Goal: Task Accomplishment & Management: Manage account settings

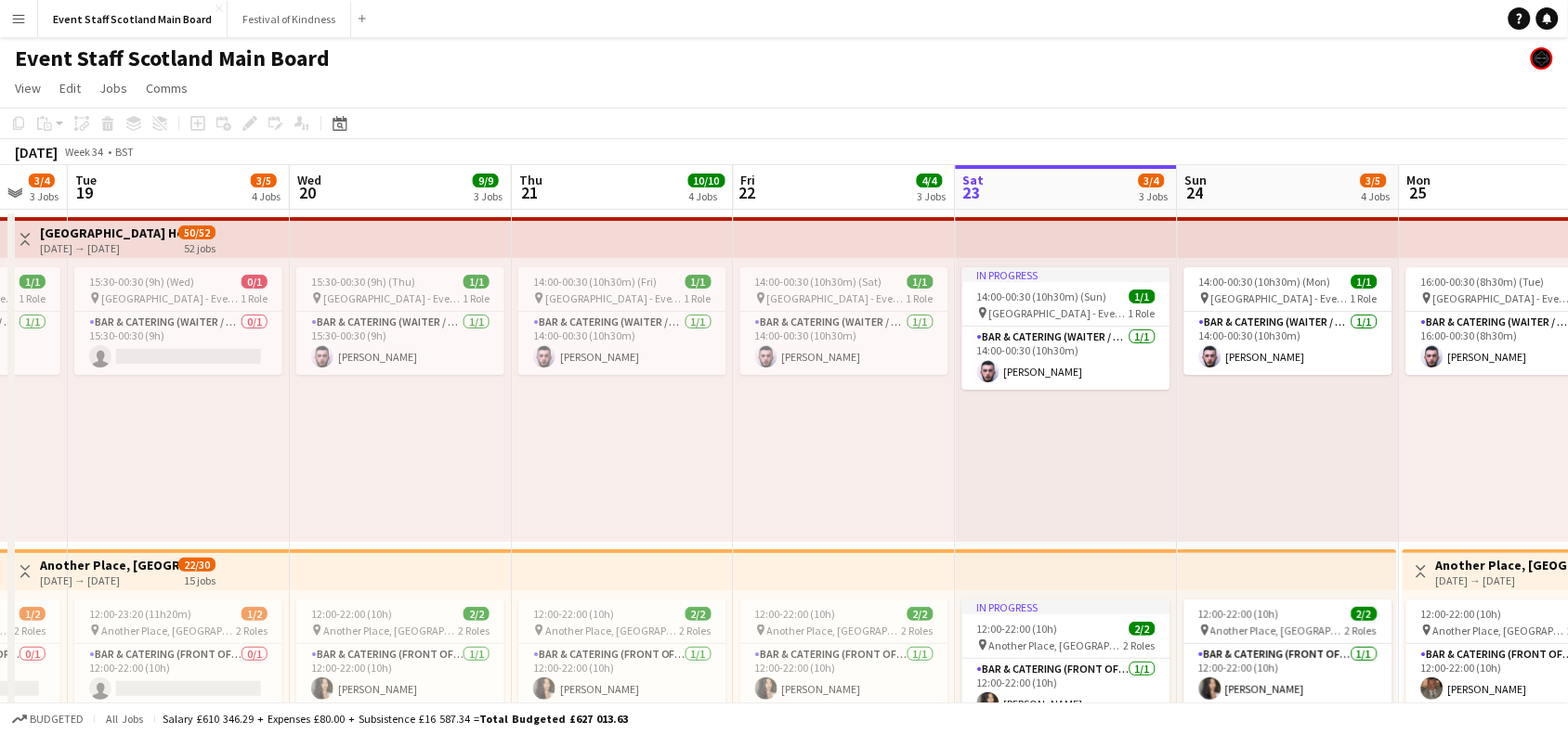
scroll to position [0, 534]
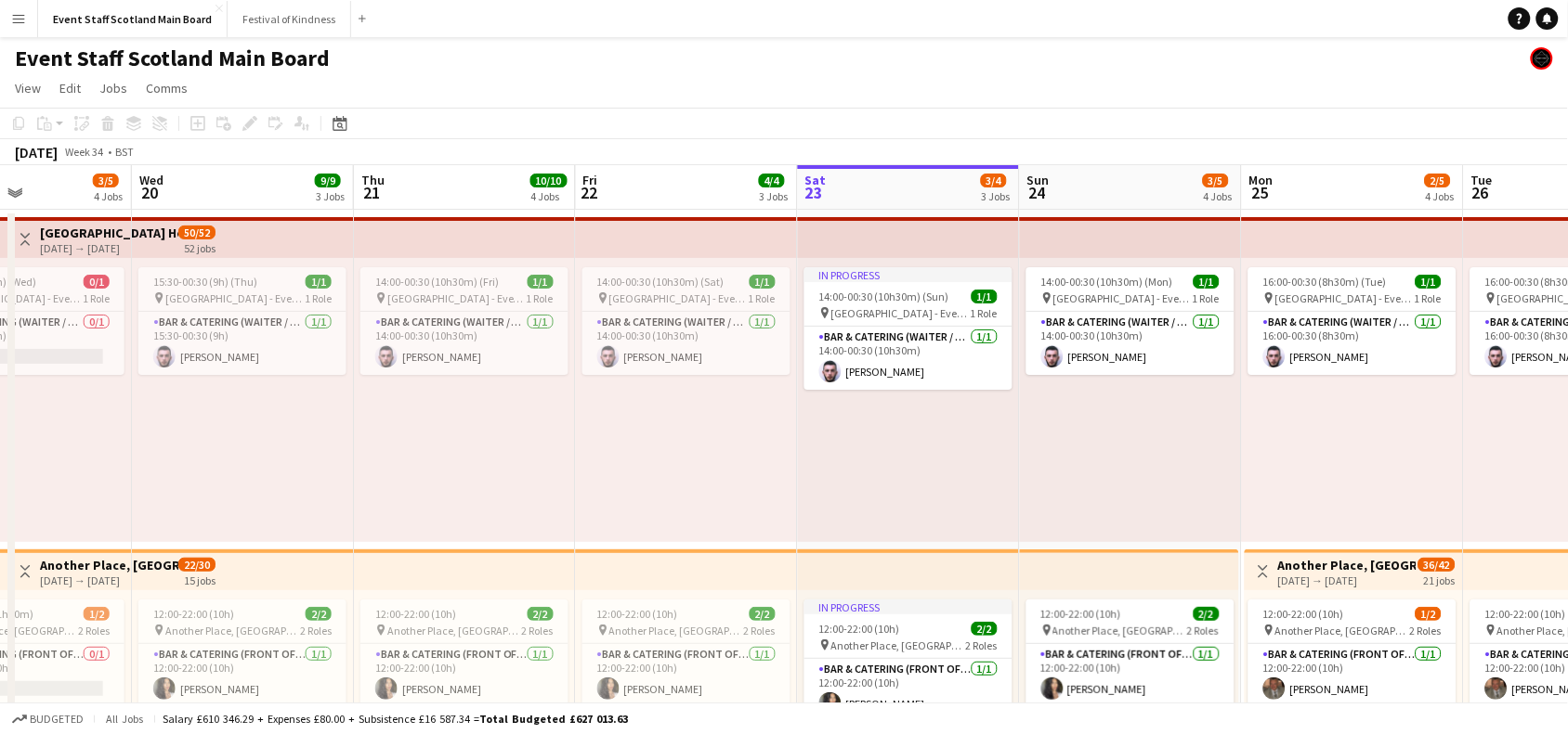
drag, startPoint x: 139, startPoint y: 470, endPoint x: 715, endPoint y: 405, distance: 579.7
click at [452, 288] on span "14:00-00:30 (10h30m) (Fri)" at bounding box center [437, 282] width 124 height 14
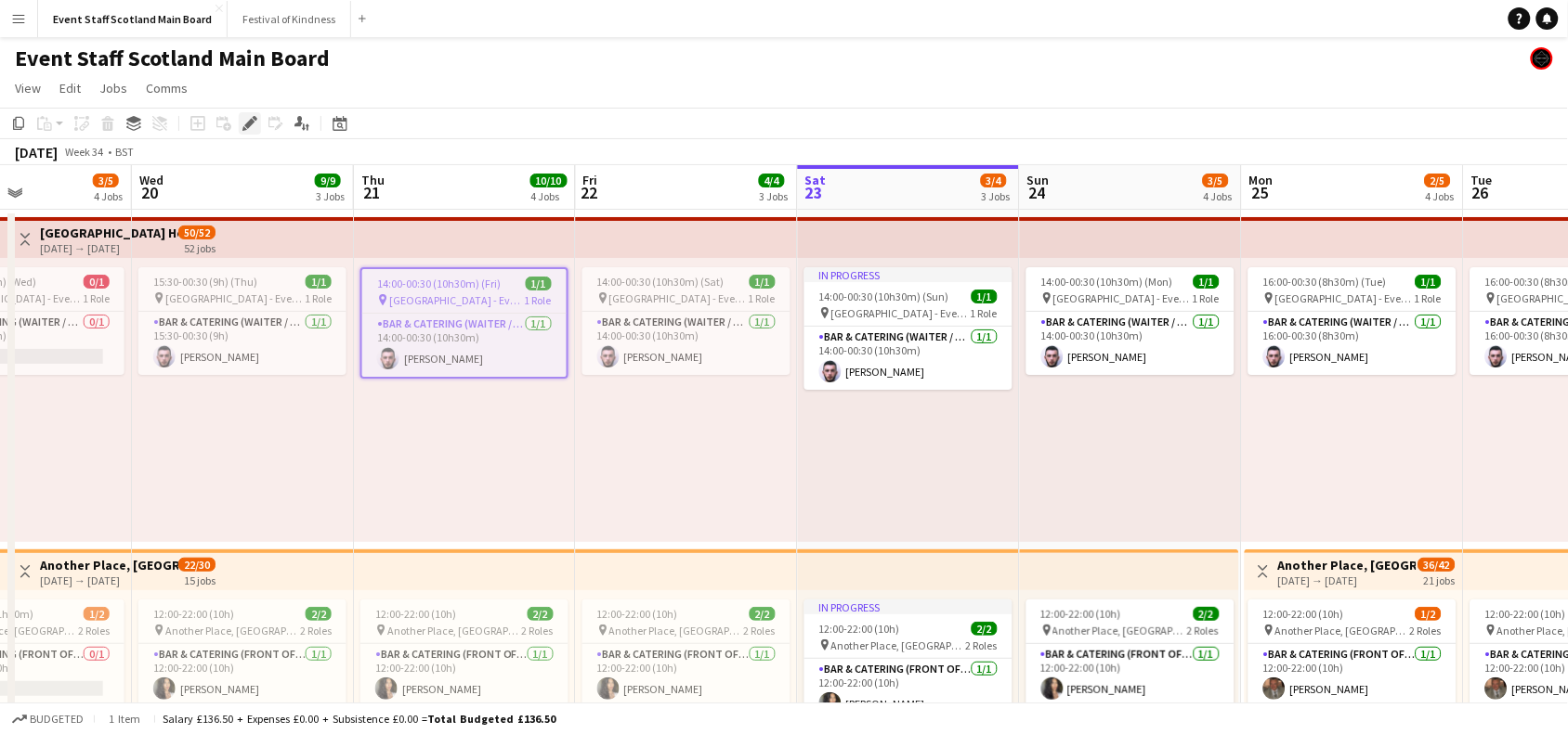
click at [248, 126] on icon at bounding box center [249, 124] width 10 height 10
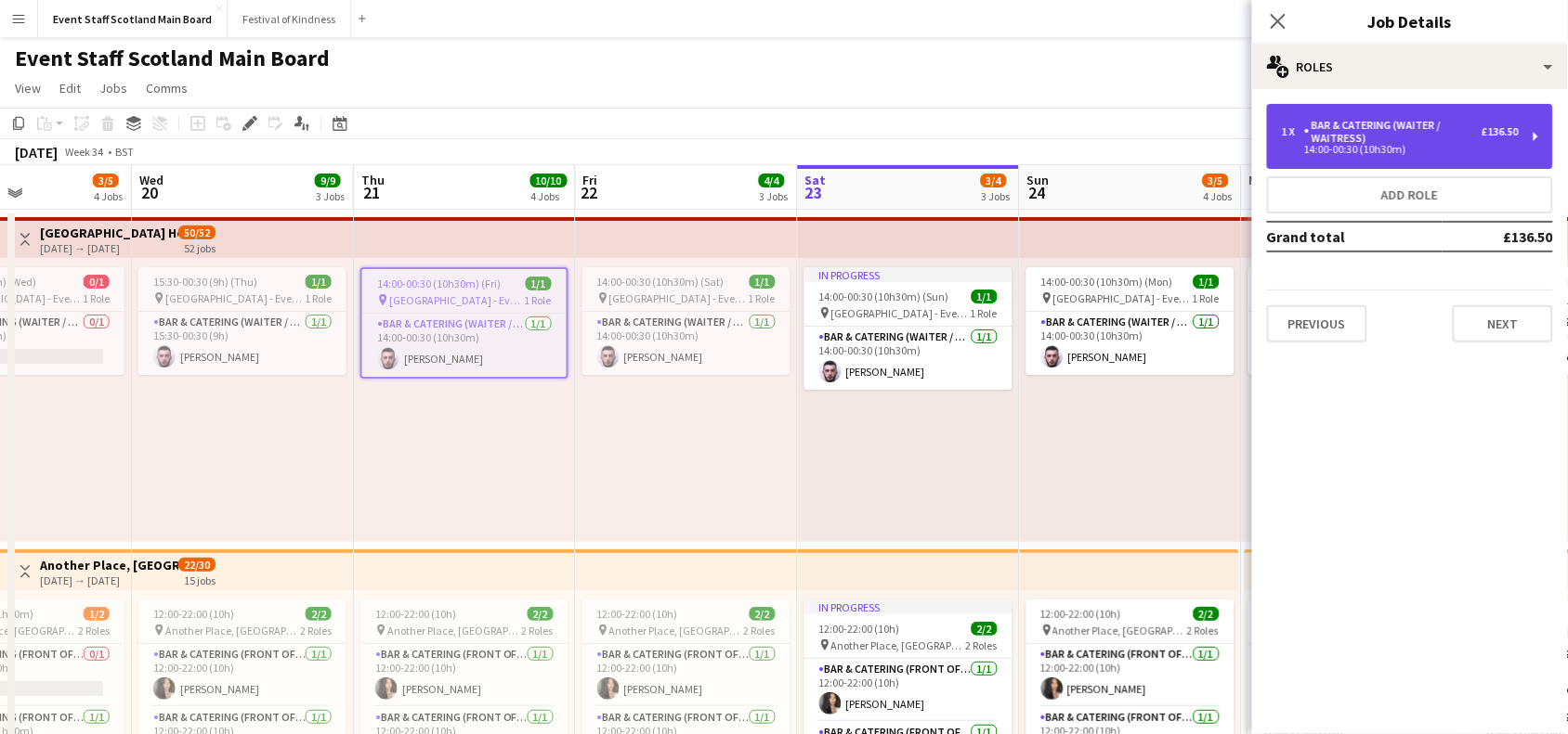
click at [1349, 130] on div "Bar & Catering (Waiter / waitress)" at bounding box center [1392, 131] width 177 height 26
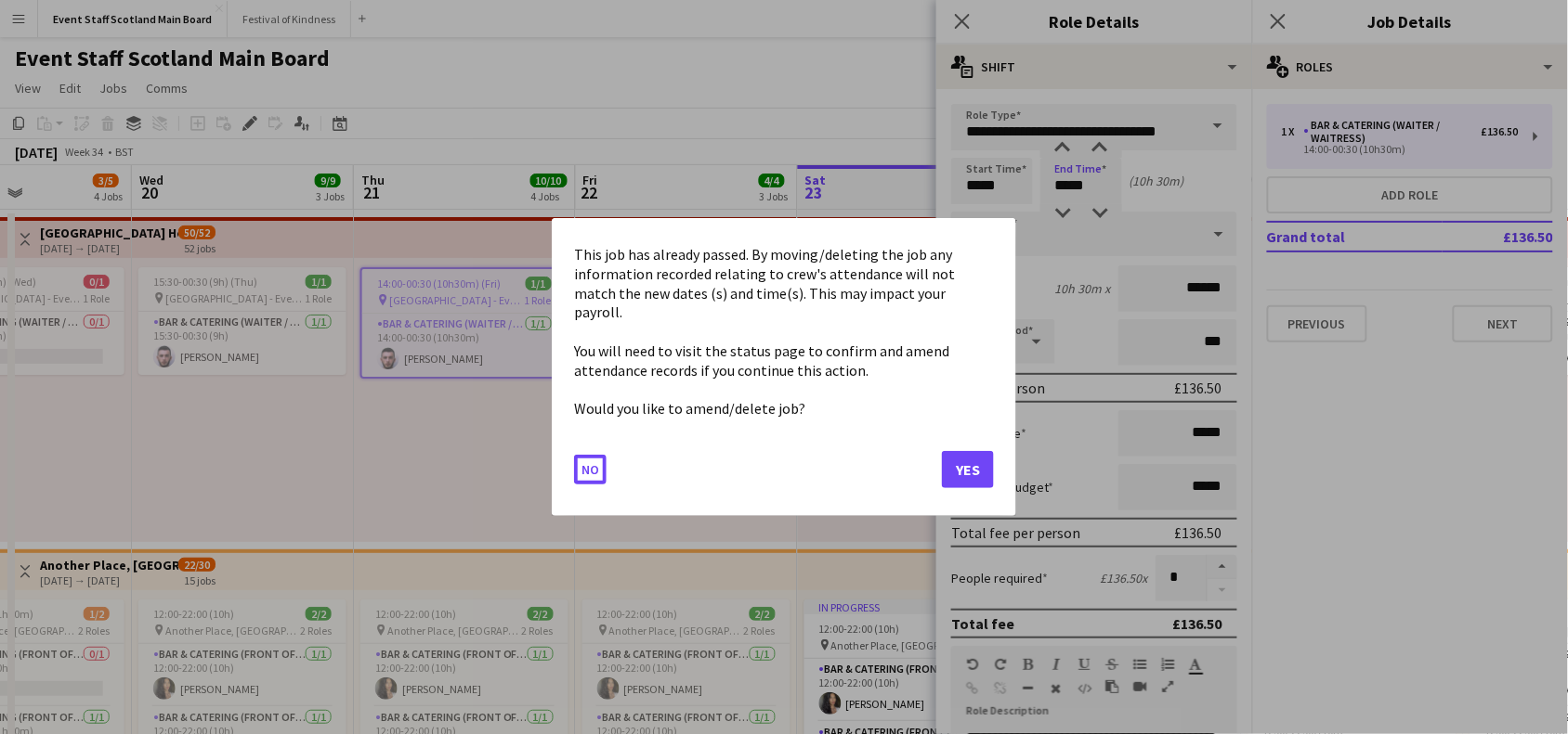
click at [976, 467] on button "Yes" at bounding box center [967, 469] width 52 height 37
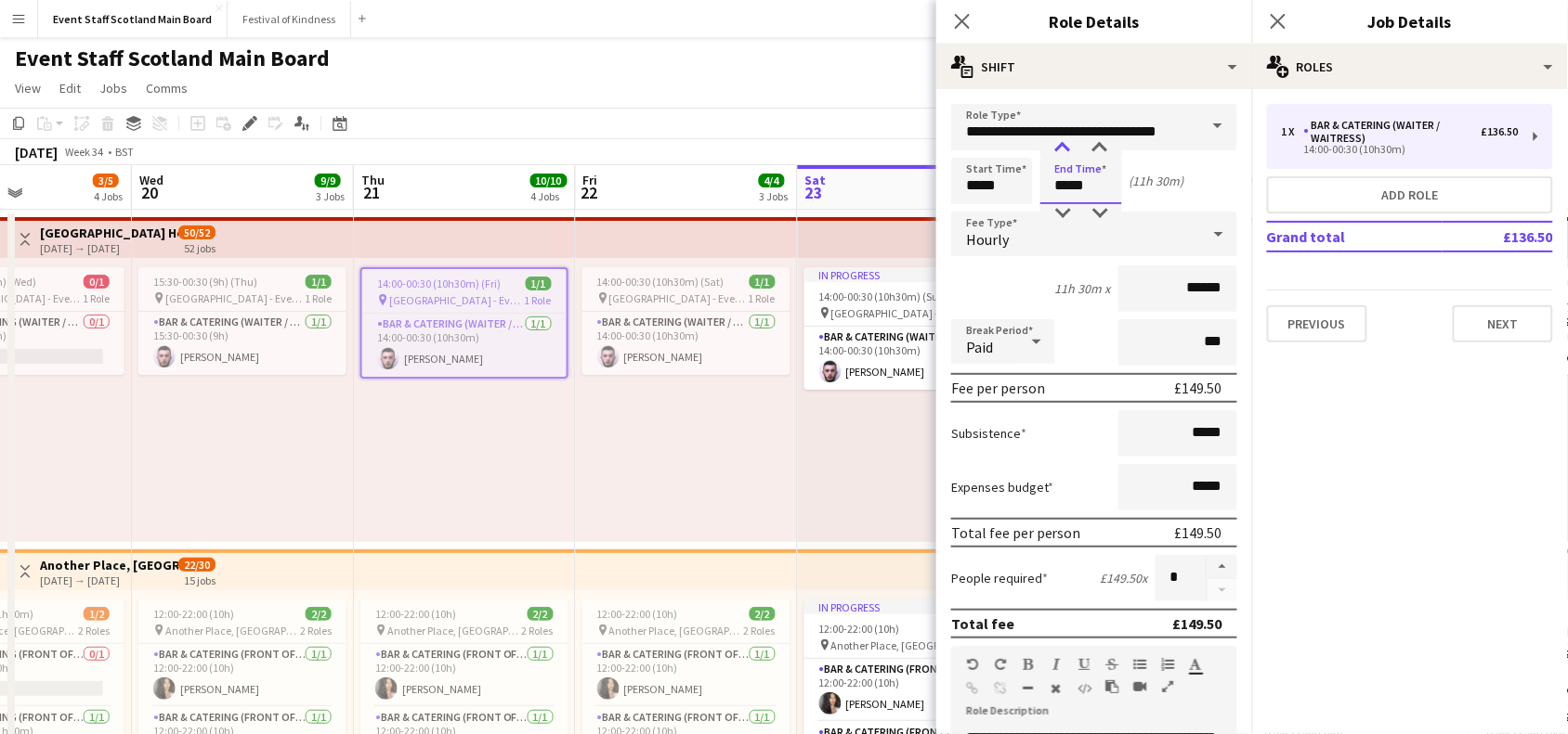
click at [1060, 140] on div at bounding box center [1062, 149] width 37 height 19
type input "*****"
click at [1105, 145] on div at bounding box center [1100, 149] width 37 height 19
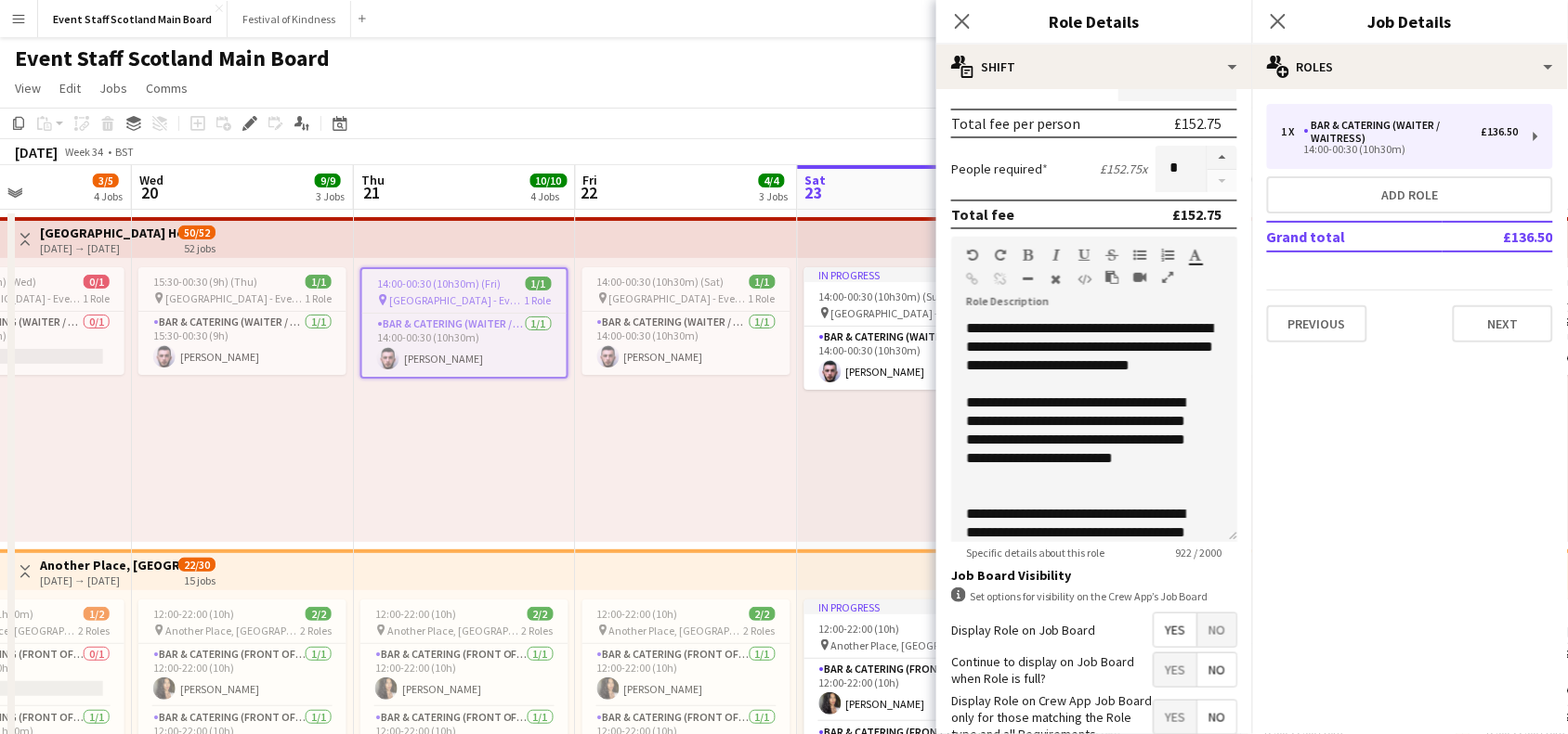
scroll to position [534, 0]
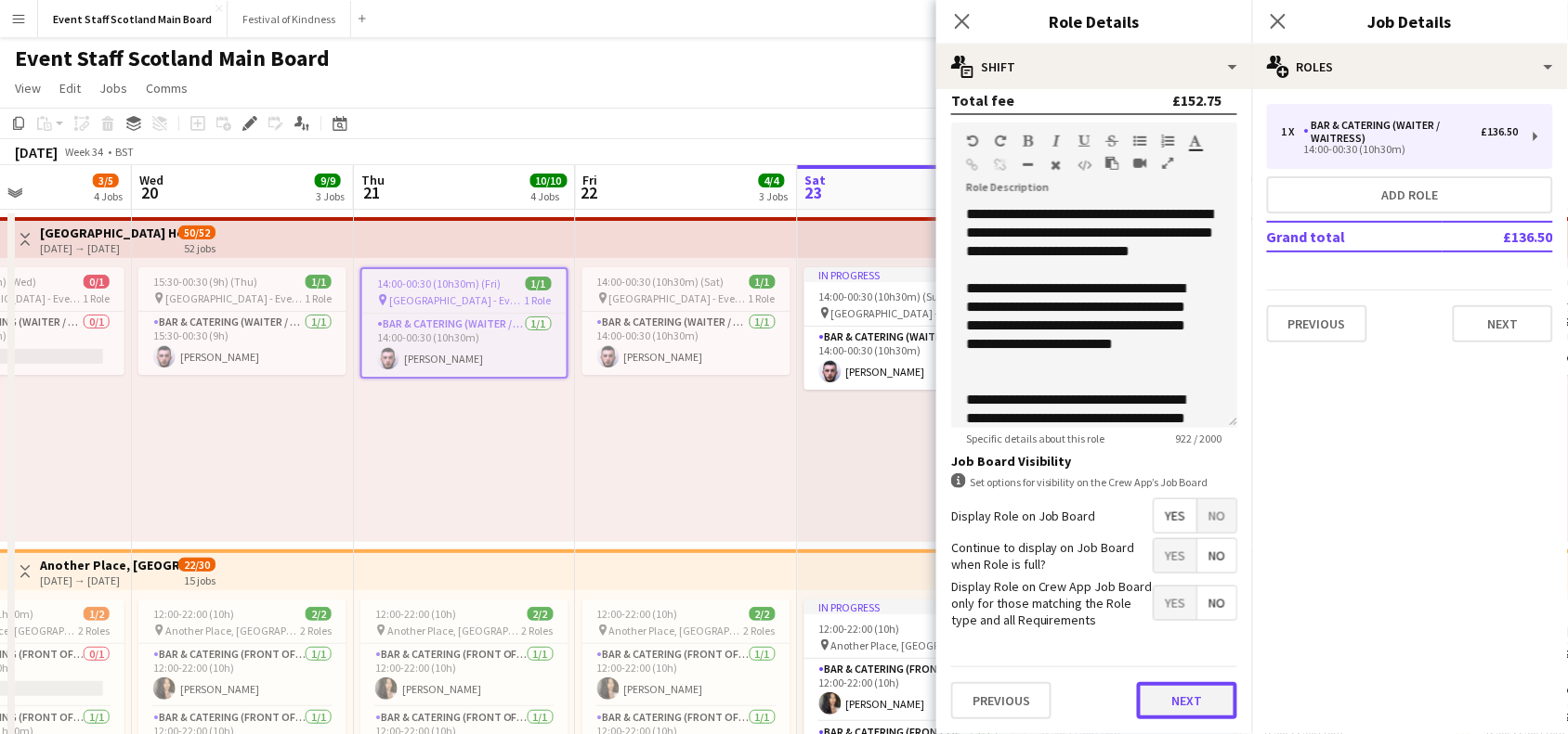
click at [1175, 706] on button "Next" at bounding box center [1187, 700] width 100 height 37
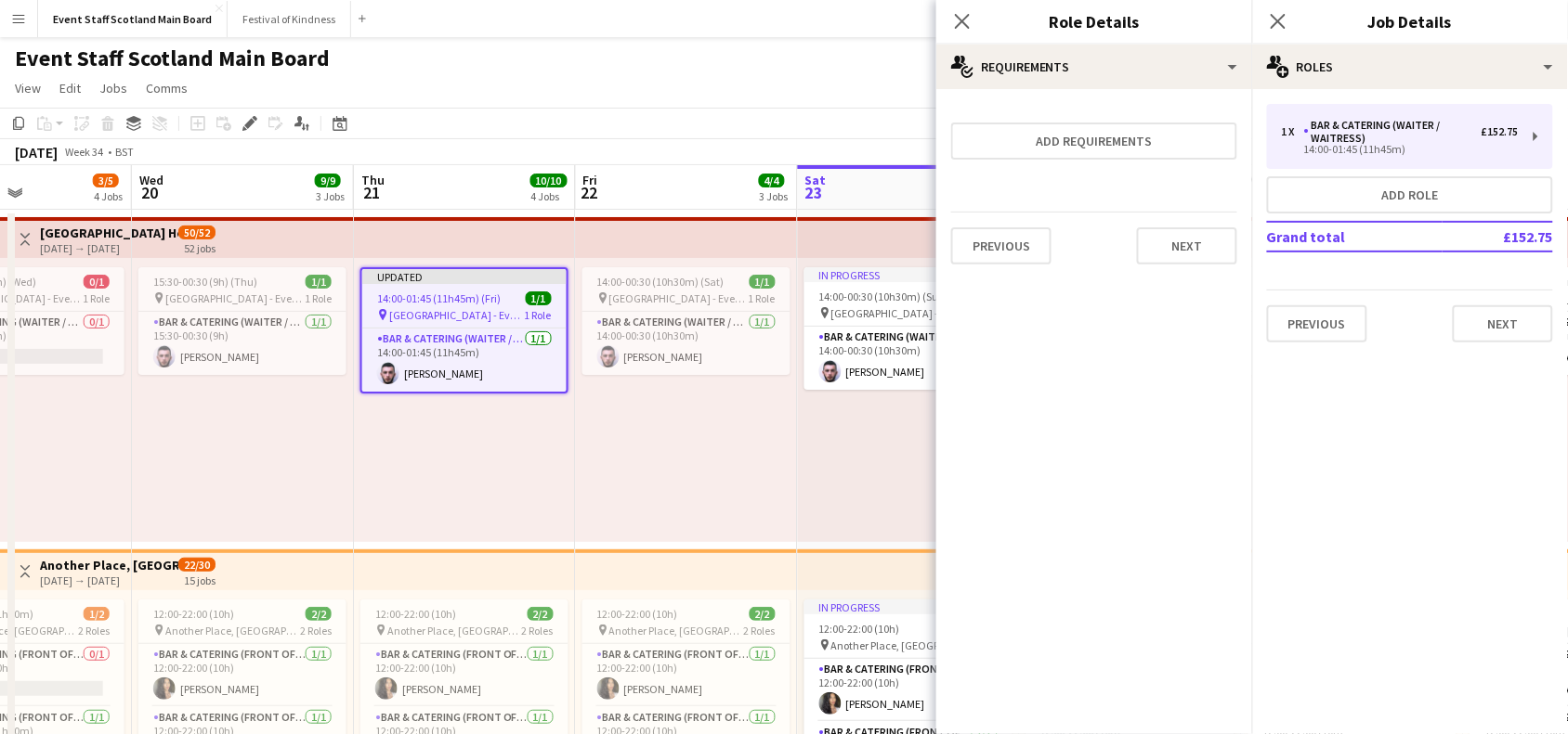
scroll to position [0, 0]
click at [1169, 244] on button "Next" at bounding box center [1187, 245] width 100 height 37
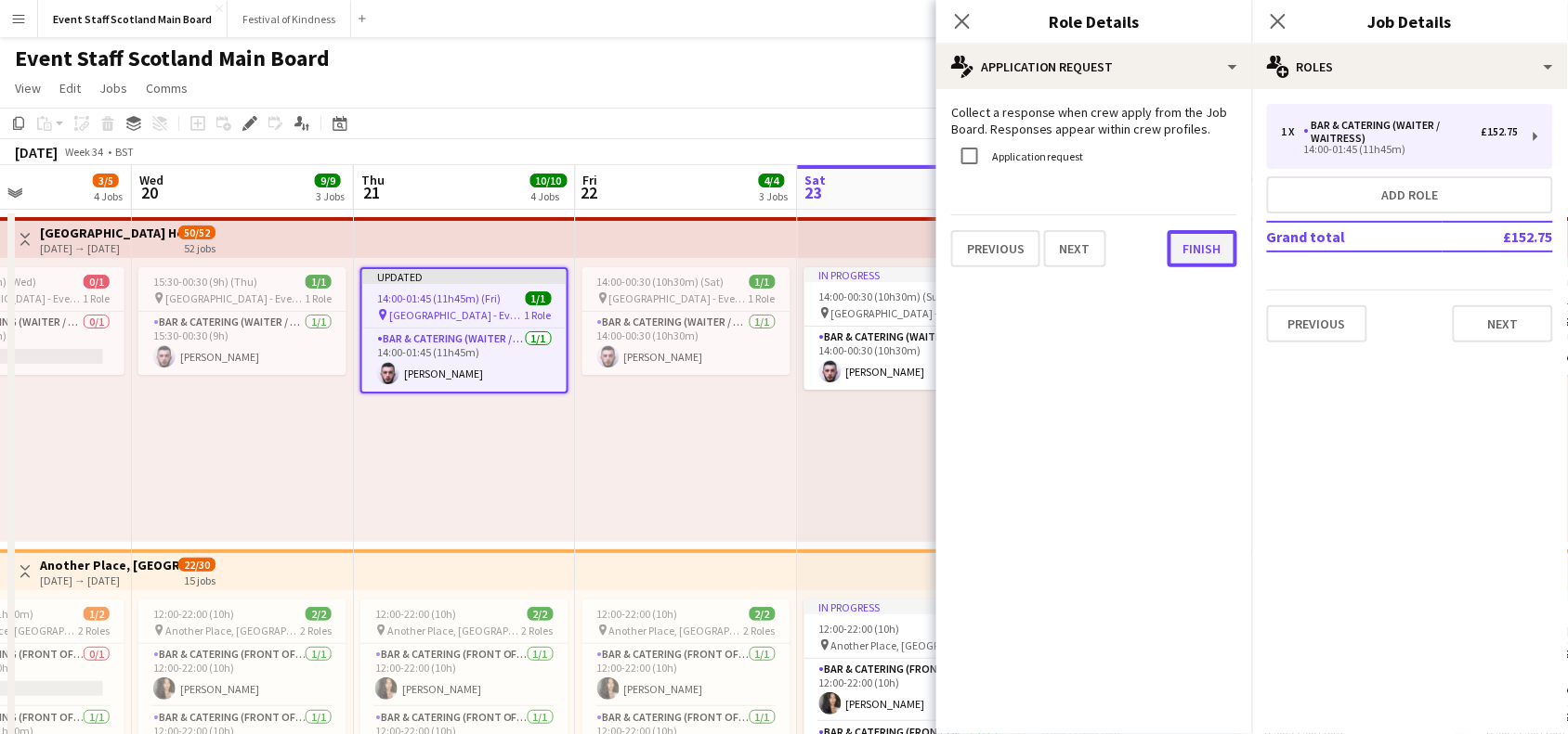
click at [1186, 252] on button "Finish" at bounding box center [1203, 248] width 70 height 37
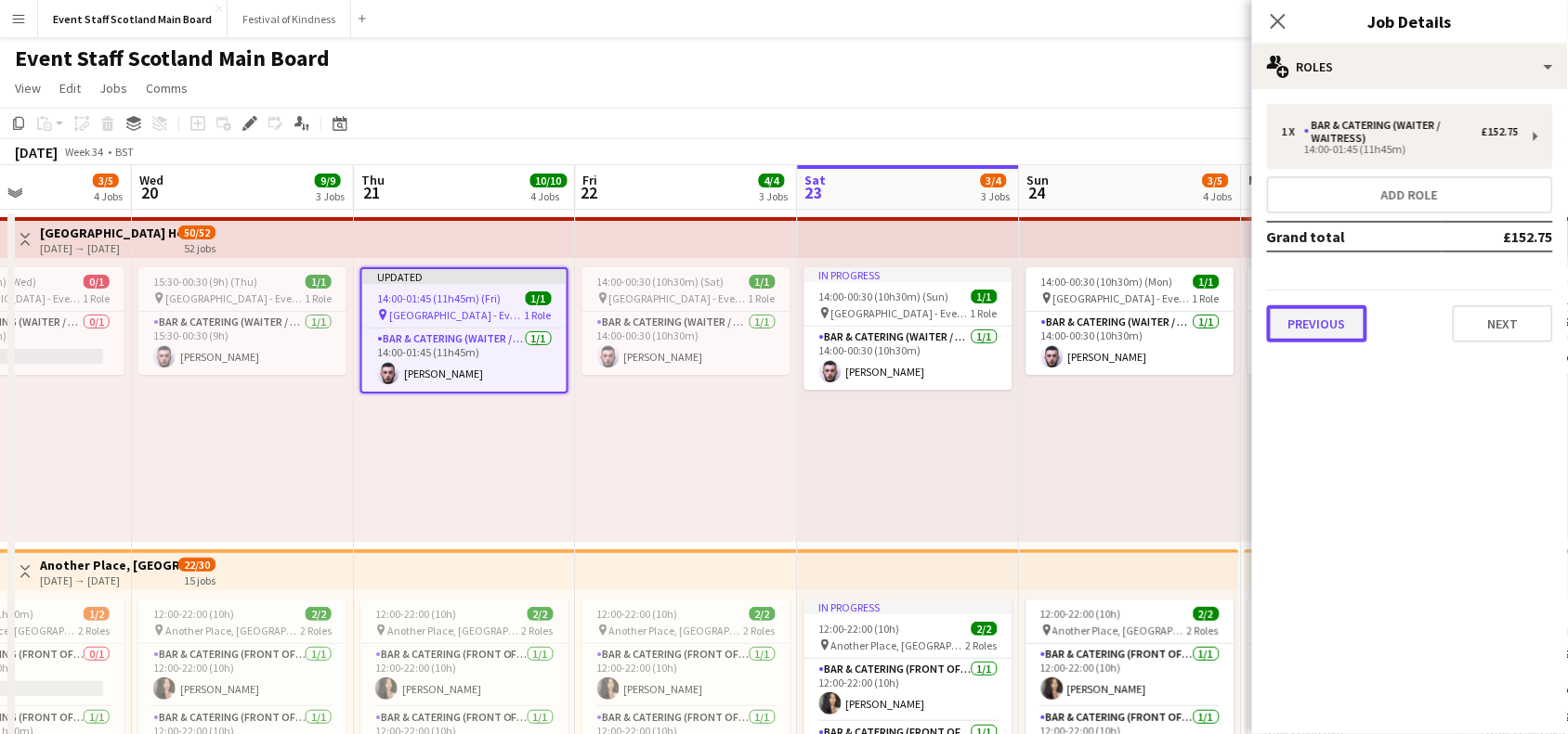
click at [1345, 329] on button "Previous" at bounding box center [1317, 323] width 100 height 37
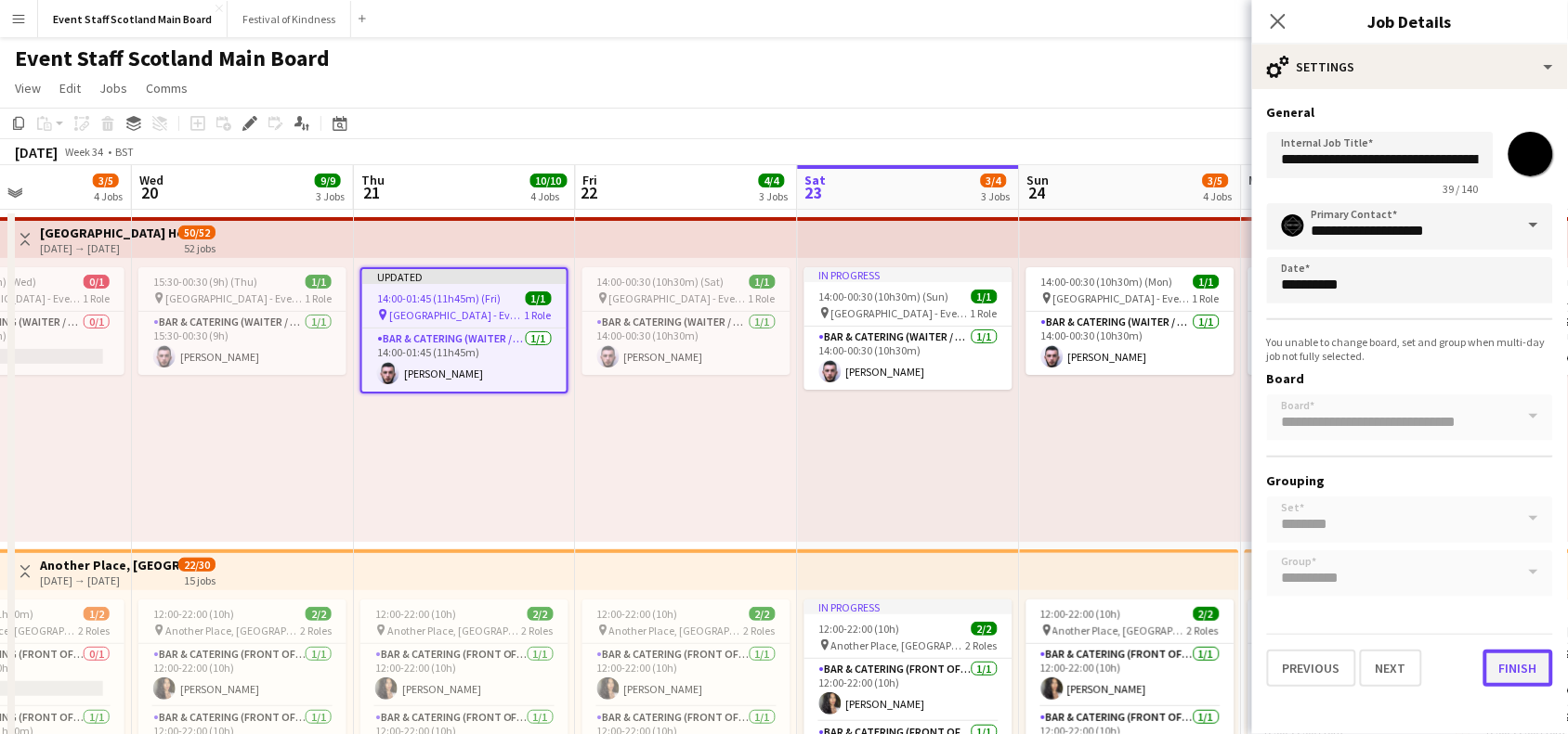
click at [1509, 657] on button "Finish" at bounding box center [1519, 668] width 70 height 37
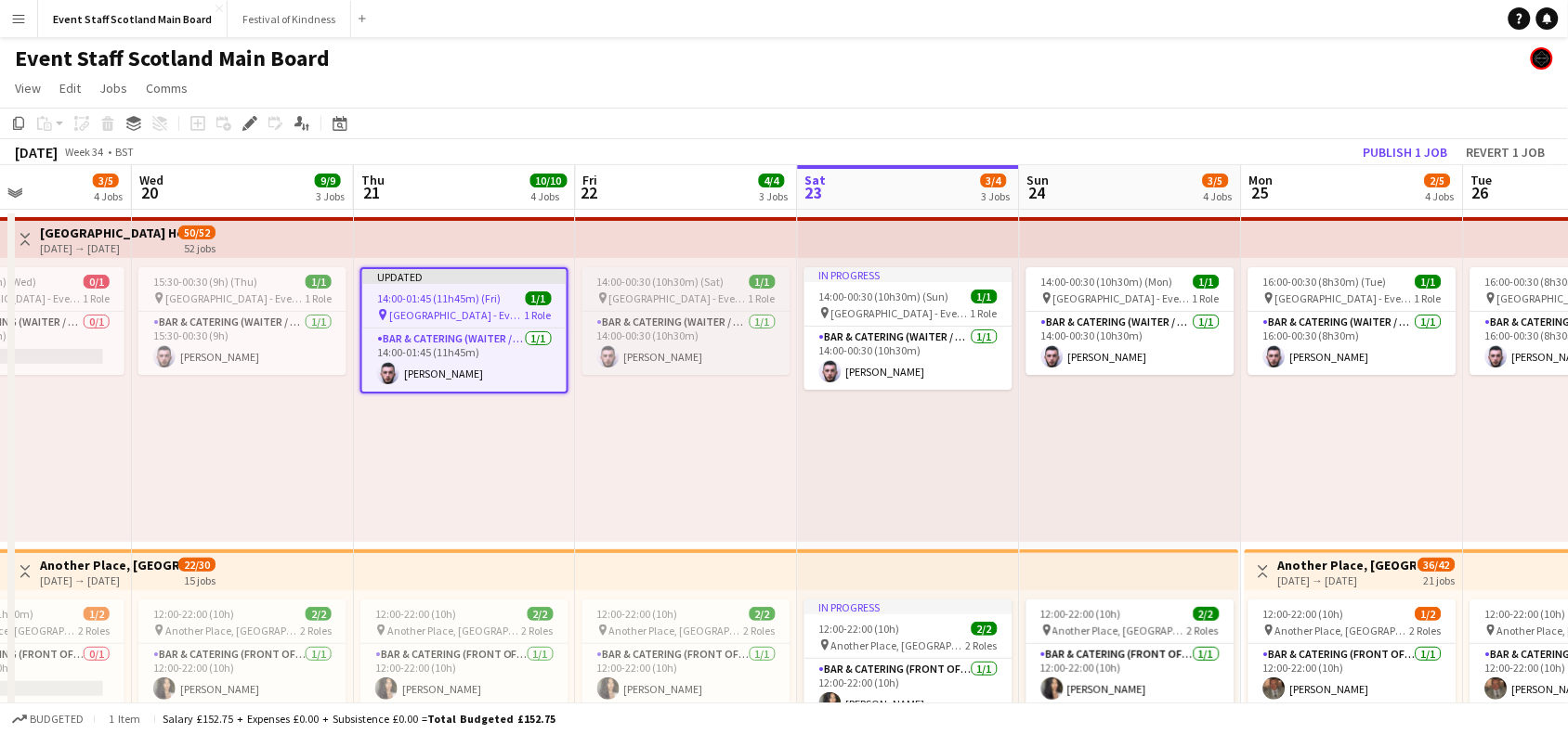
click at [657, 305] on app-job-card "14:00-00:30 (10h30m) (Sat) 1/1 pin [GEOGRAPHIC_DATA] - Event/FOH Staff 1 Role B…" at bounding box center [686, 322] width 208 height 108
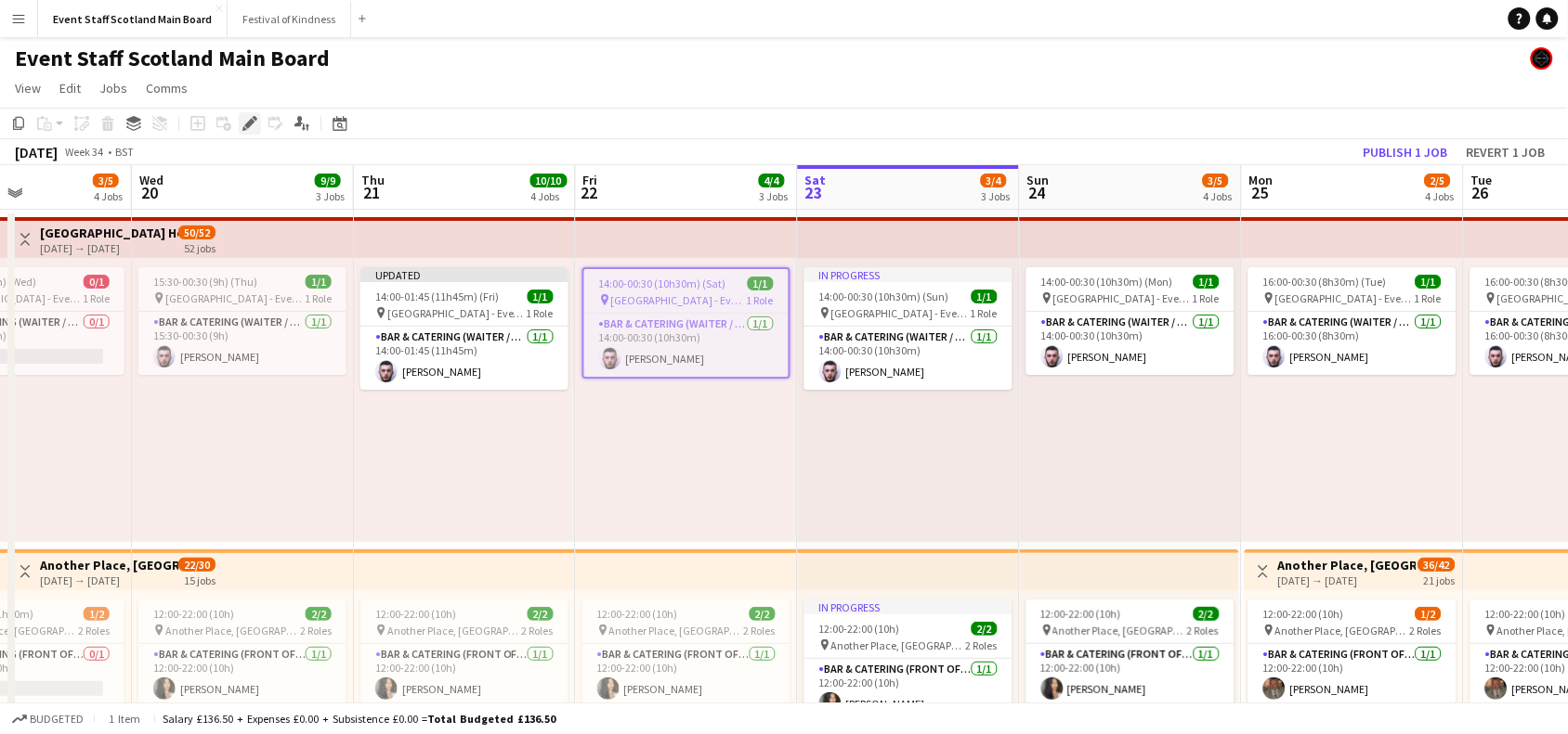
click at [249, 124] on icon at bounding box center [249, 124] width 10 height 10
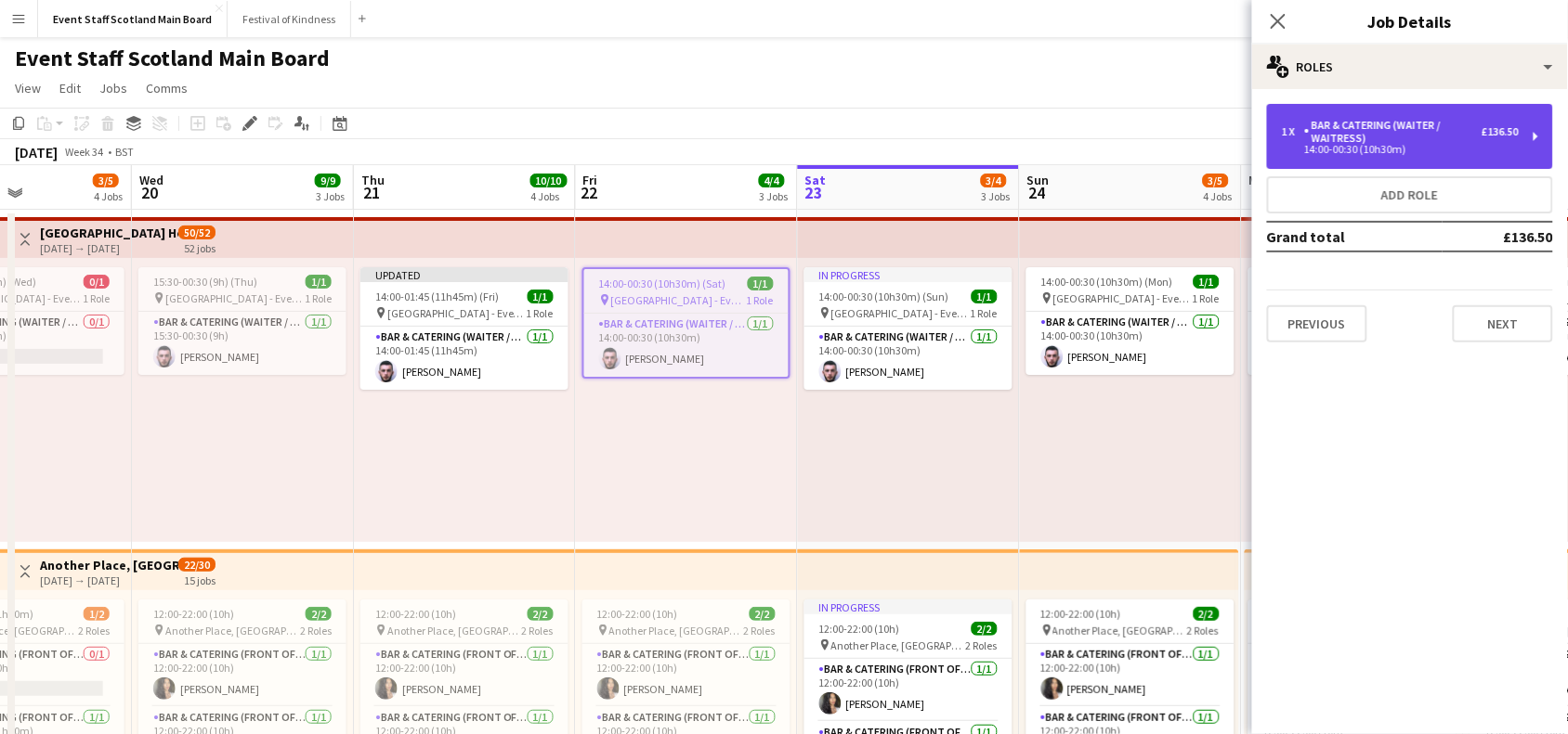
click at [1413, 126] on div "Bar & Catering (Waiter / waitress)" at bounding box center [1392, 131] width 177 height 26
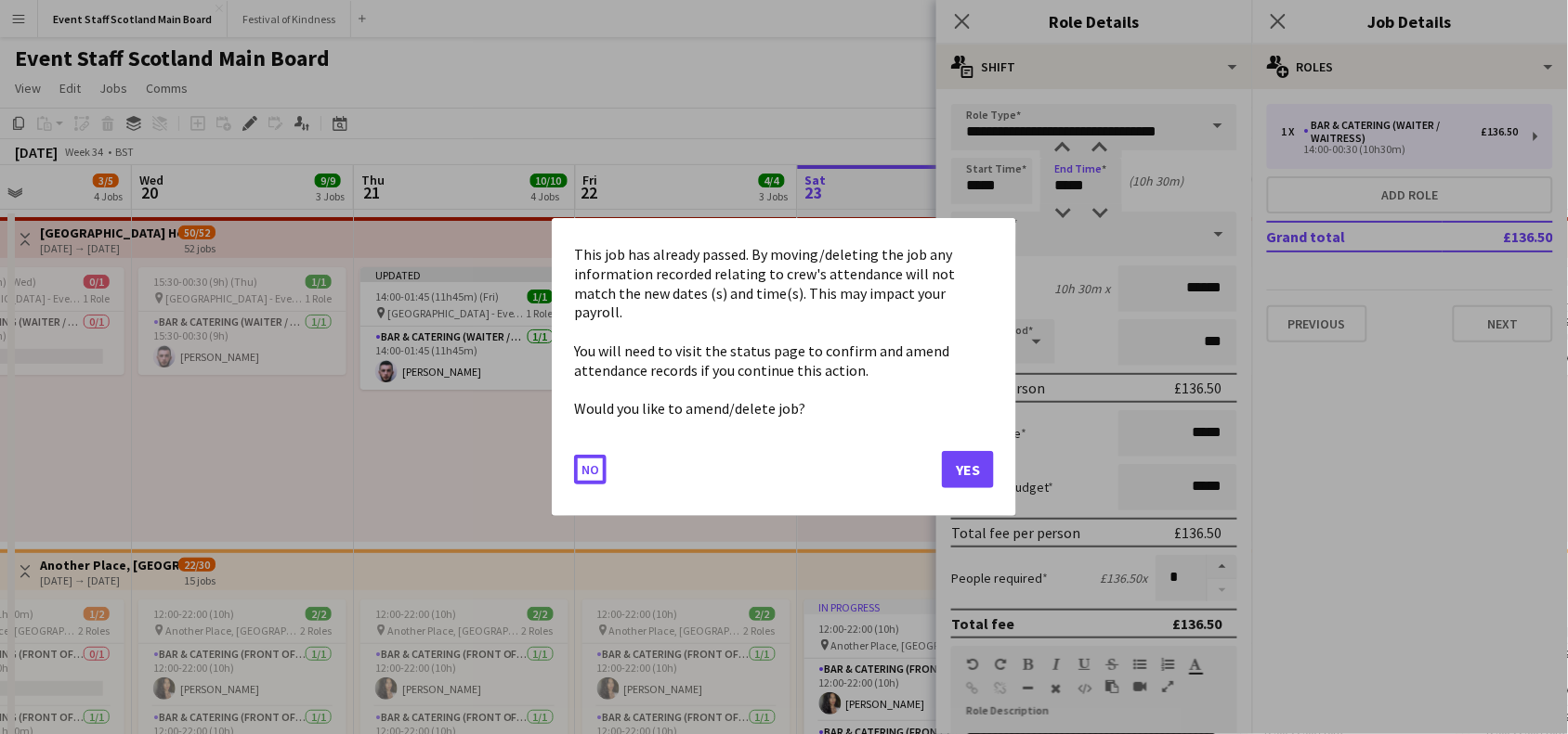
click at [974, 458] on button "Yes" at bounding box center [967, 469] width 52 height 37
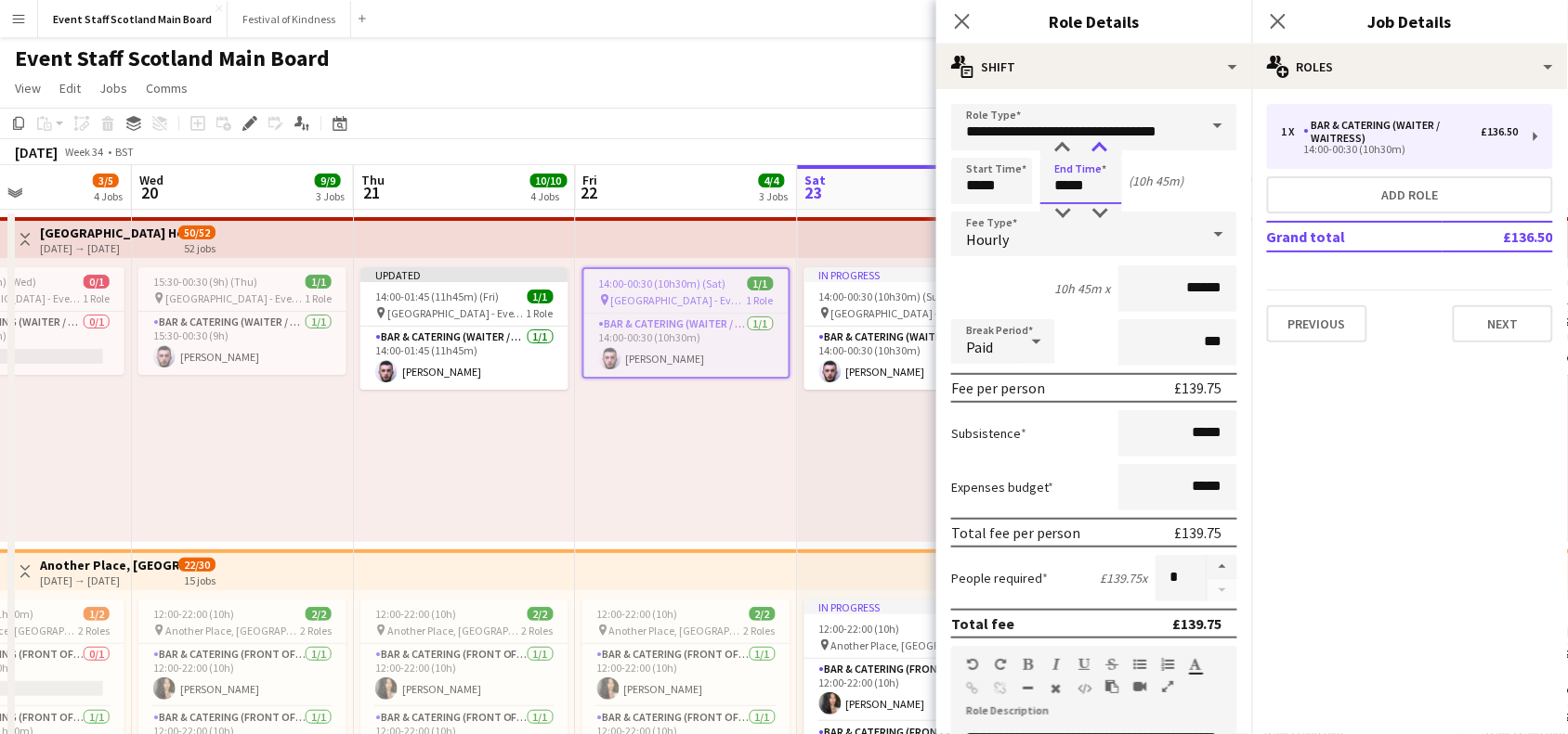
click at [1096, 146] on div at bounding box center [1100, 149] width 37 height 19
click at [1101, 145] on div at bounding box center [1100, 149] width 37 height 19
type input "*****"
click at [1061, 141] on div at bounding box center [1062, 149] width 37 height 19
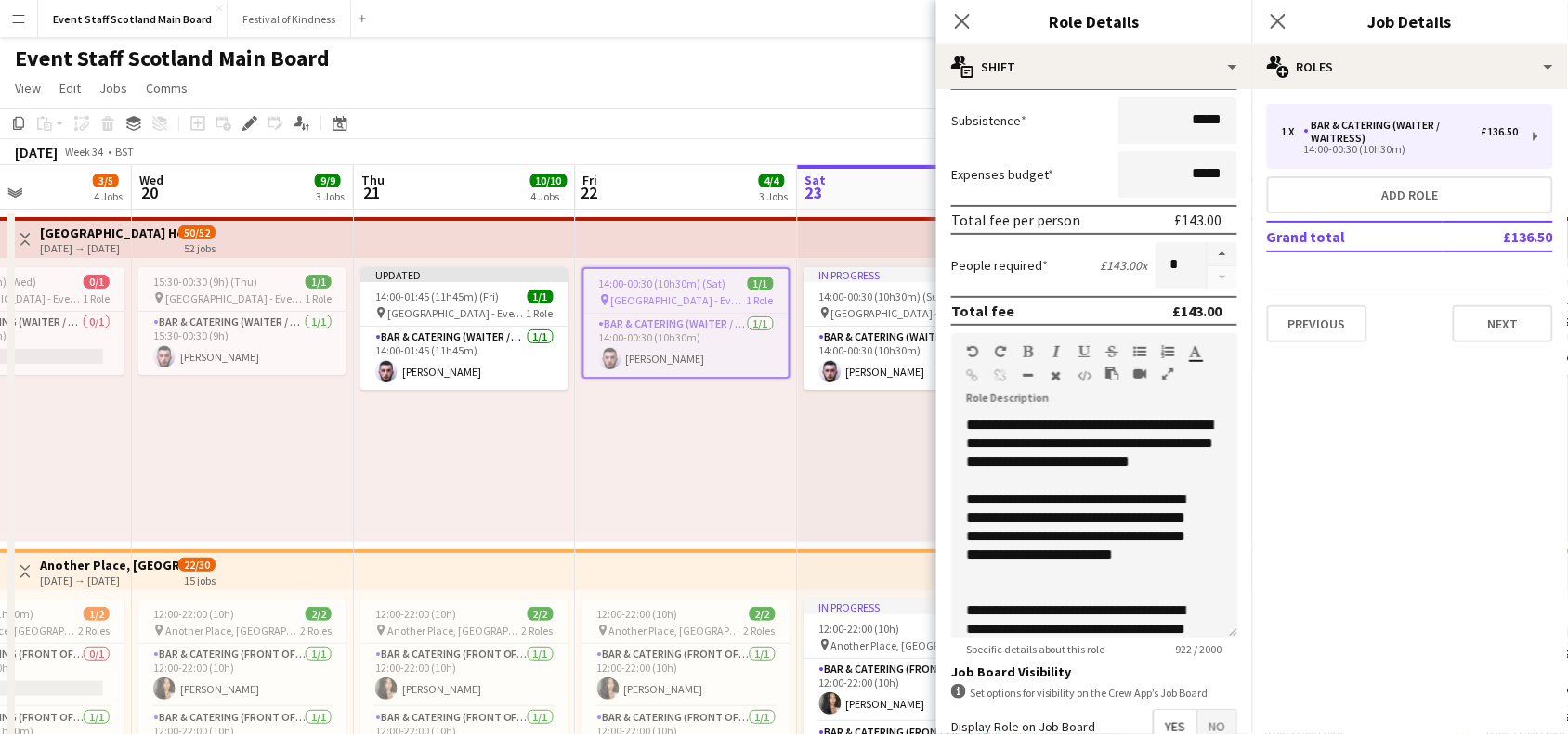
scroll to position [534, 0]
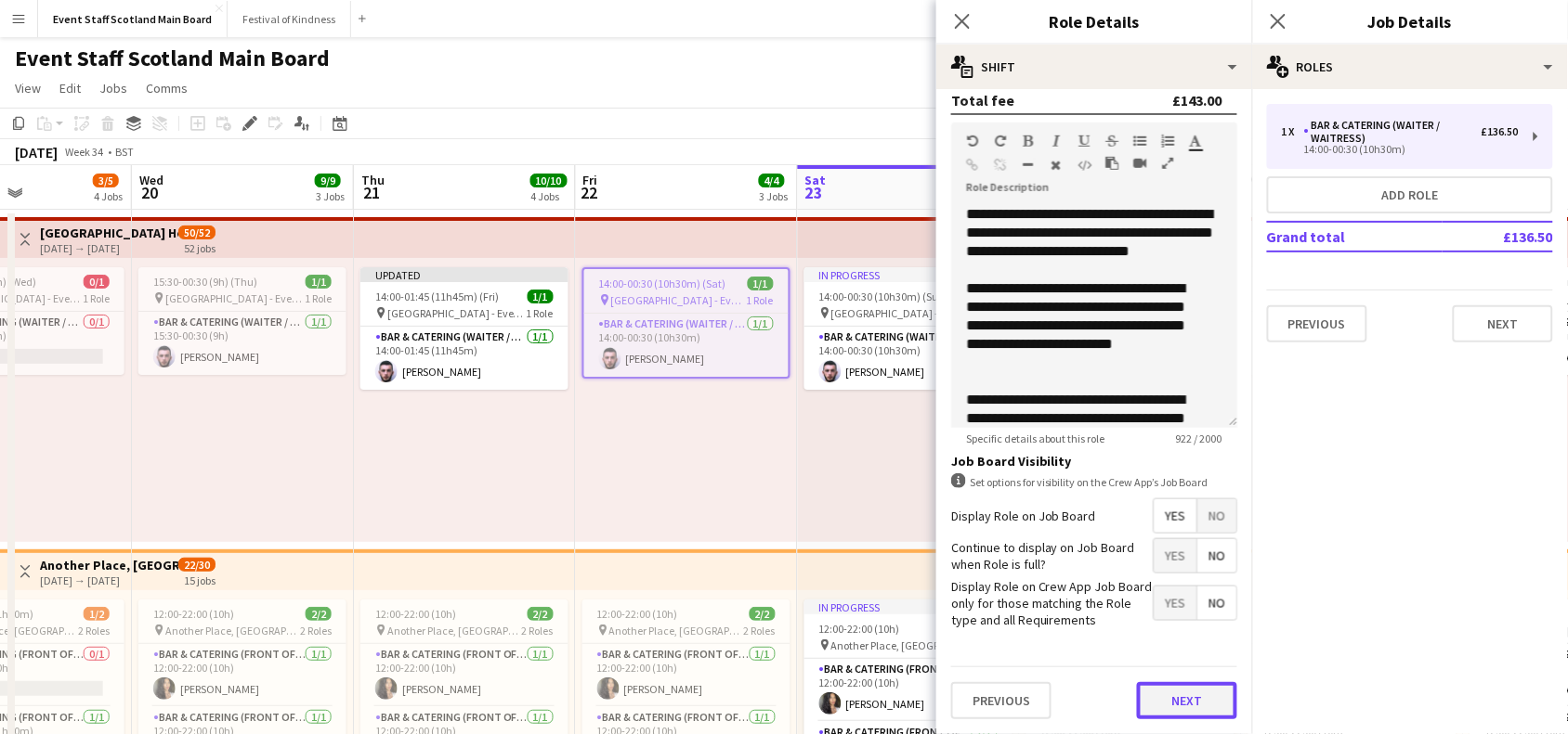
click at [1180, 696] on button "Next" at bounding box center [1187, 700] width 100 height 37
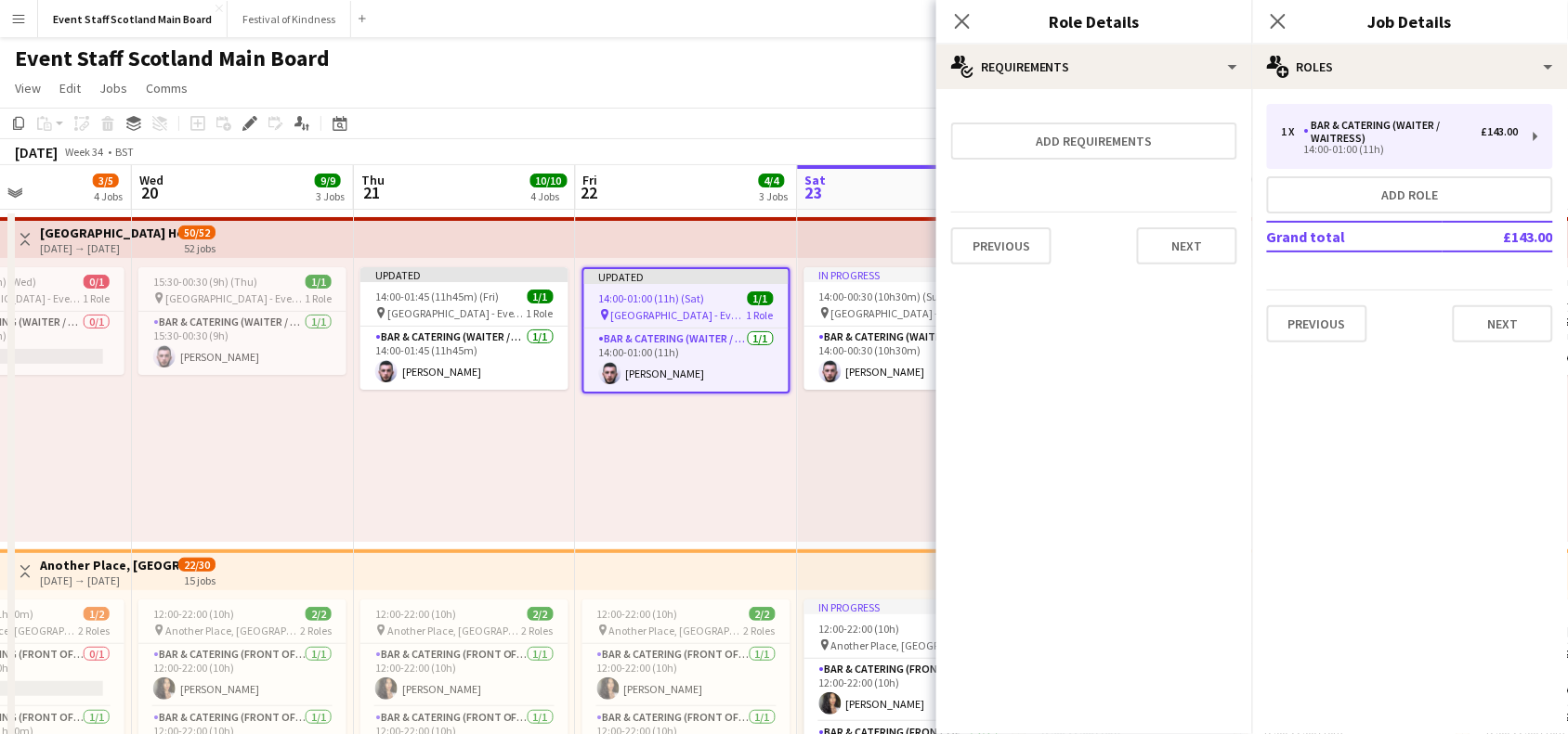
scroll to position [0, 0]
click at [1201, 248] on button "Next" at bounding box center [1187, 245] width 100 height 37
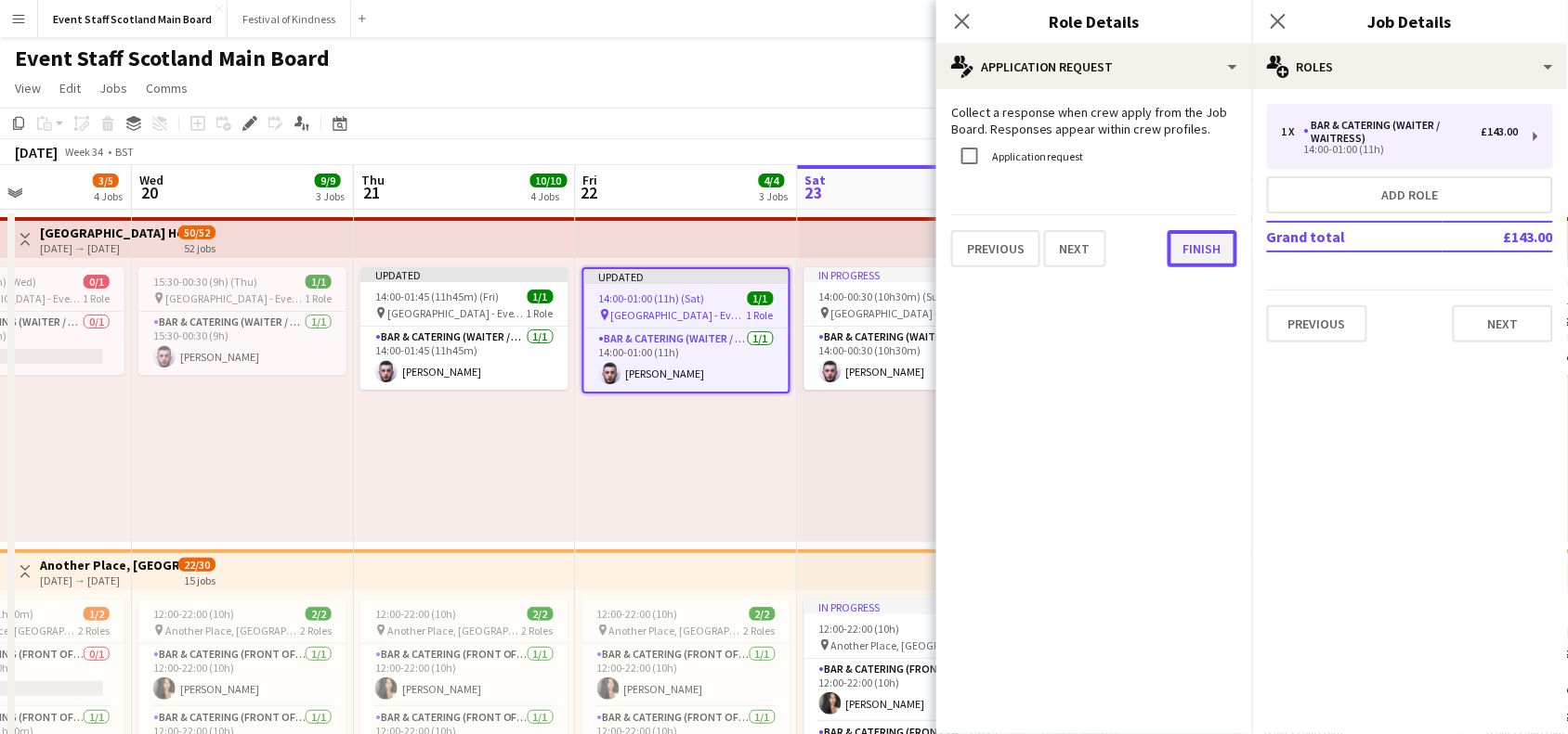
click at [1214, 253] on button "Finish" at bounding box center [1203, 248] width 70 height 37
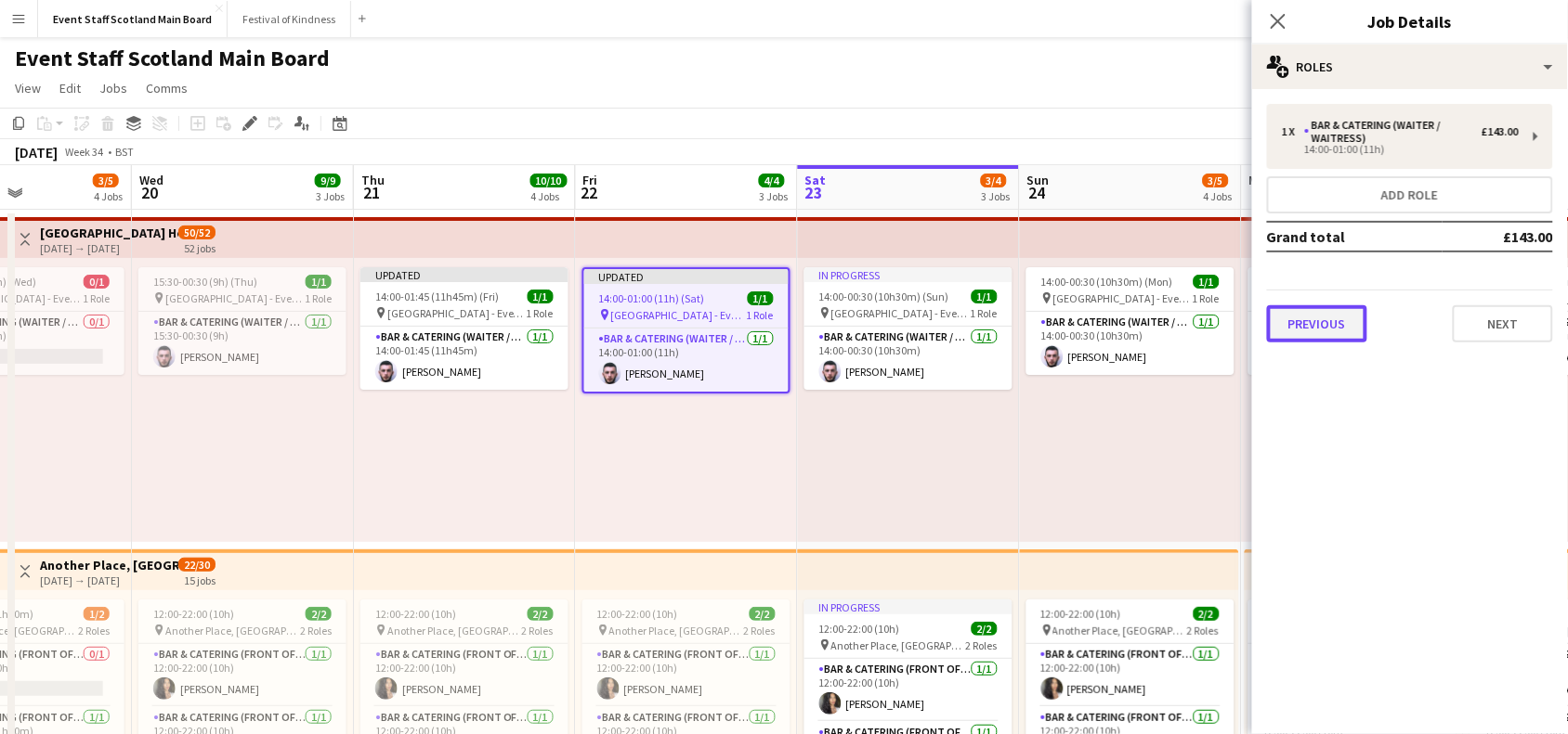
click at [1315, 328] on button "Previous" at bounding box center [1317, 323] width 100 height 37
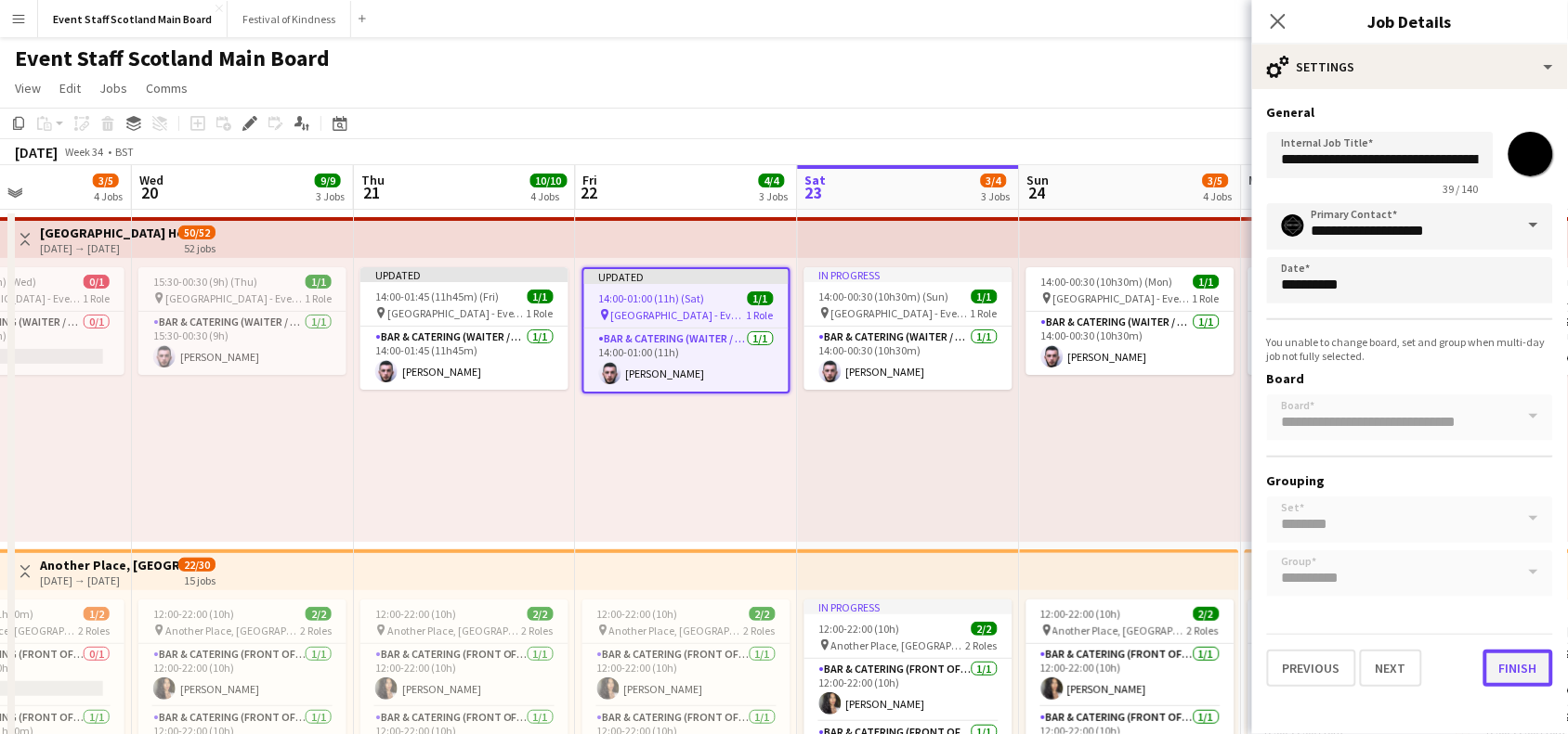
click at [1509, 660] on button "Finish" at bounding box center [1519, 668] width 70 height 37
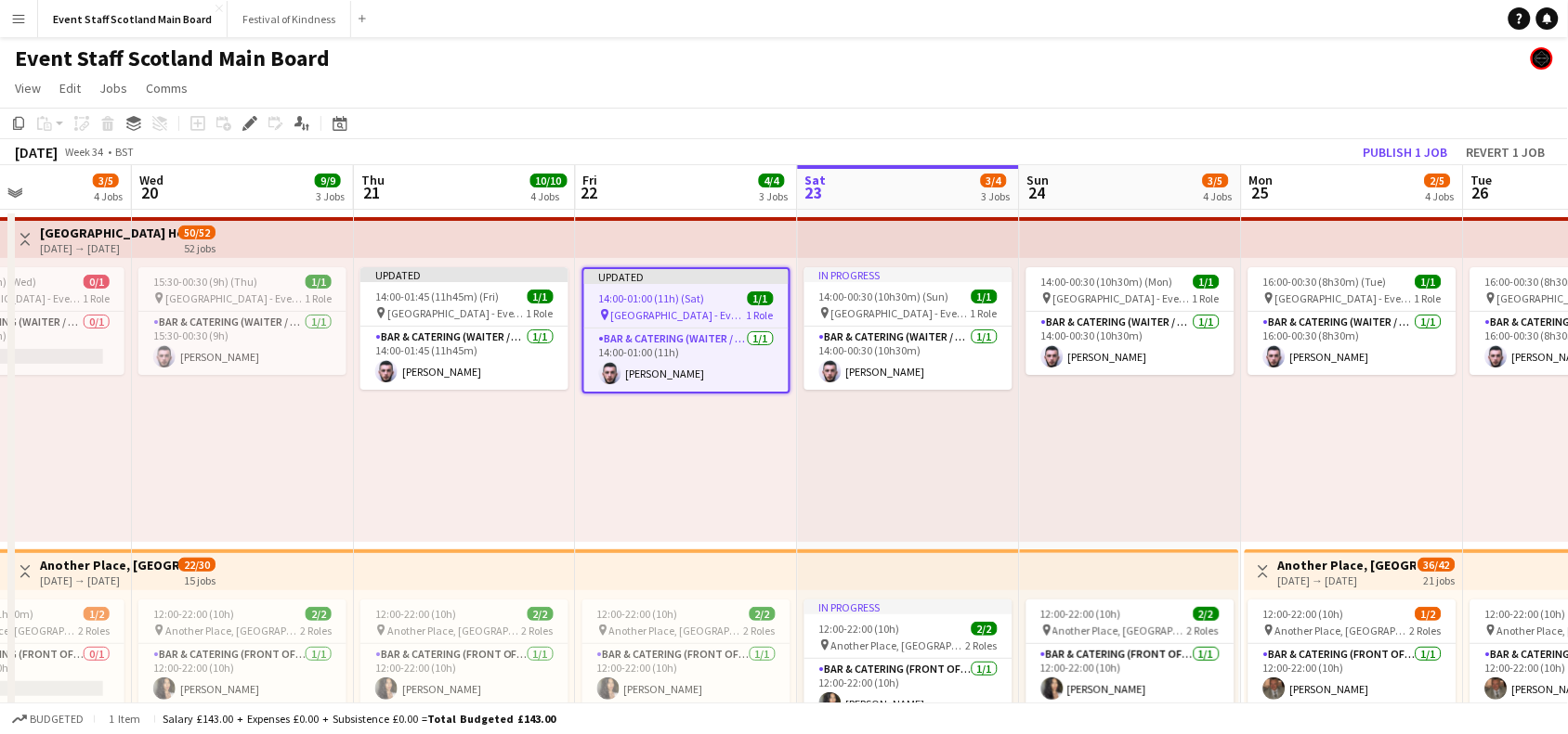
click at [1298, 144] on div "[DATE] Week 34 • BST Publish 1 job Revert 1 job" at bounding box center [784, 151] width 1568 height 26
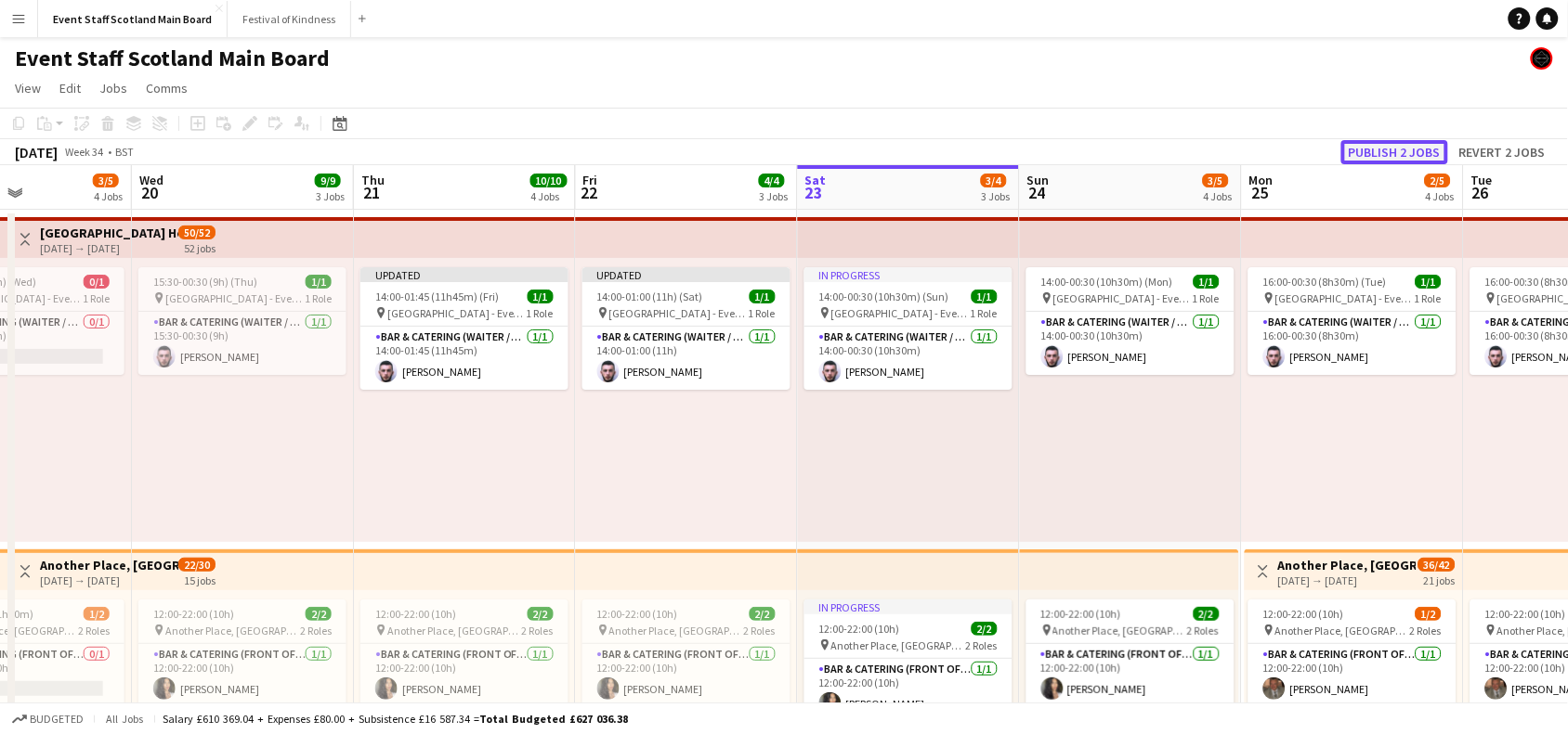
click at [1408, 155] on button "Publish 2 jobs" at bounding box center [1394, 152] width 107 height 25
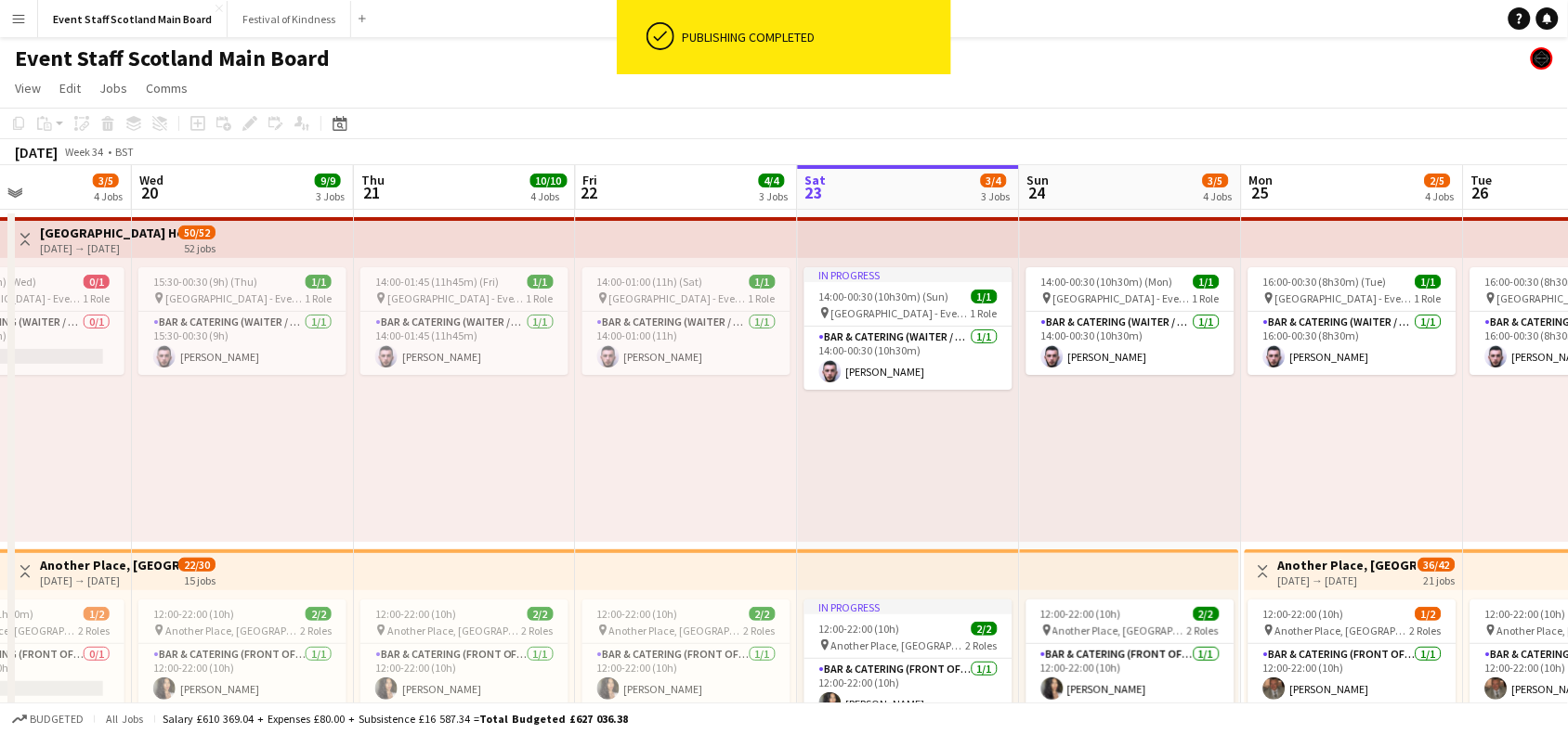
click at [20, 234] on app-icon "Toggle View" at bounding box center [26, 239] width 13 height 13
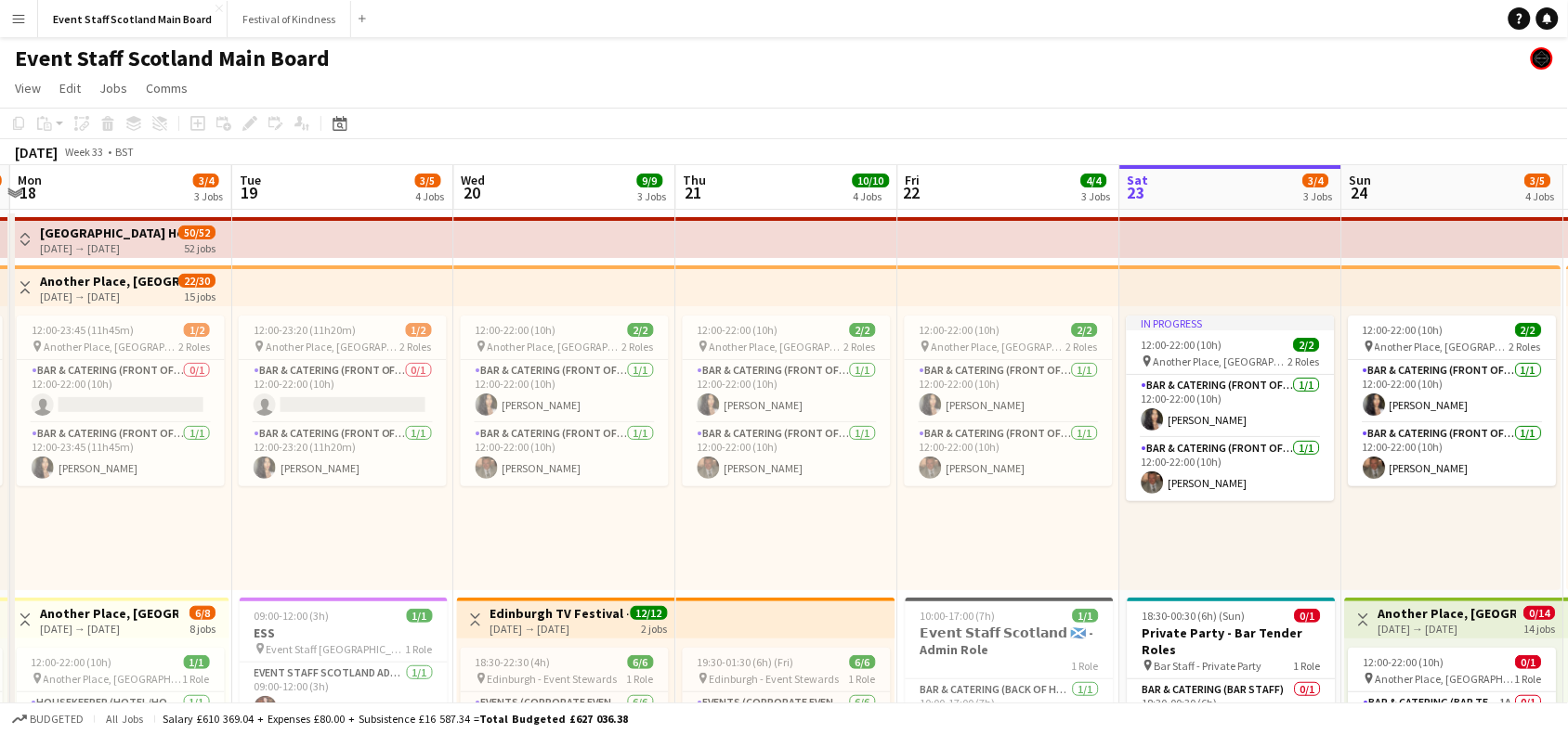
drag, startPoint x: 156, startPoint y: 541, endPoint x: 477, endPoint y: 507, distance: 322.8
click at [585, 332] on div "12:00-22:00 (10h) 2/2" at bounding box center [564, 330] width 208 height 14
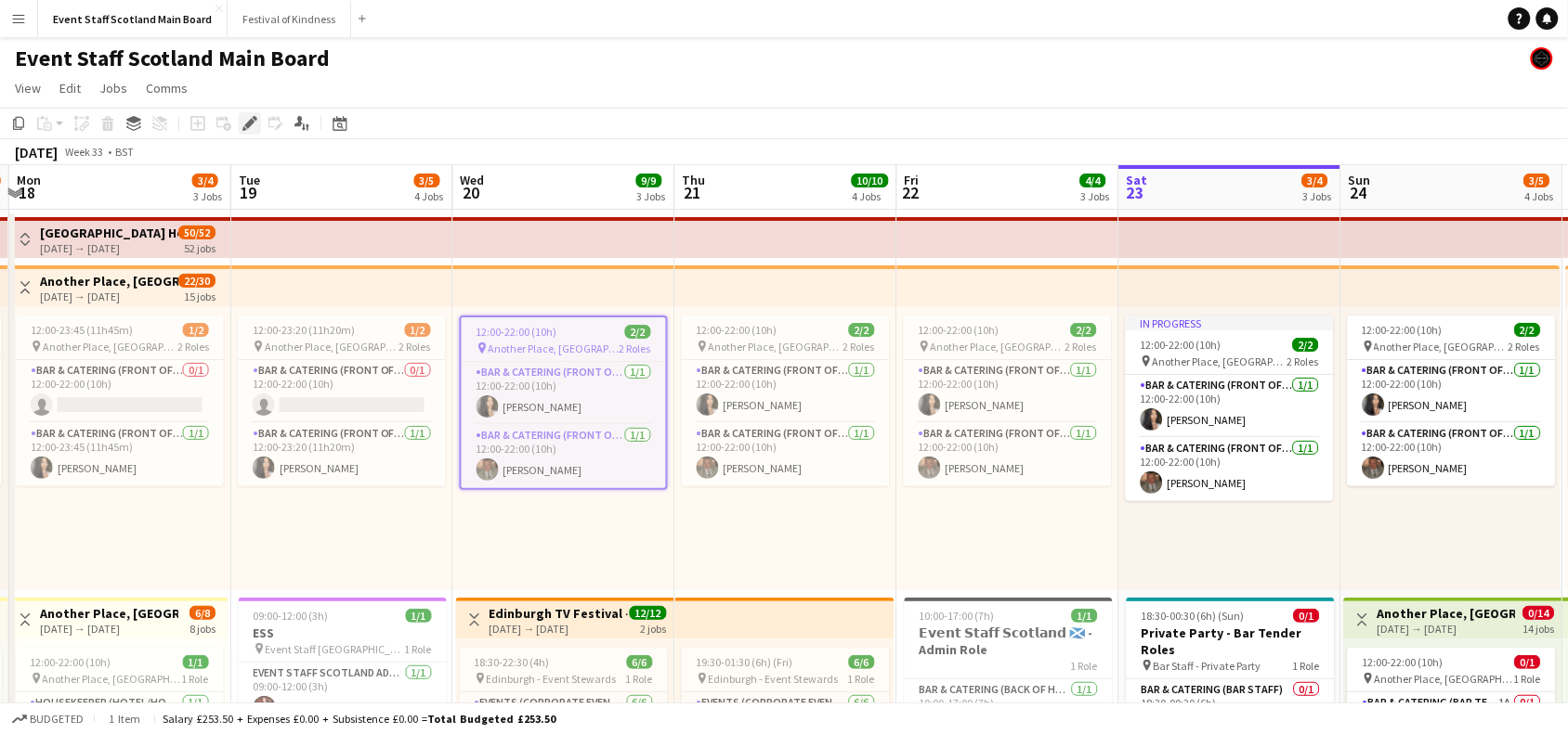
click at [254, 123] on icon "Edit" at bounding box center [250, 124] width 15 height 15
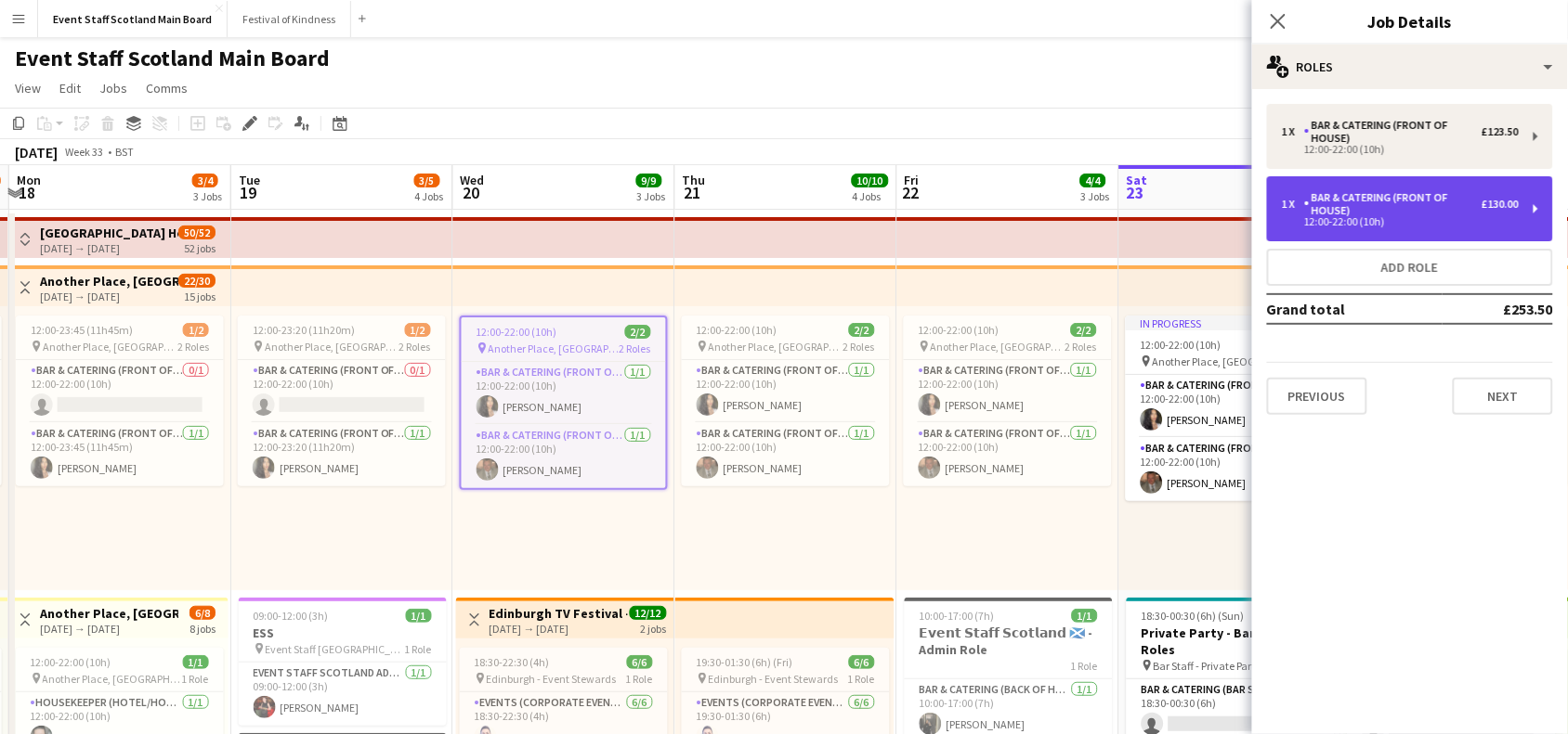
click at [1524, 190] on div "1 x Bar & Catering (Front of House) £130.00 12:00-22:00 (10h)" at bounding box center [1410, 209] width 286 height 65
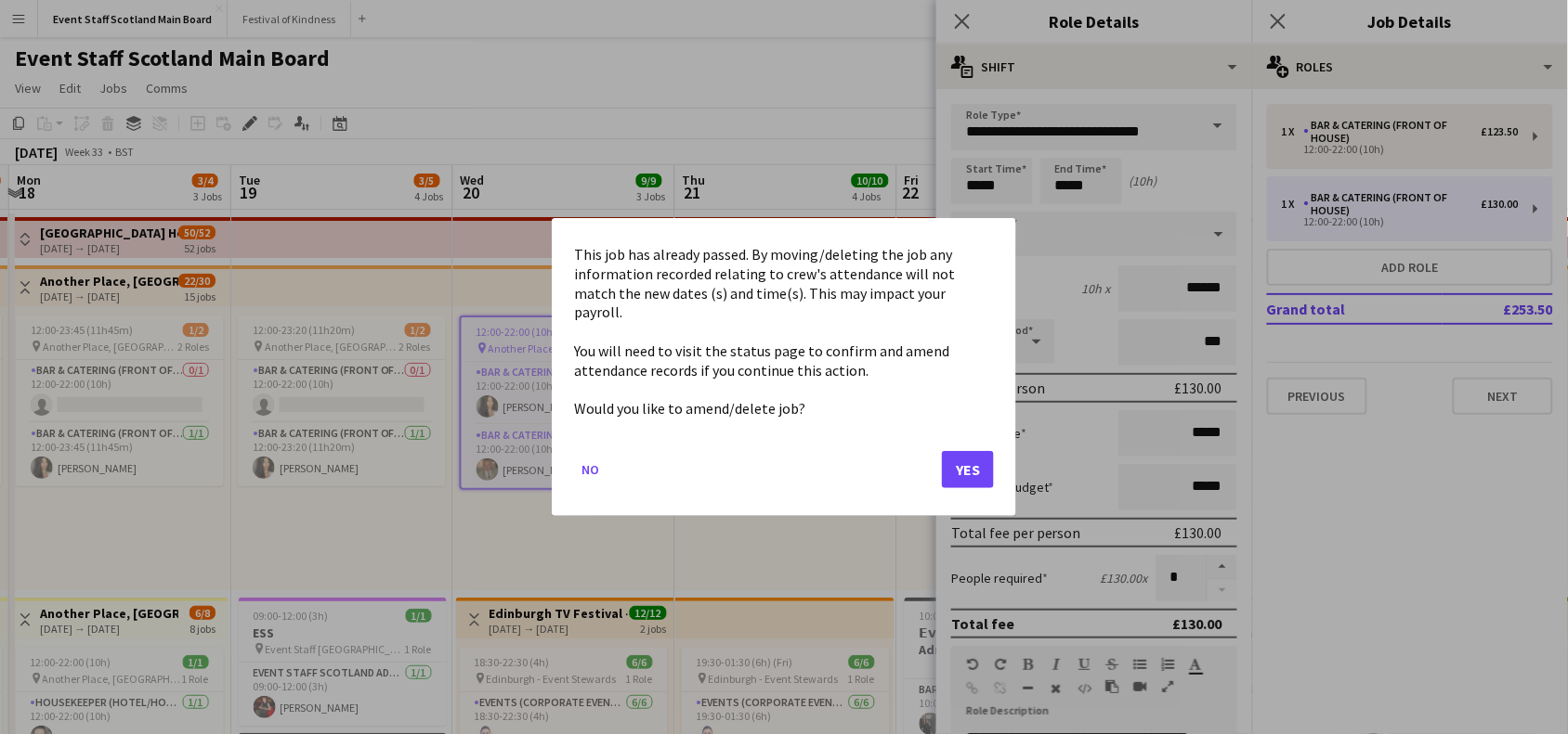
click at [977, 465] on button "Yes" at bounding box center [967, 469] width 52 height 37
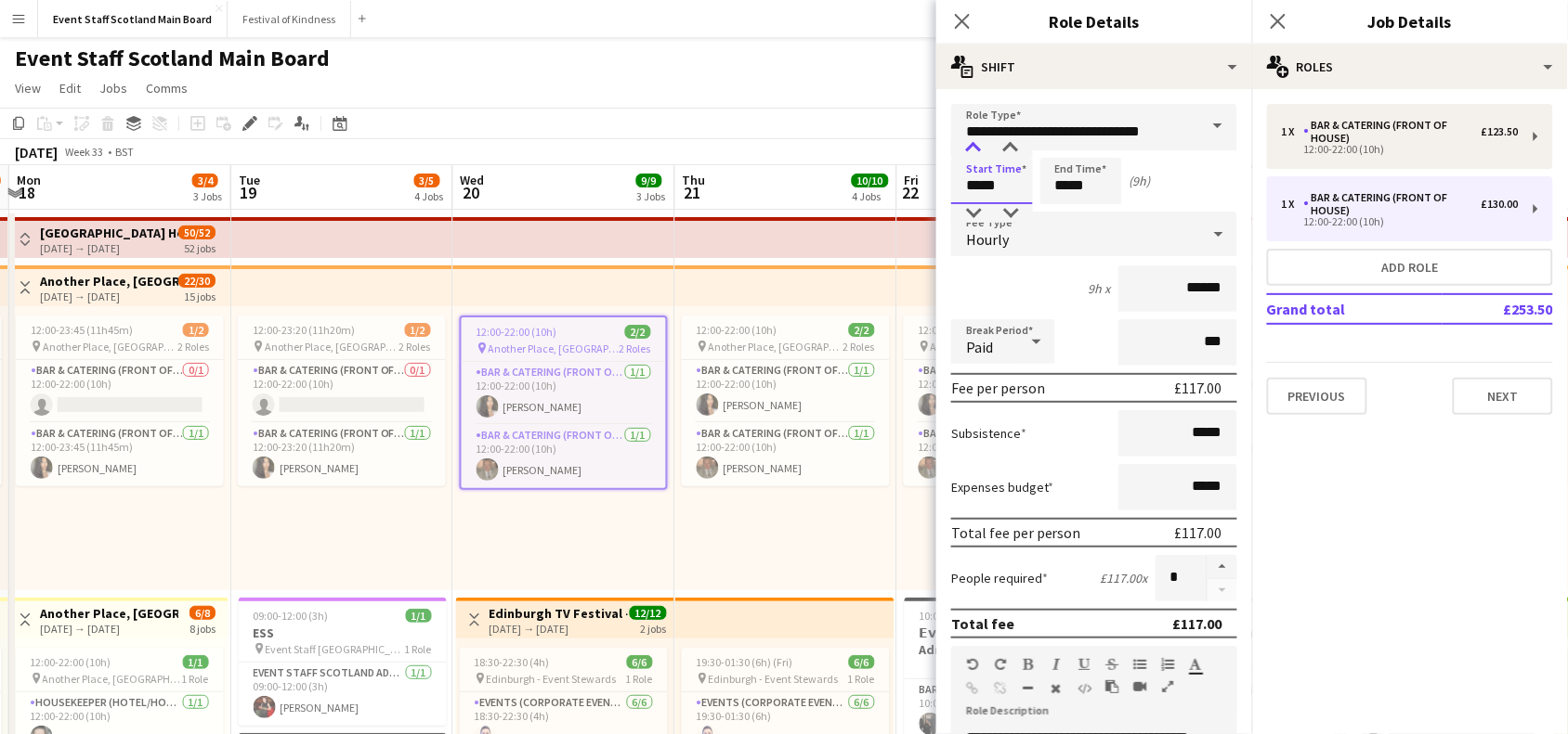
click at [974, 146] on div at bounding box center [973, 149] width 37 height 19
type input "*****"
click at [974, 146] on div at bounding box center [973, 149] width 37 height 19
click at [1066, 182] on input "*****" at bounding box center [1081, 181] width 81 height 46
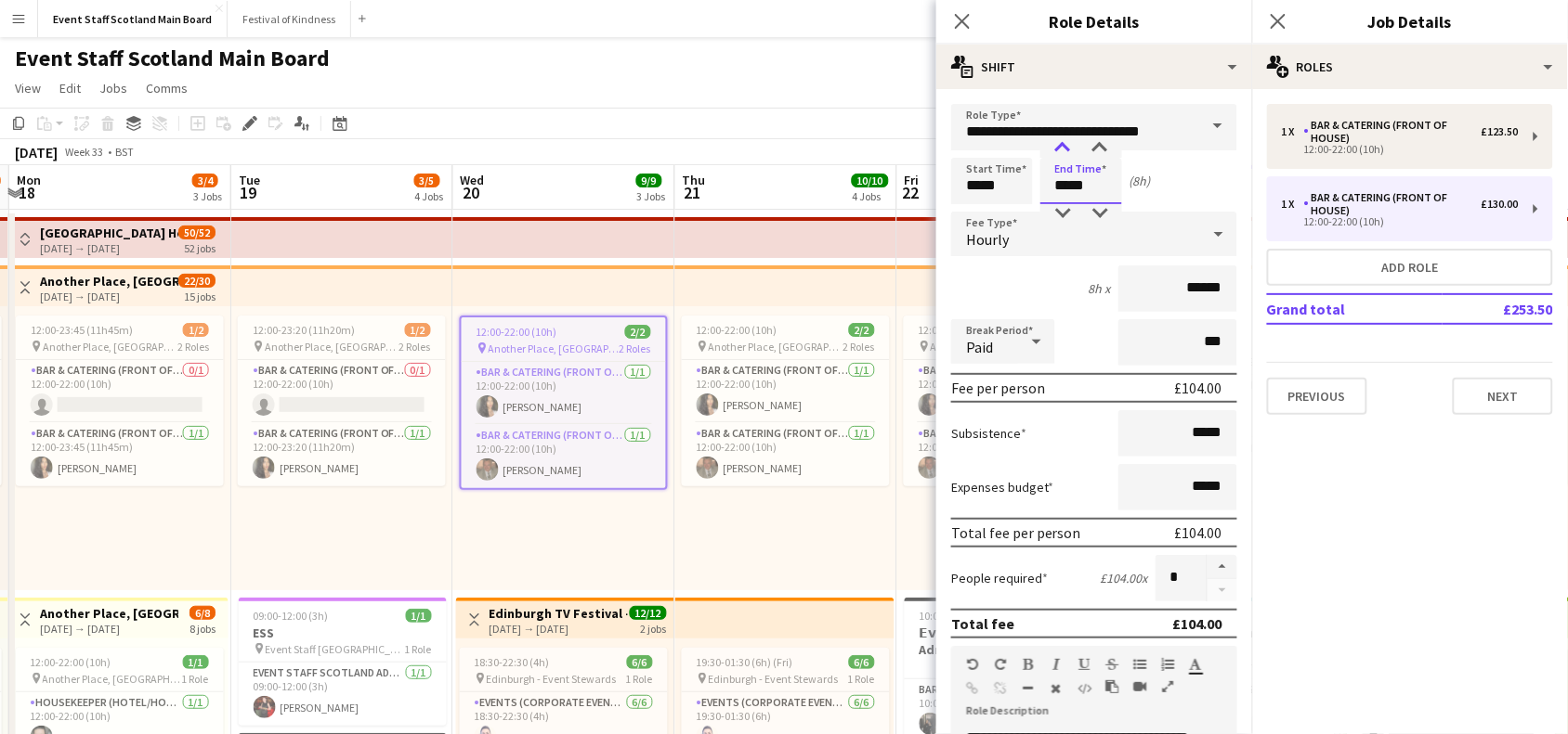
click at [1065, 147] on div at bounding box center [1062, 149] width 37 height 19
click at [1099, 144] on div at bounding box center [1100, 149] width 37 height 19
type input "*****"
click at [1099, 144] on div at bounding box center [1100, 149] width 37 height 19
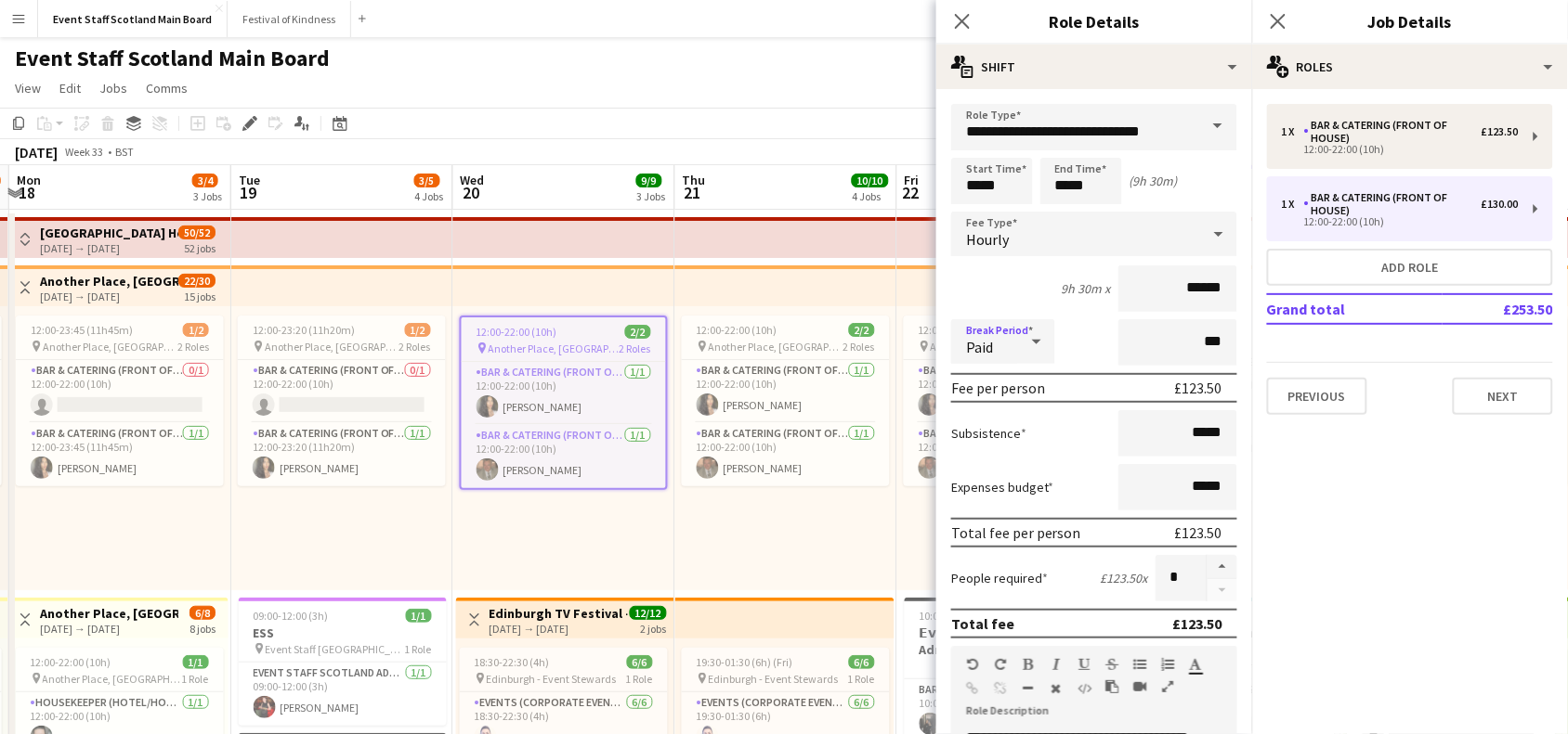
click at [1034, 341] on icon at bounding box center [1037, 341] width 23 height 37
click at [1010, 442] on span "Unpaid" at bounding box center [1004, 437] width 75 height 18
click at [1185, 341] on input "***" at bounding box center [1178, 342] width 119 height 46
type input "****"
click at [1079, 341] on div "Break Period Unpaid ****" at bounding box center [1094, 342] width 286 height 46
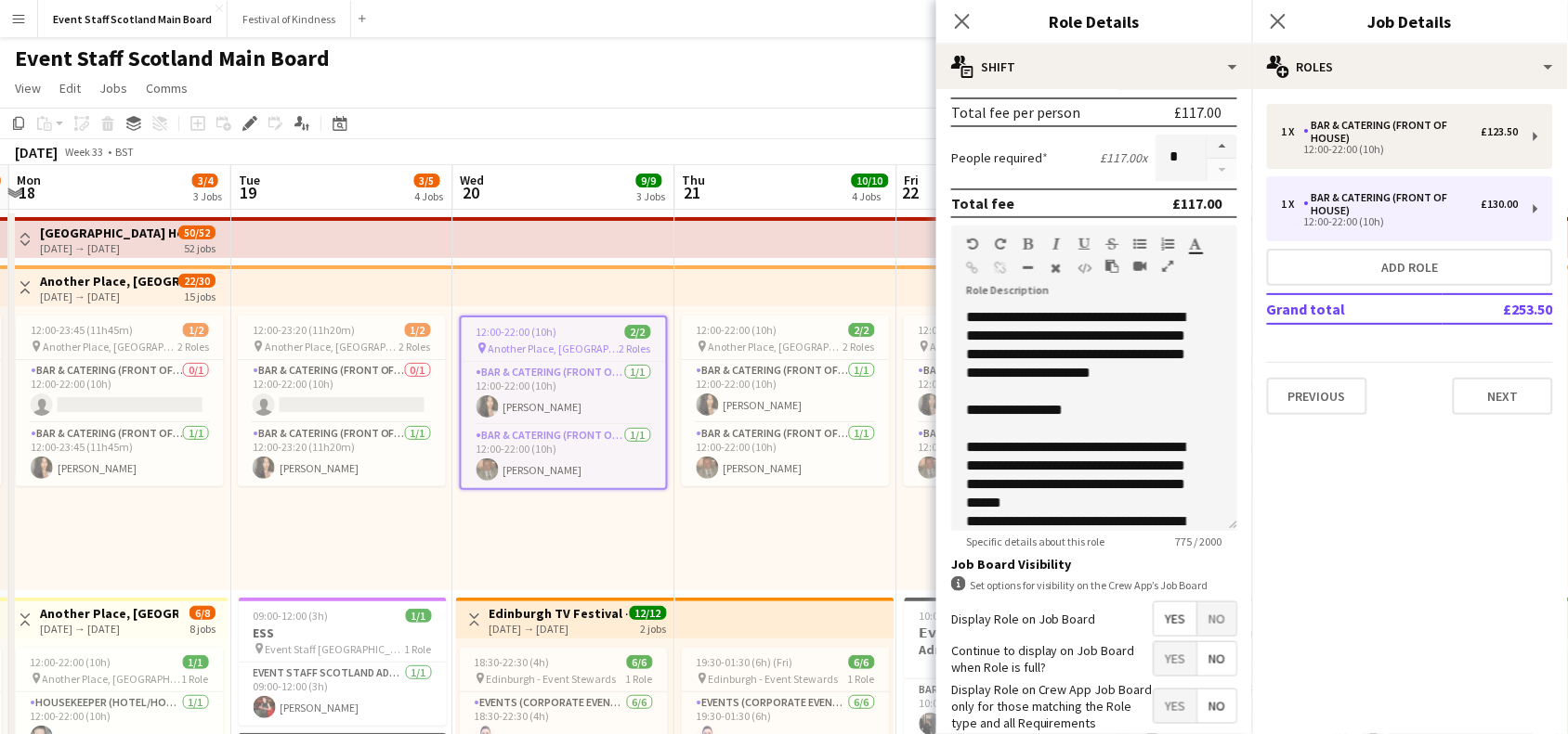
scroll to position [534, 0]
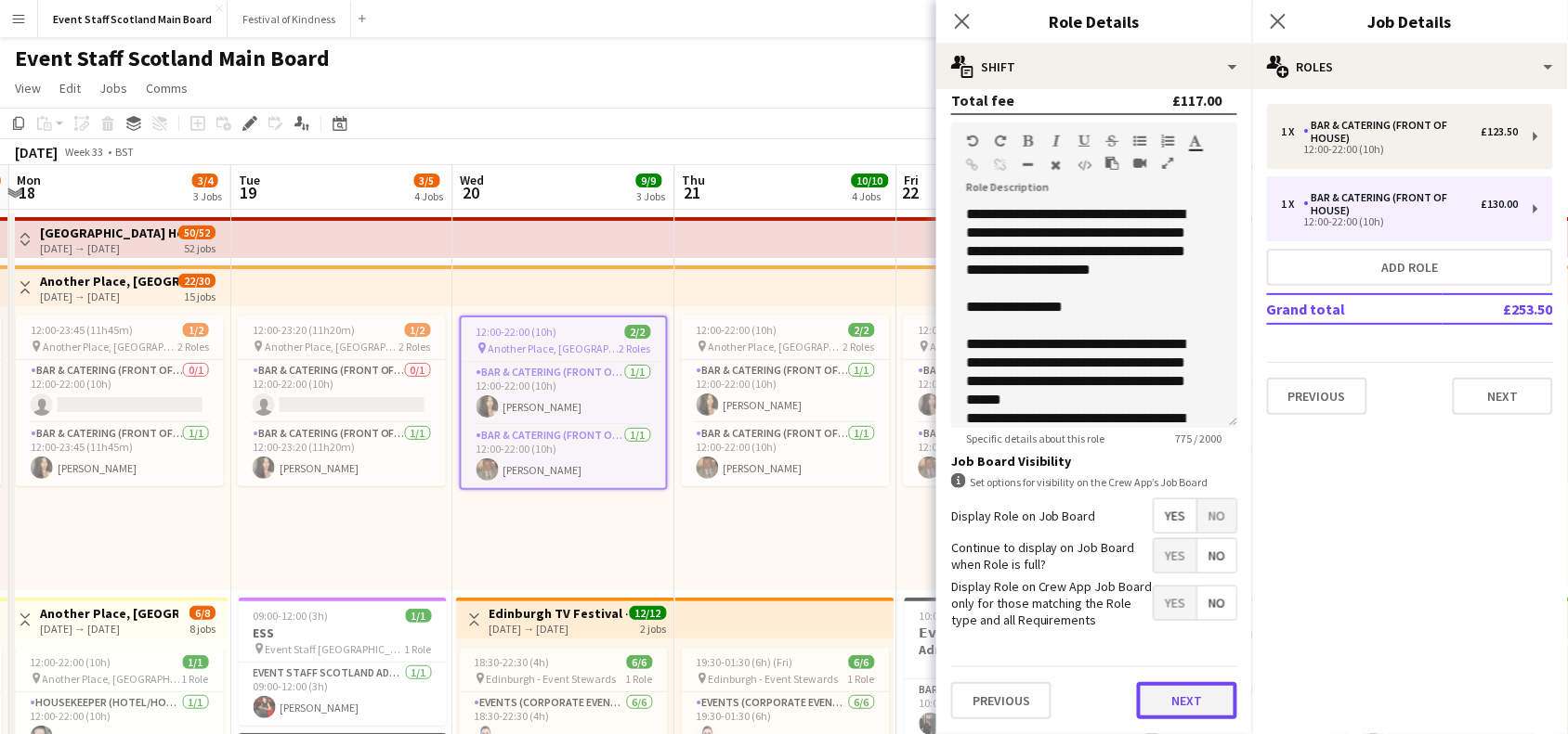
click at [1175, 713] on button "Next" at bounding box center [1187, 700] width 100 height 37
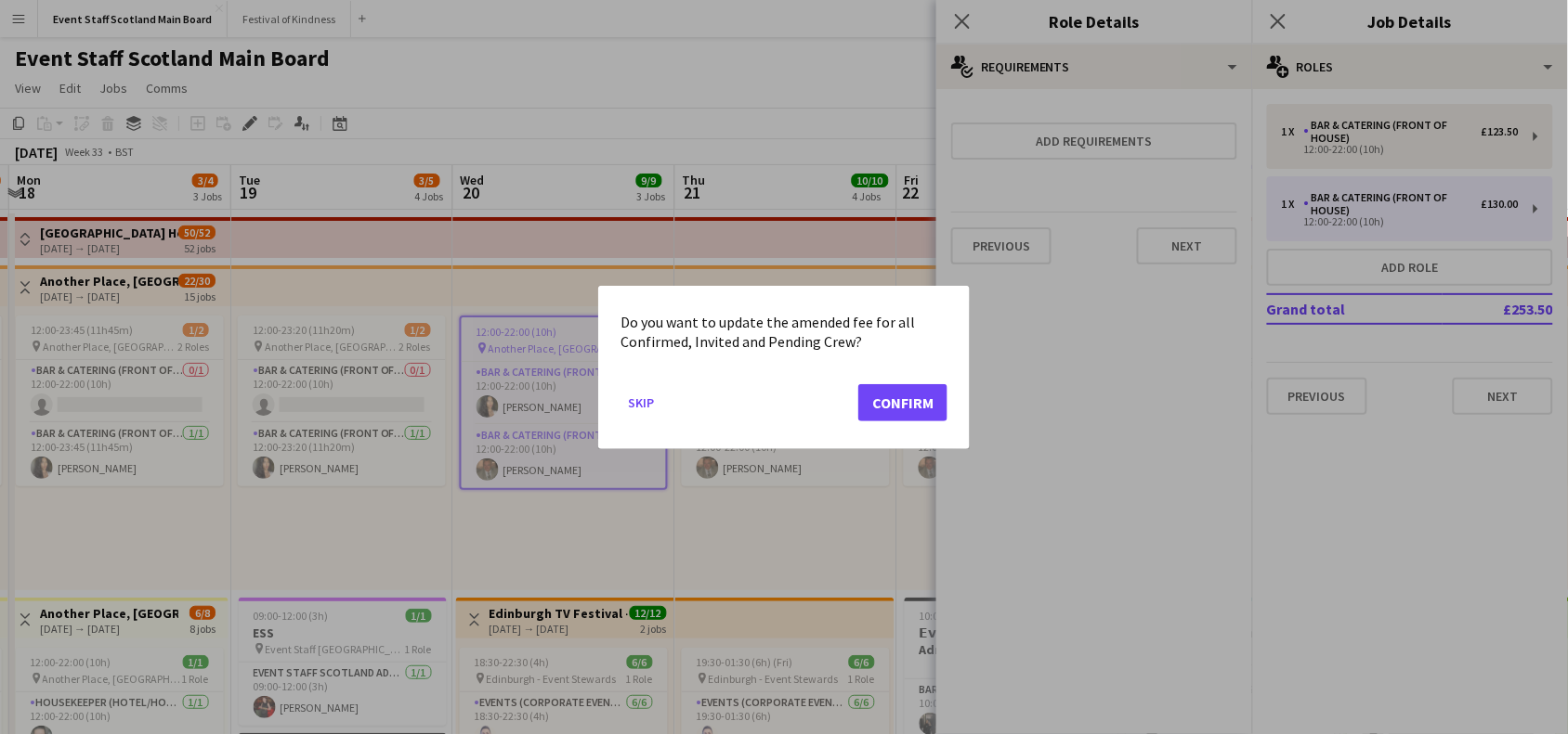
scroll to position [0, 0]
click at [883, 397] on button "Confirm" at bounding box center [903, 401] width 89 height 37
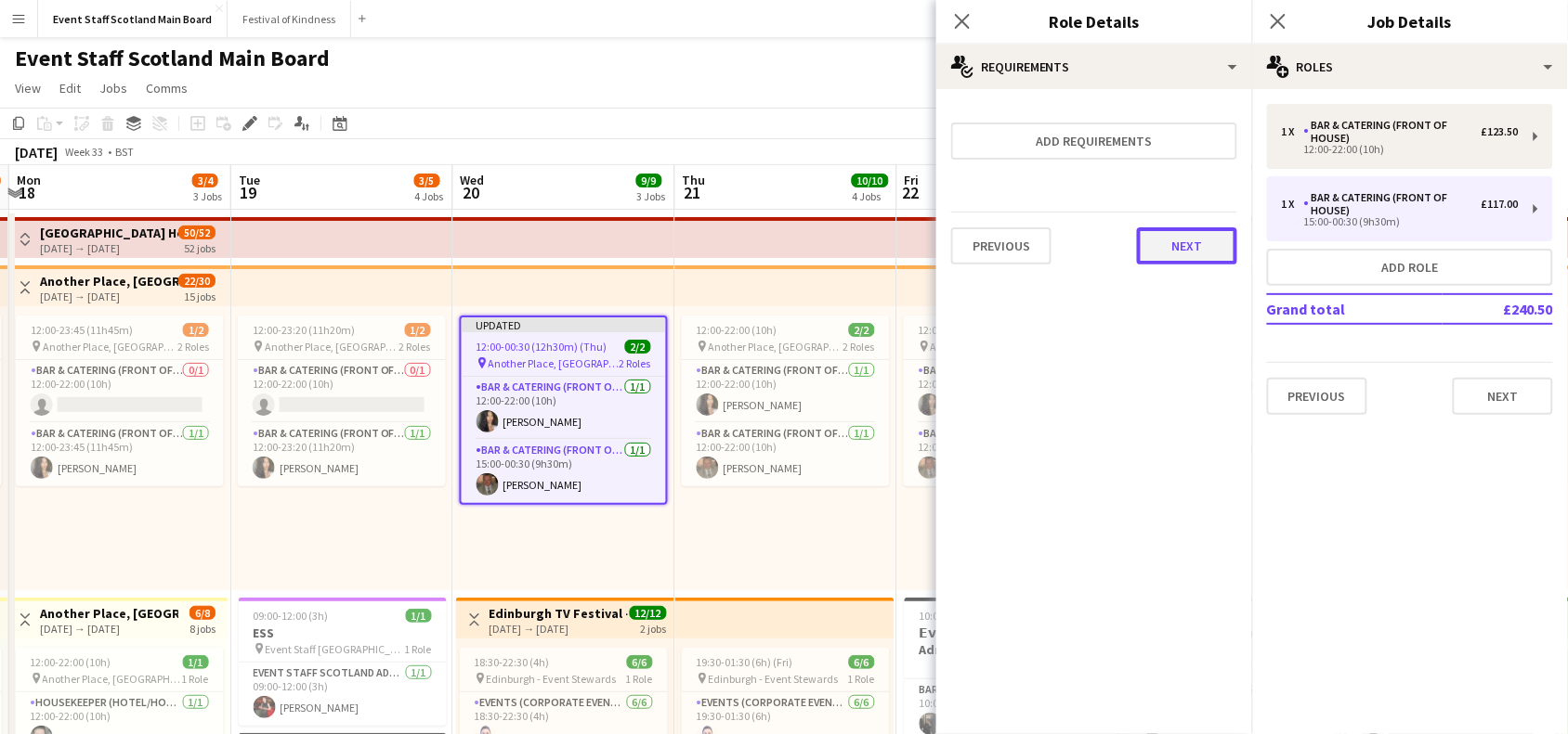
click at [1207, 247] on button "Next" at bounding box center [1187, 245] width 100 height 37
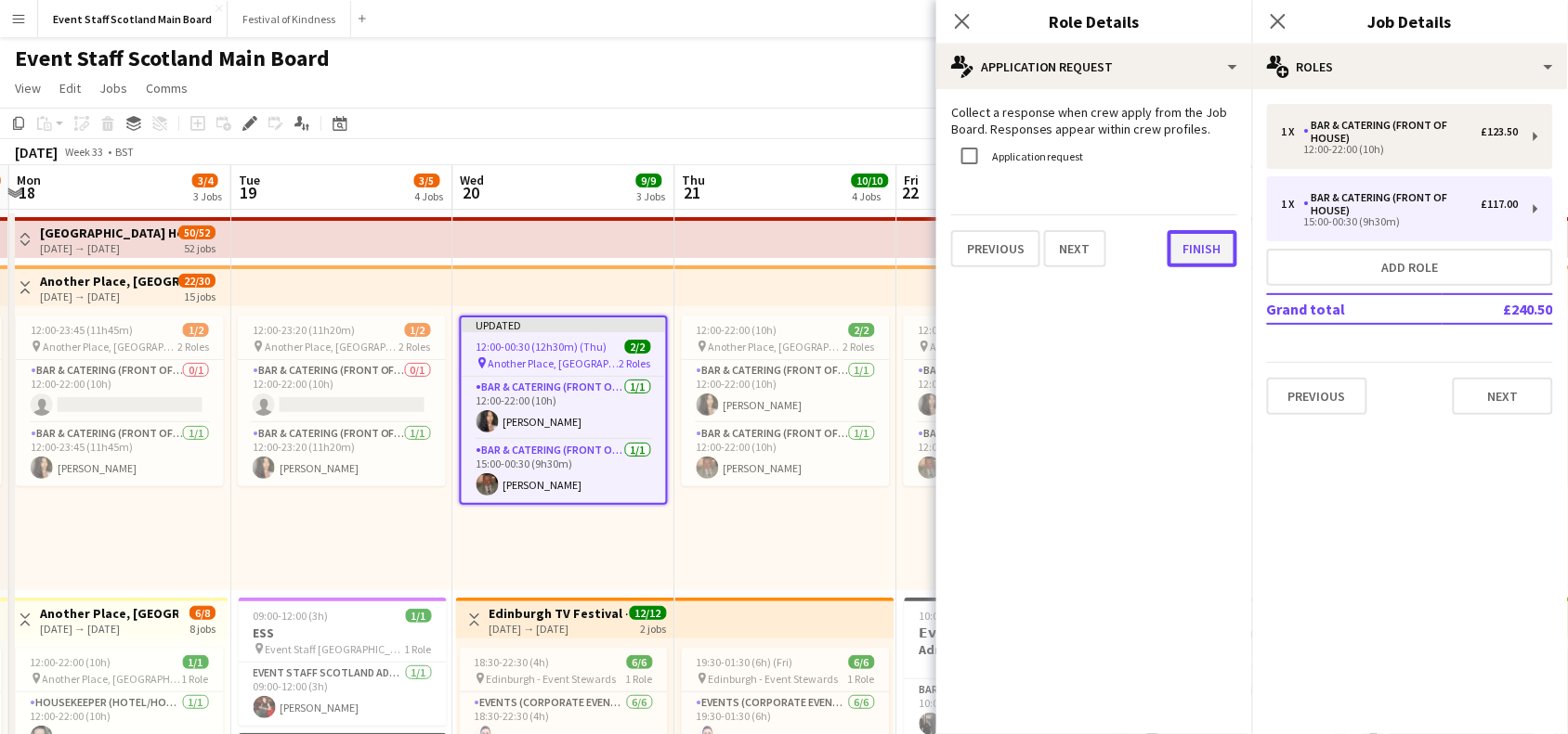
click at [1196, 251] on button "Finish" at bounding box center [1203, 248] width 70 height 37
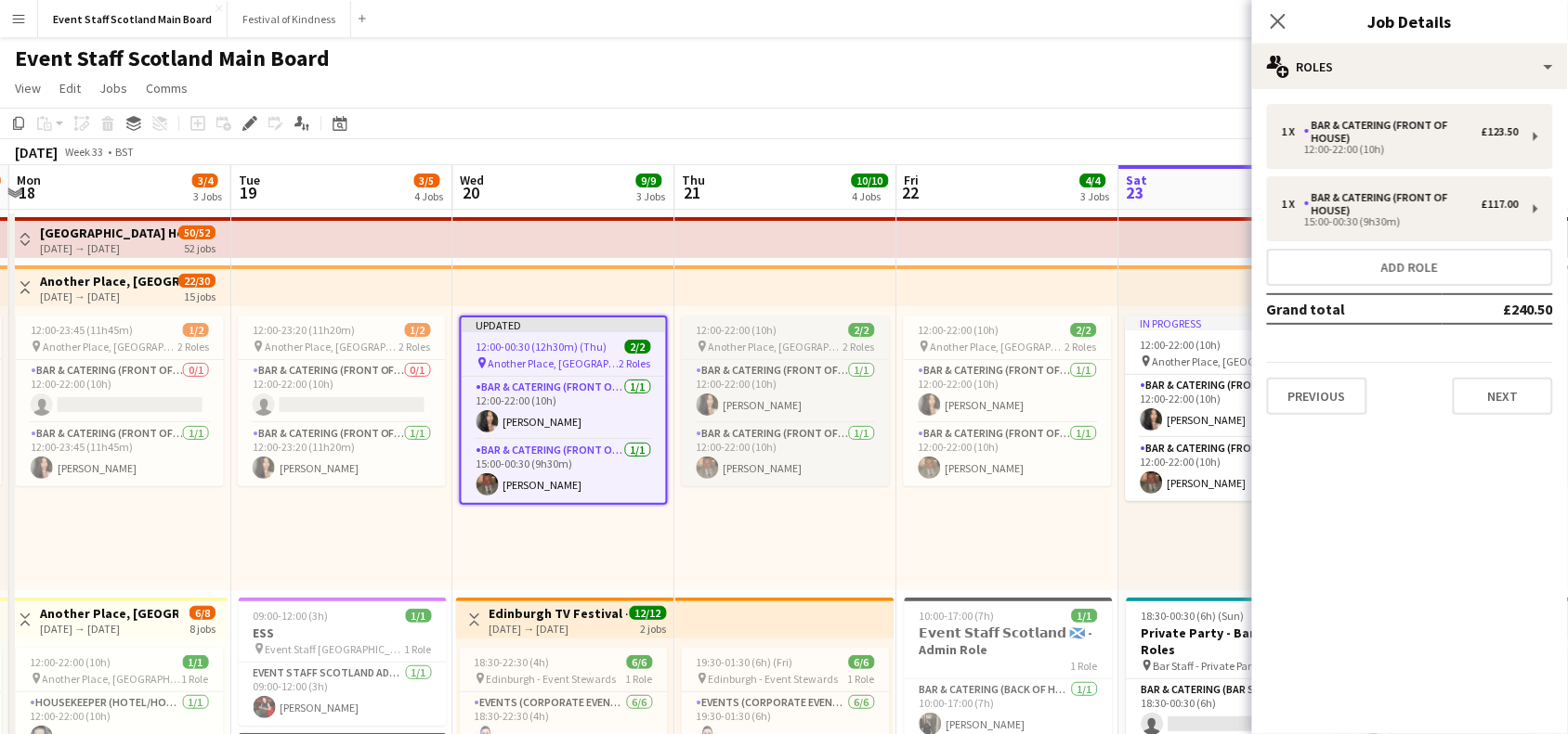
click at [786, 326] on div "12:00-22:00 (10h) 2/2" at bounding box center [785, 330] width 208 height 14
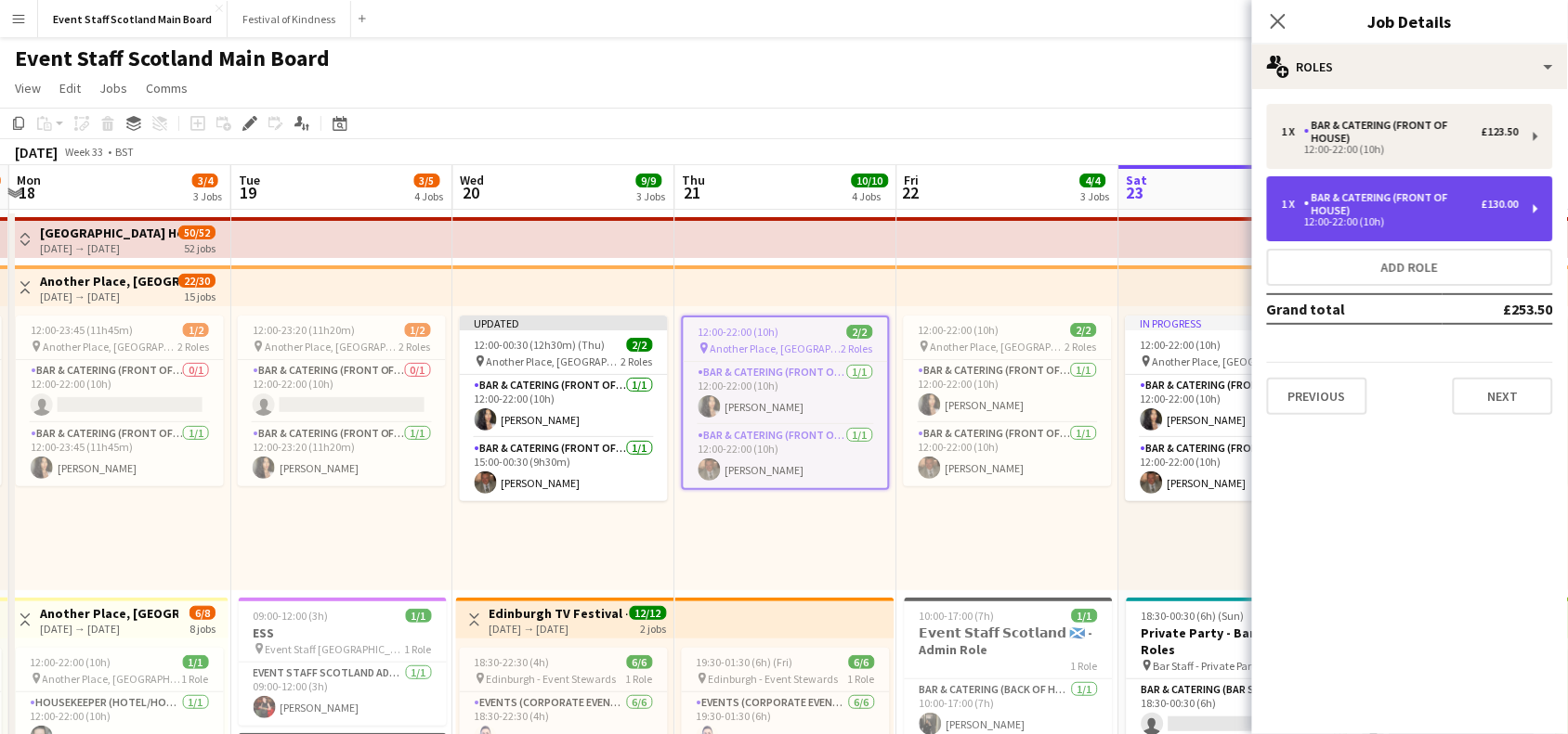
click at [1394, 182] on div "1 x Bar & Catering (Front of House) £130.00 12:00-22:00 (10h)" at bounding box center [1410, 209] width 286 height 65
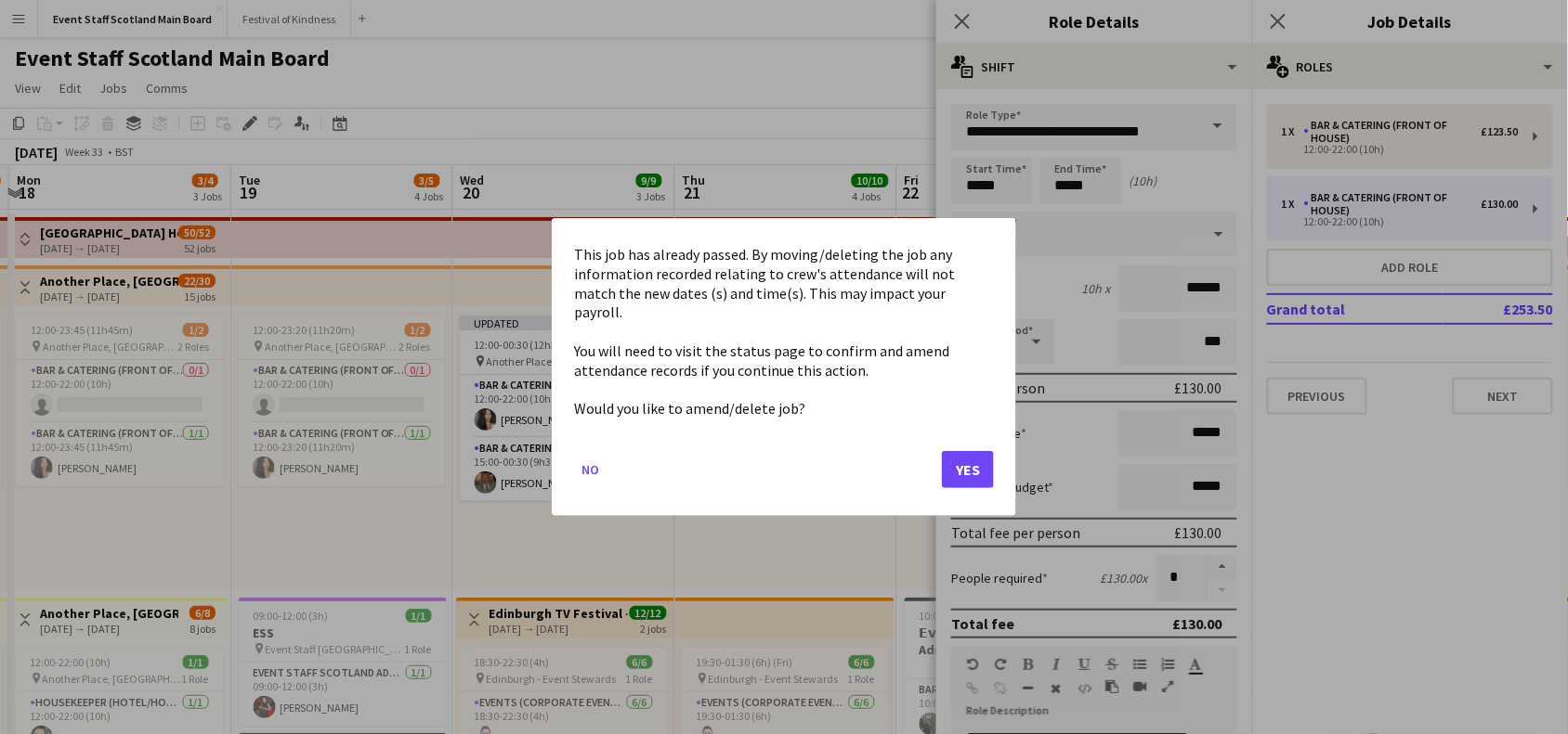
click at [985, 455] on button "Yes" at bounding box center [967, 469] width 52 height 37
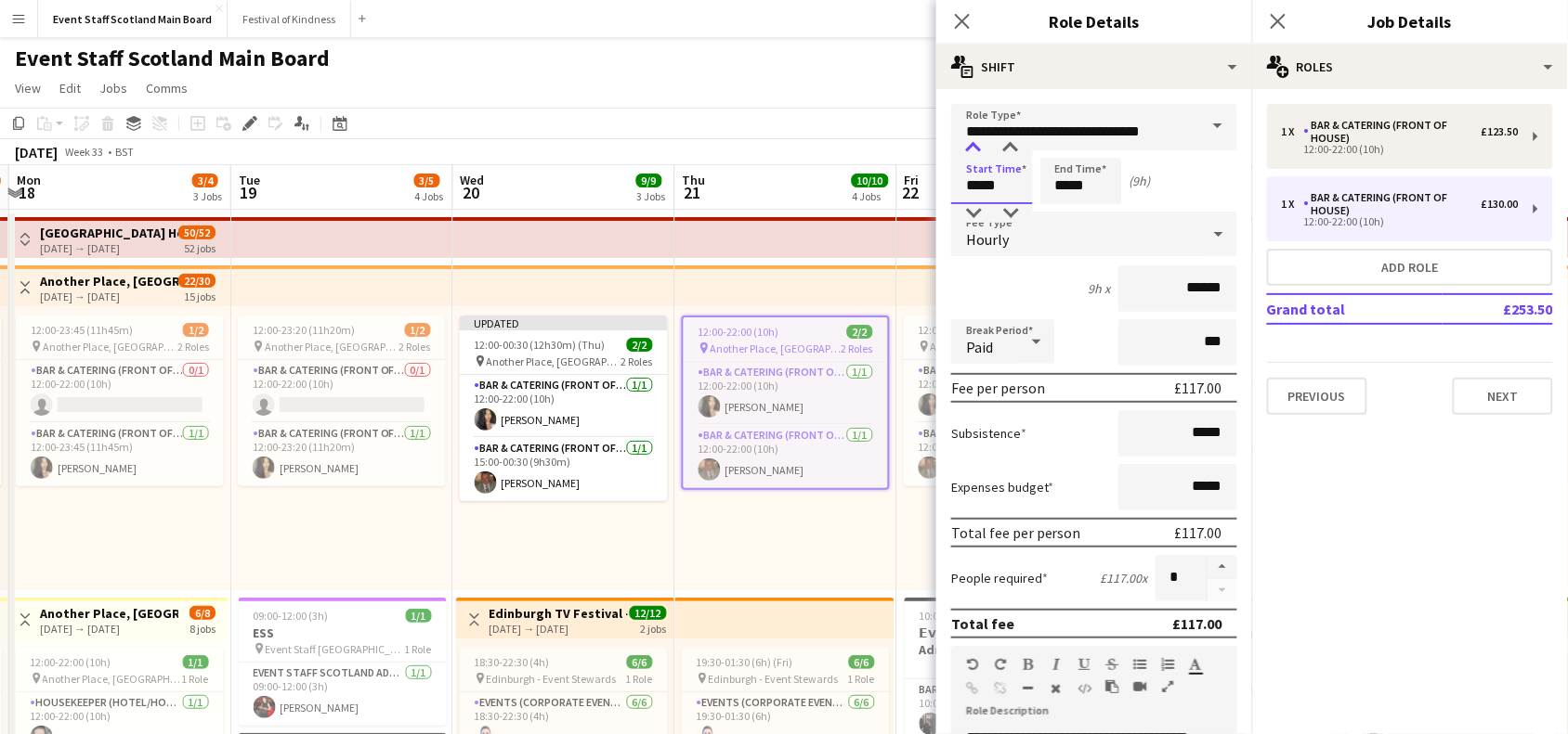
click at [976, 145] on div at bounding box center [973, 149] width 37 height 19
type input "*****"
click at [976, 145] on div at bounding box center [973, 149] width 37 height 19
click at [1065, 179] on input "*****" at bounding box center [1081, 181] width 81 height 46
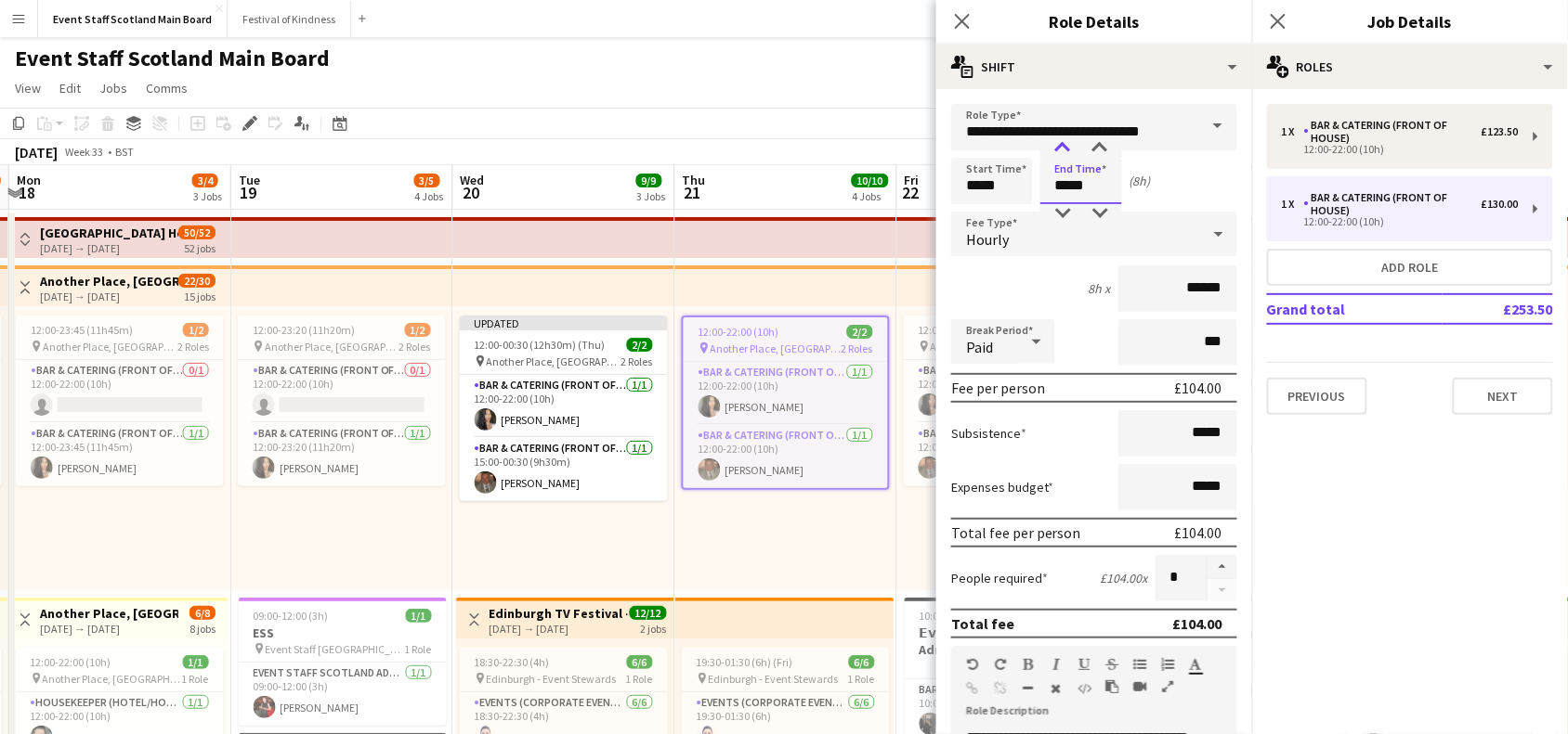
click at [1066, 146] on div at bounding box center [1062, 149] width 37 height 19
type input "*****"
click at [1066, 146] on div at bounding box center [1062, 149] width 37 height 19
click at [1177, 337] on input "***" at bounding box center [1178, 342] width 119 height 46
type input "****"
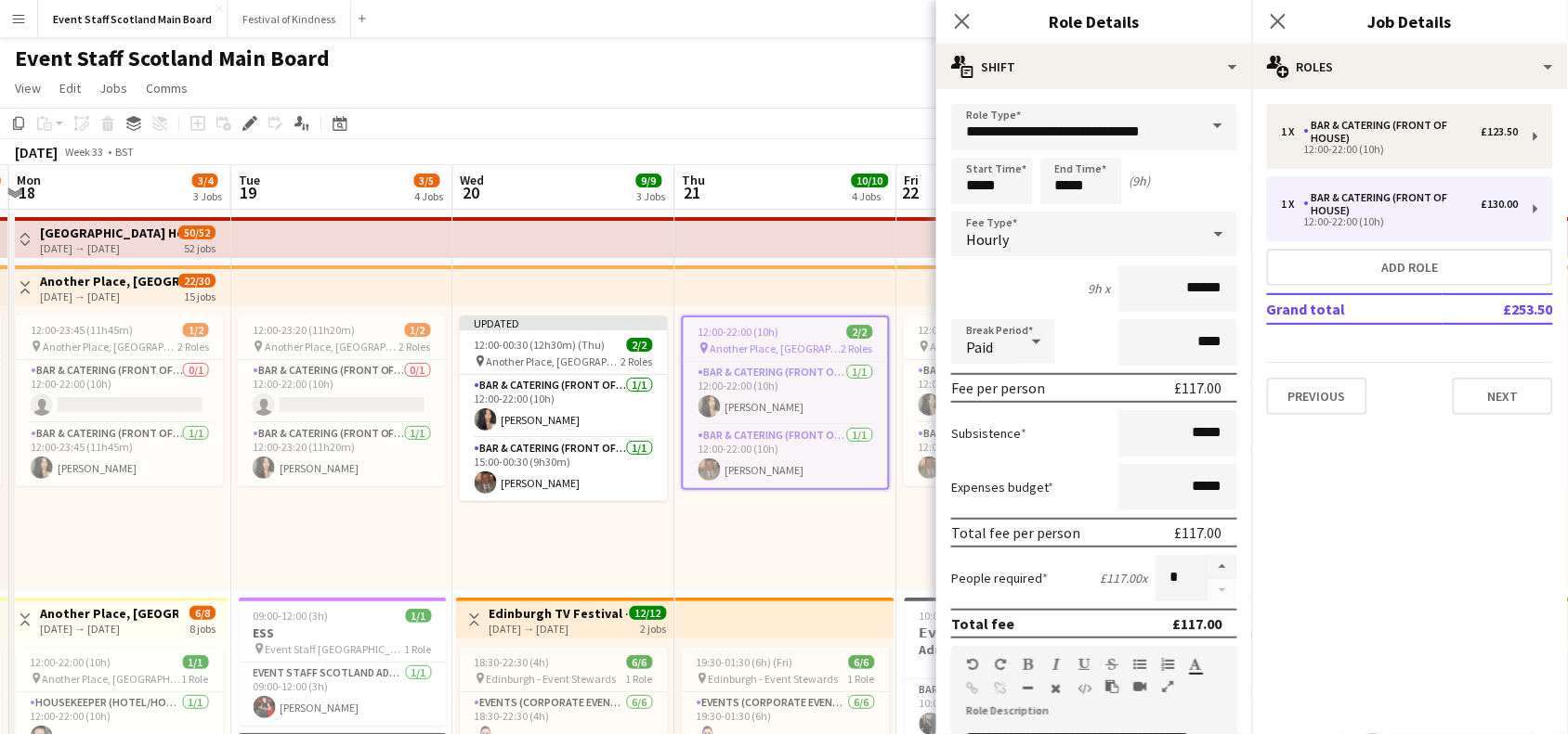
click at [1013, 329] on div "Paid" at bounding box center [984, 341] width 67 height 44
click at [987, 443] on span "Unpaid" at bounding box center [1004, 437] width 75 height 18
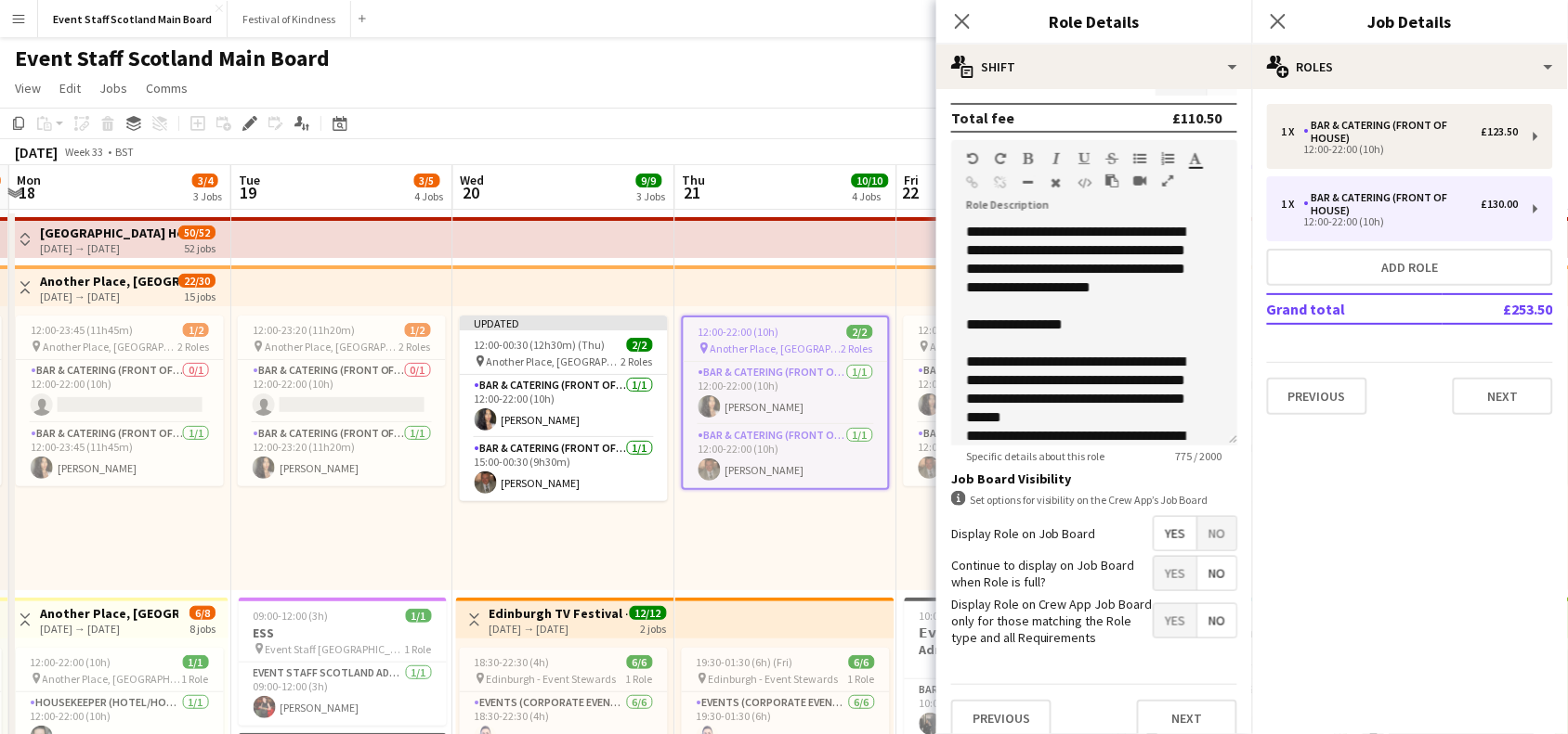
scroll to position [534, 0]
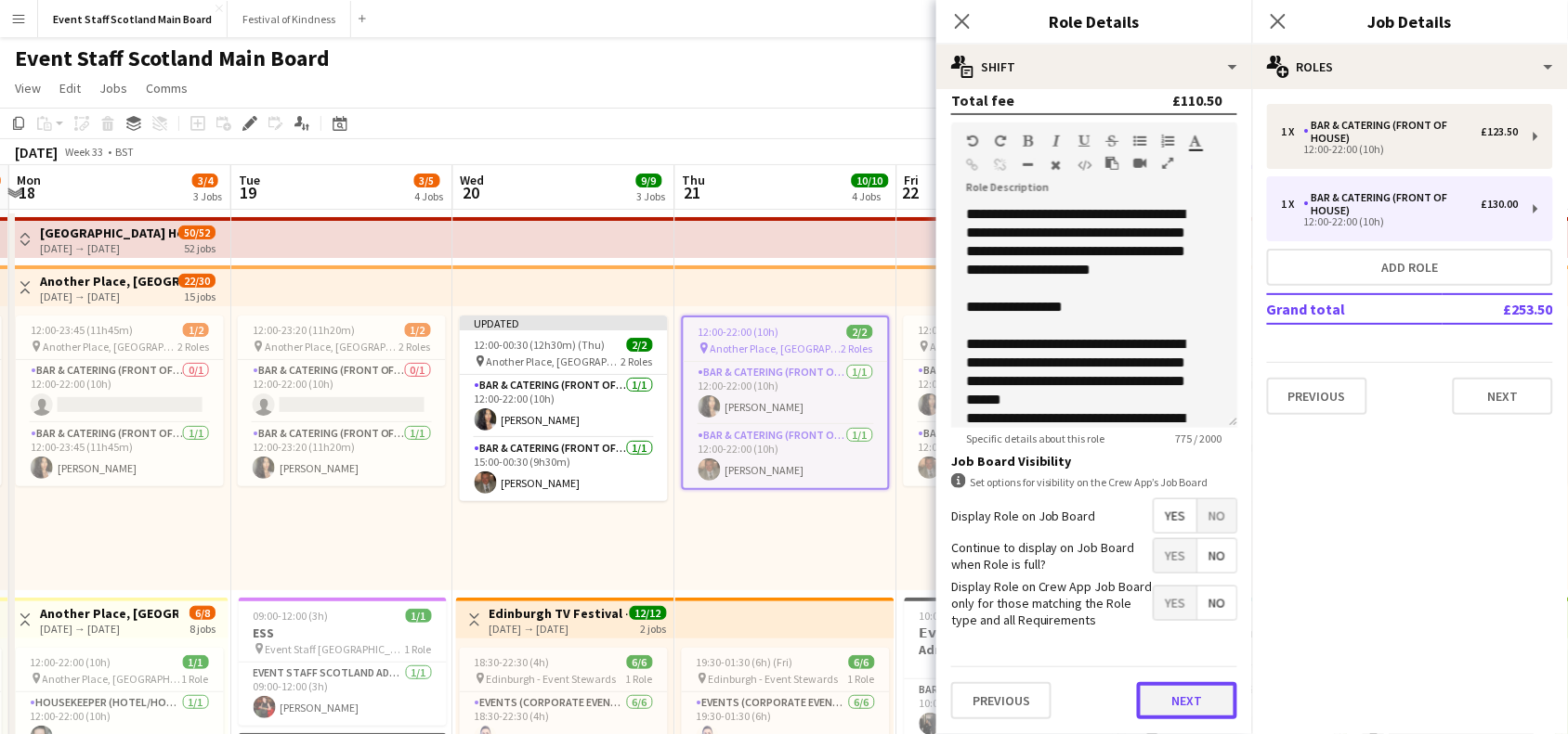
click at [1177, 703] on button "Next" at bounding box center [1187, 700] width 100 height 37
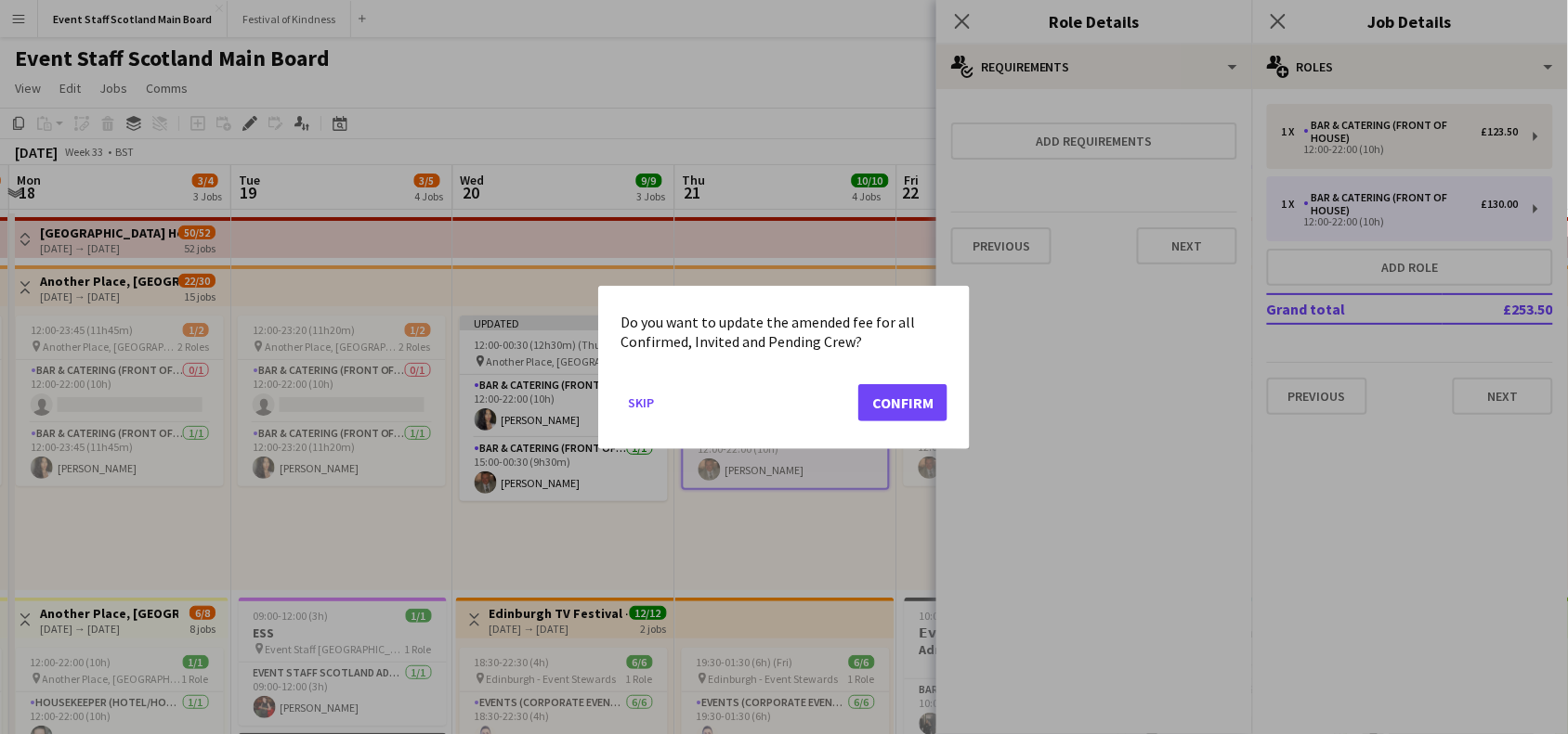
scroll to position [0, 0]
click at [872, 395] on button "Confirm" at bounding box center [903, 401] width 89 height 37
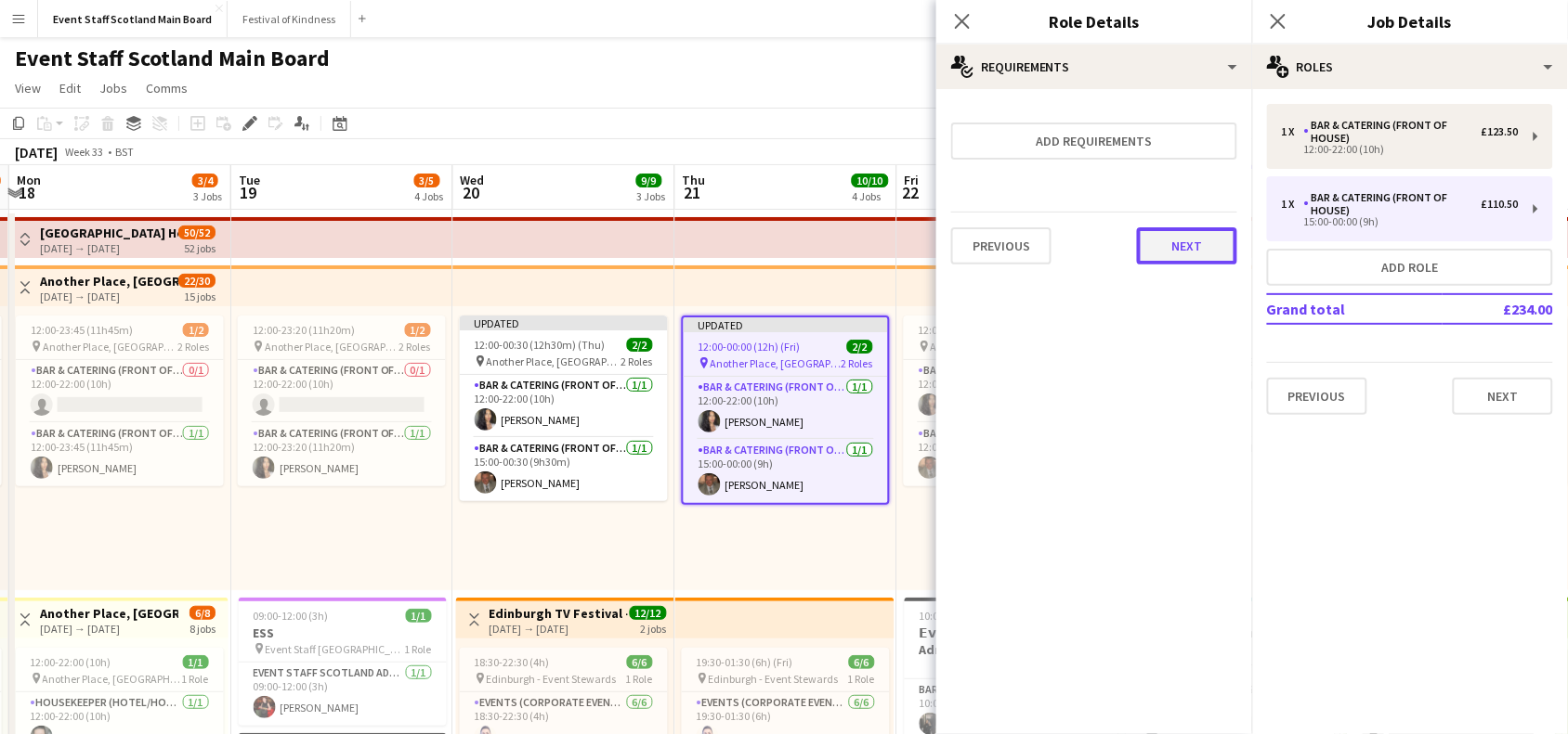
click at [1164, 252] on button "Next" at bounding box center [1187, 245] width 100 height 37
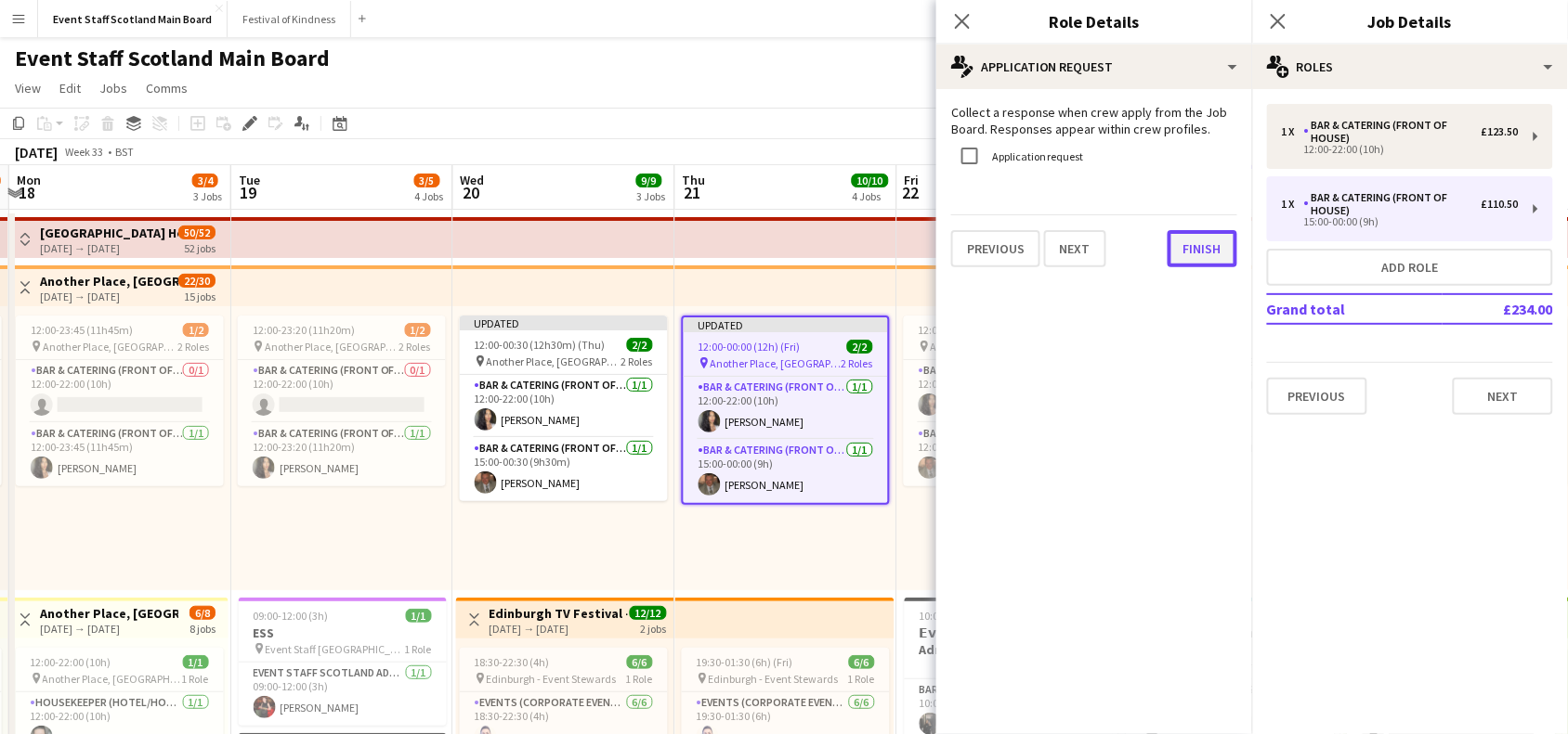
click at [1206, 247] on button "Finish" at bounding box center [1203, 248] width 70 height 37
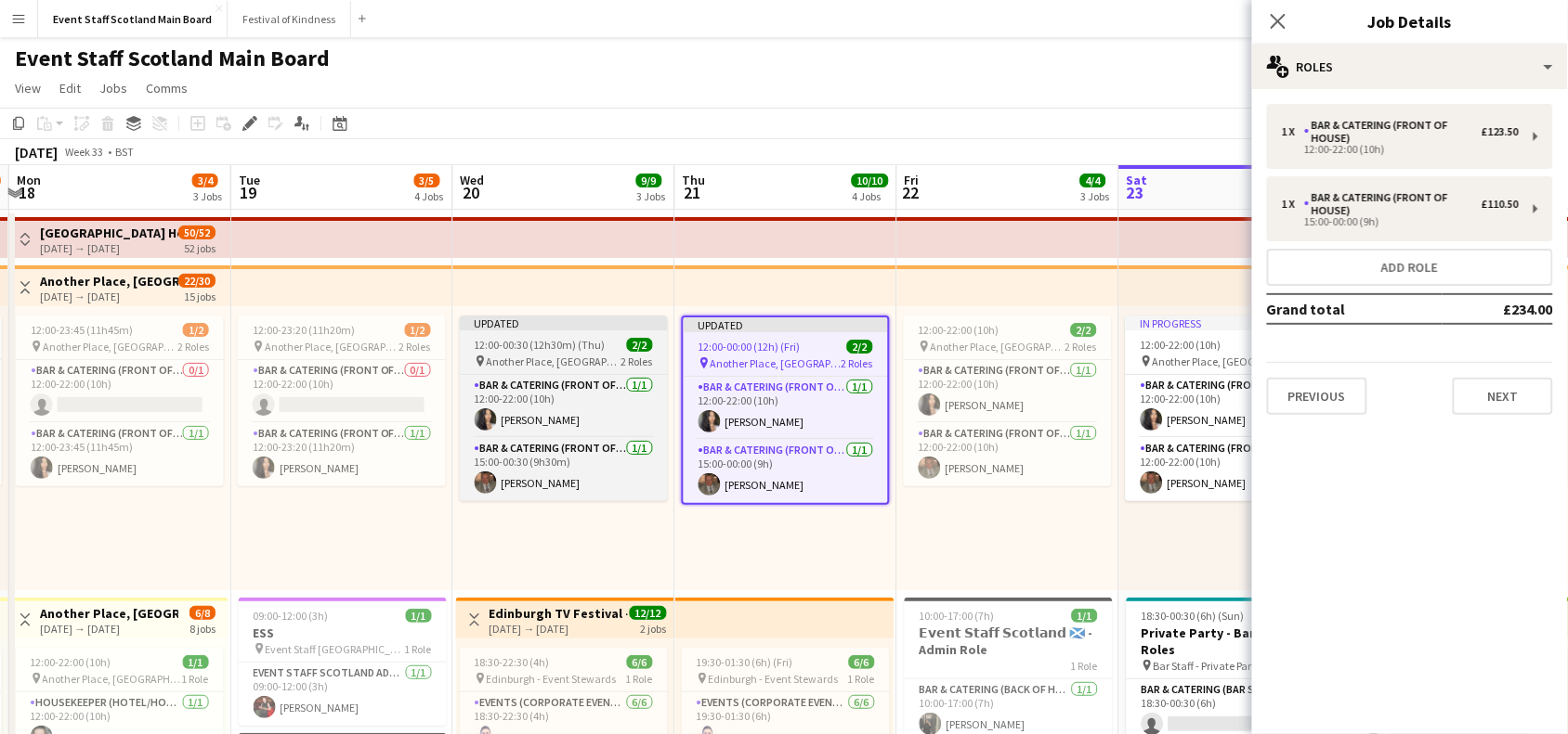
click at [560, 341] on span "12:00-00:30 (12h30m) (Thu)" at bounding box center [540, 344] width 131 height 14
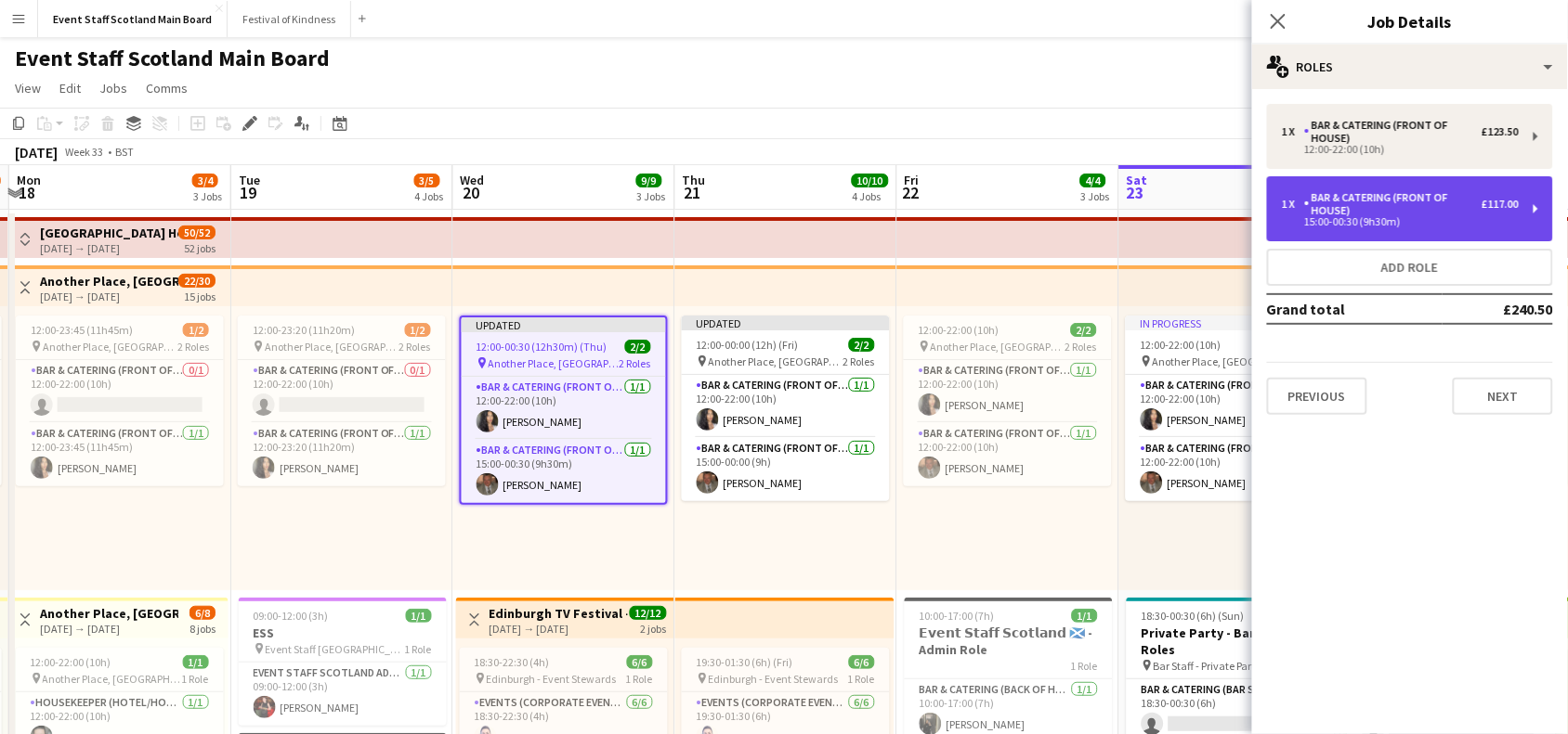
click at [1376, 216] on div "Bar & Catering (Front of House)" at bounding box center [1392, 203] width 177 height 26
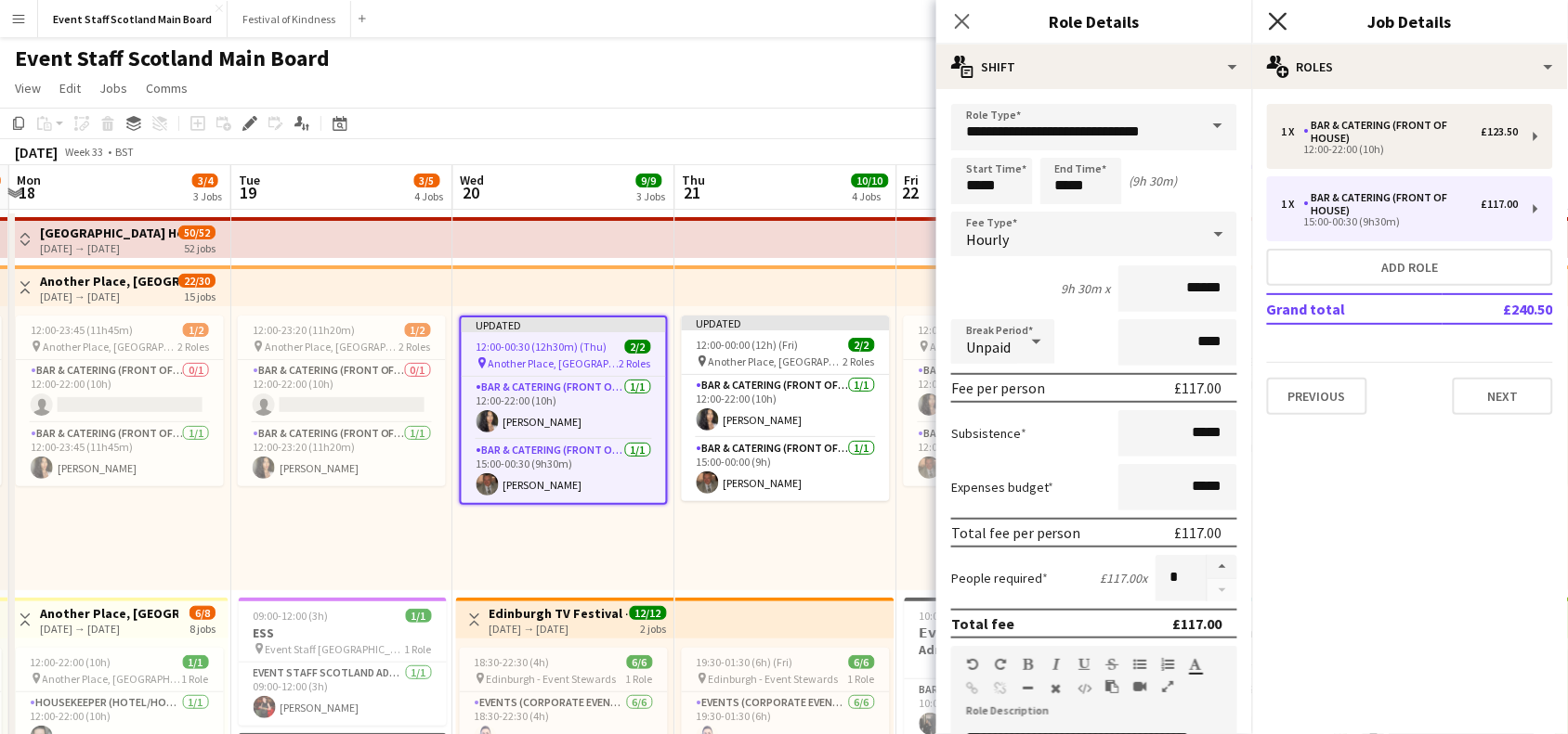
click at [1275, 21] on icon "Close pop-in" at bounding box center [1277, 21] width 18 height 18
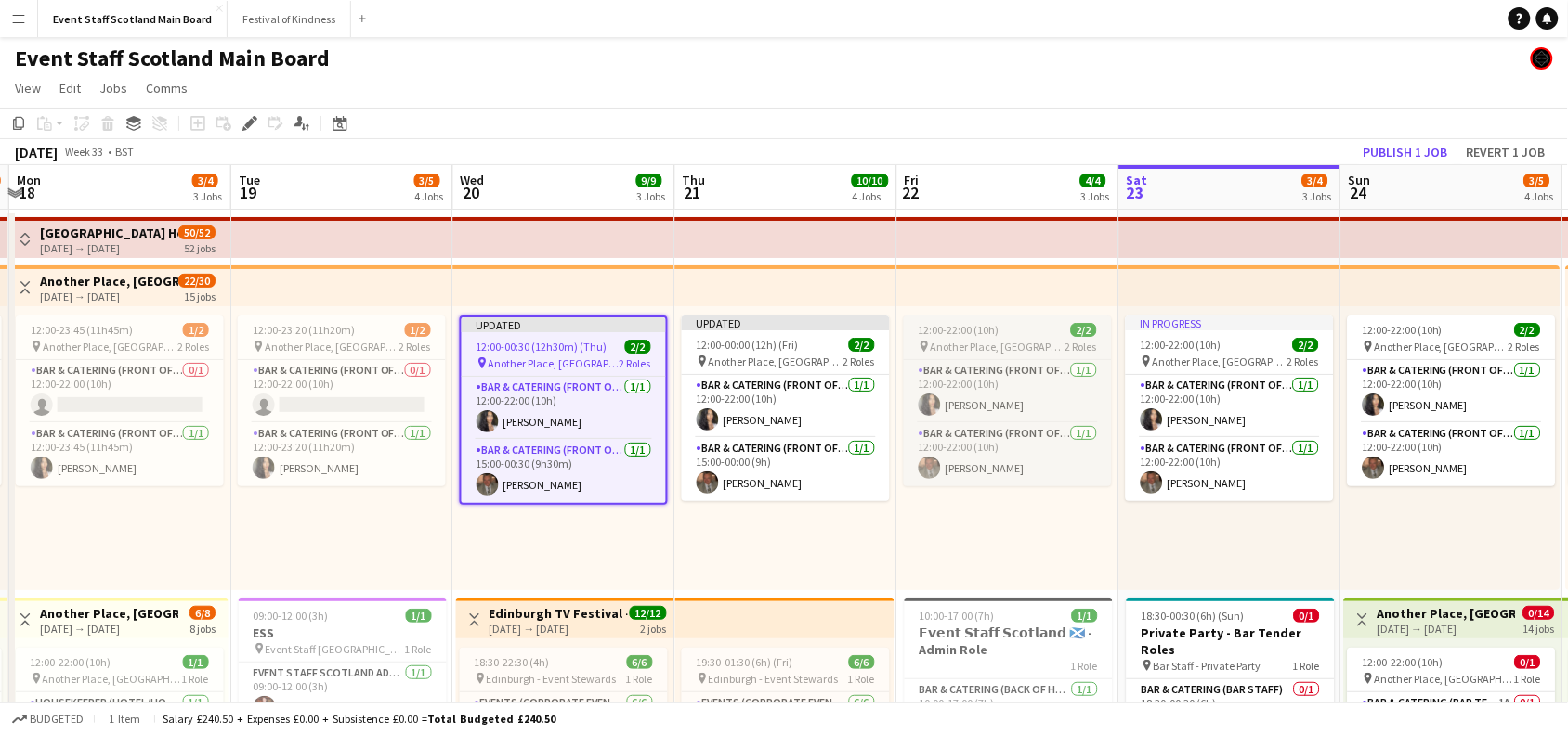
click at [992, 354] on app-job-card "12:00-22:00 (10h) 2/2 pin Another Place, The Machrie Hotel & Links 2 Roles Bar …" at bounding box center [1008, 401] width 208 height 171
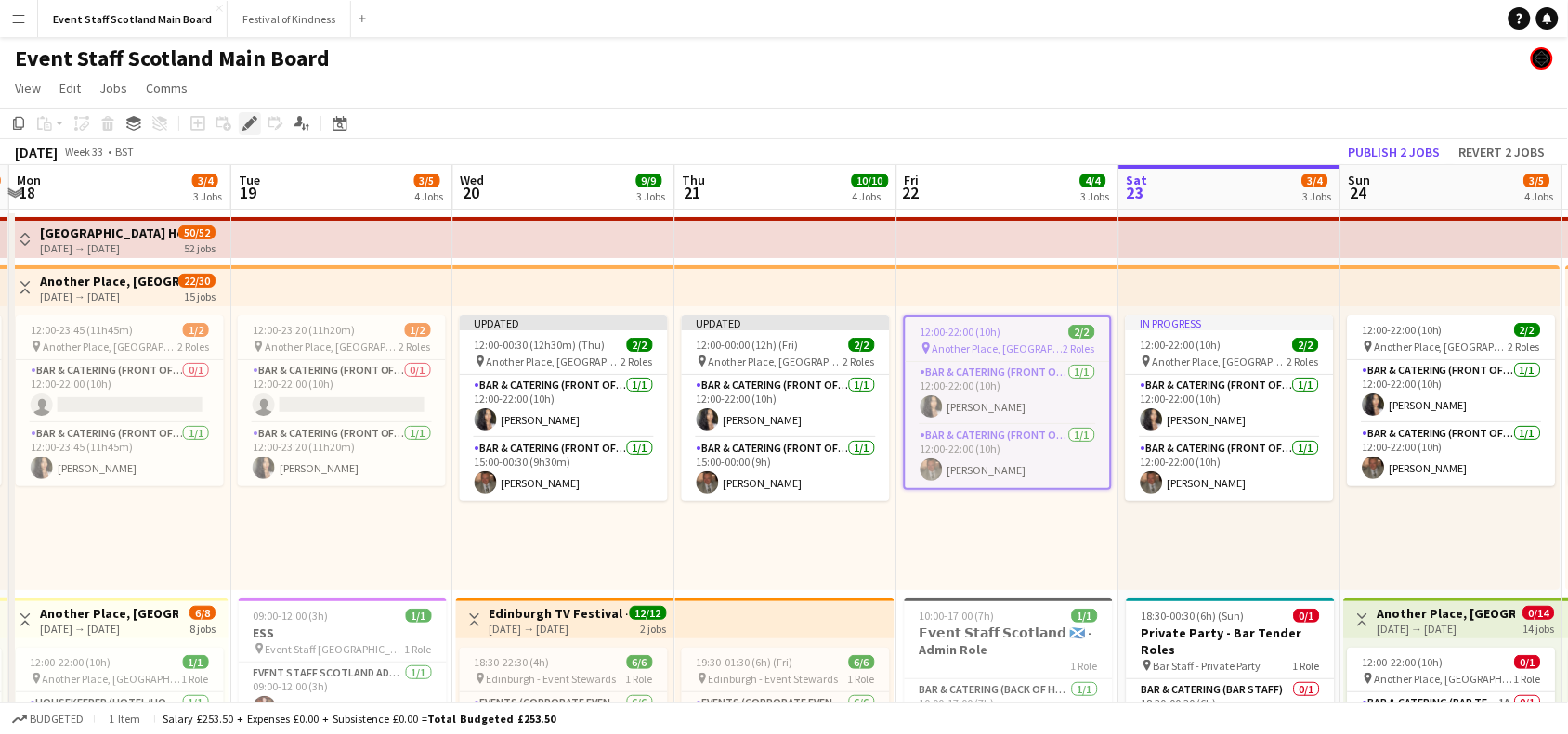
click at [251, 124] on icon at bounding box center [249, 124] width 10 height 10
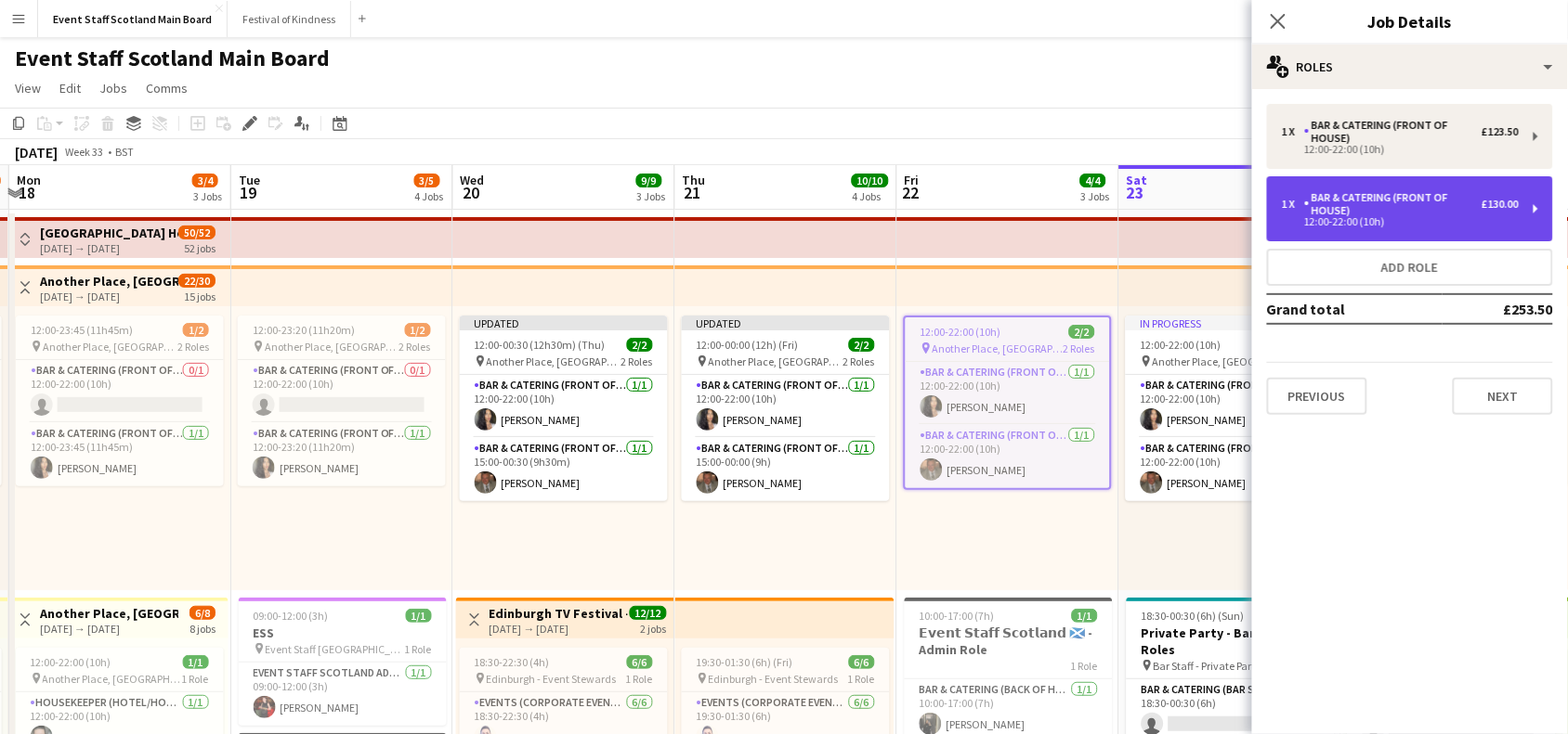
click at [1436, 184] on div "1 x Bar & Catering (Front of House) £130.00 12:00-22:00 (10h)" at bounding box center [1410, 209] width 286 height 65
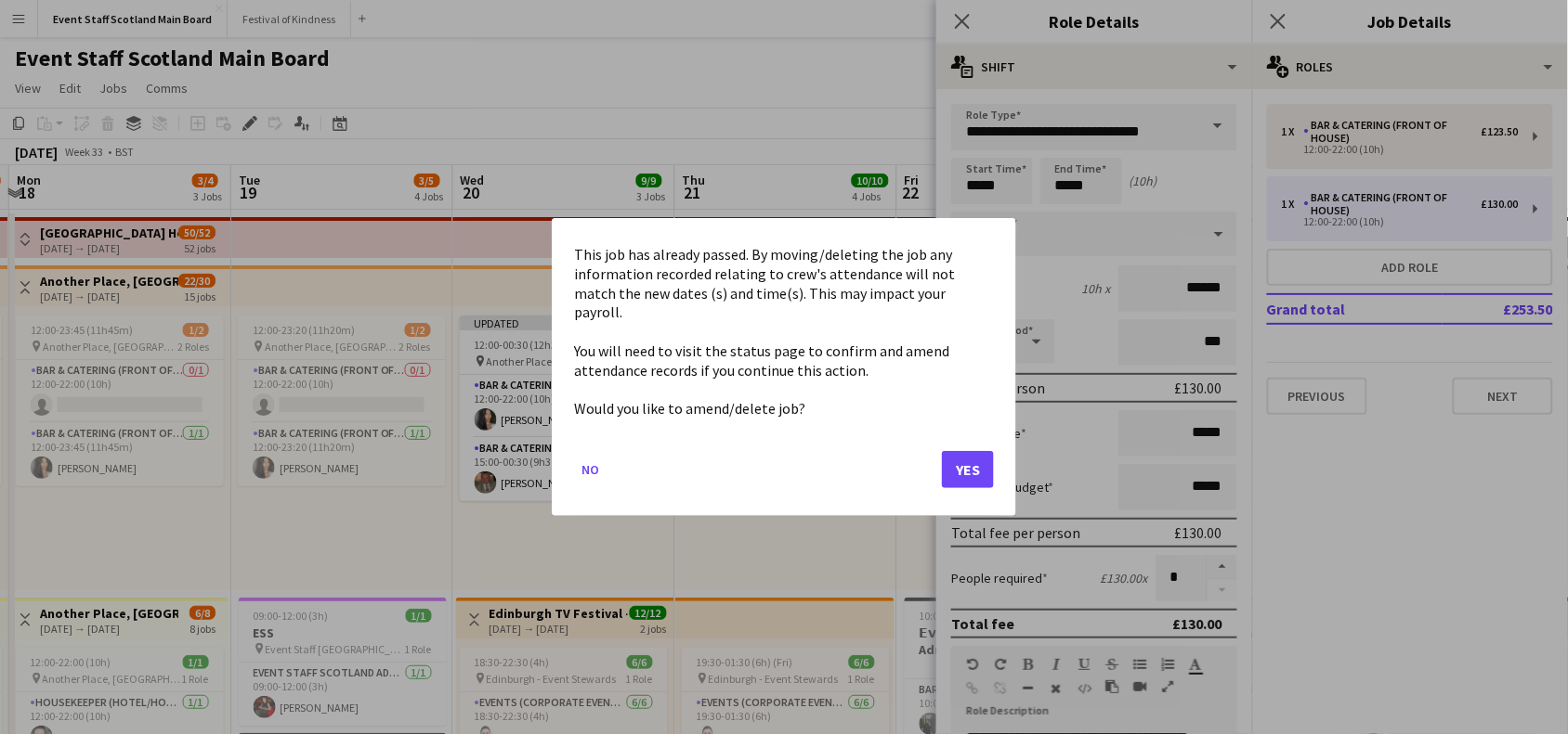
click at [971, 458] on button "Yes" at bounding box center [967, 469] width 52 height 37
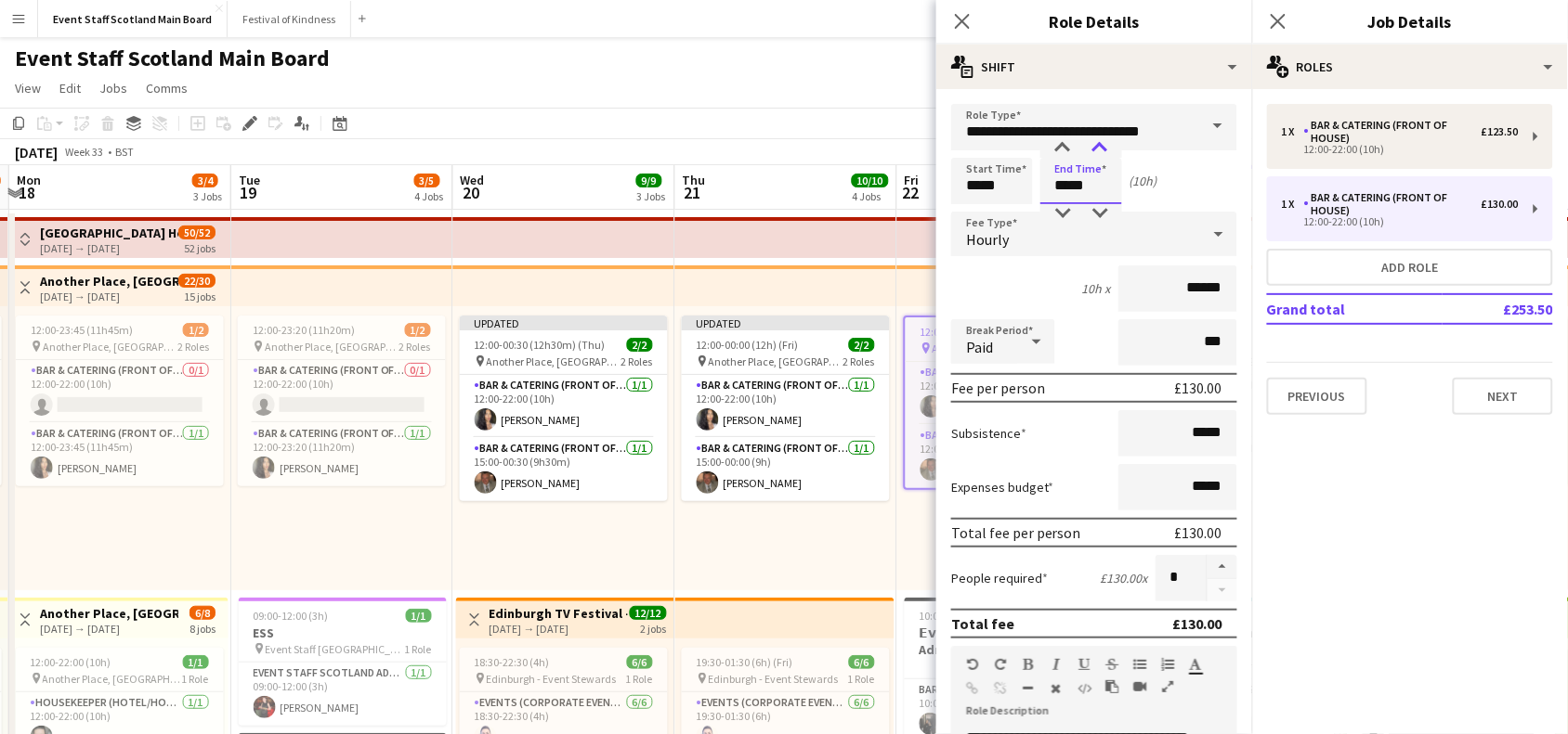
type input "*****"
click at [1101, 149] on div at bounding box center [1100, 149] width 37 height 19
click at [1181, 340] on input "***" at bounding box center [1178, 342] width 119 height 46
type input "****"
click at [1011, 351] on div "Paid" at bounding box center [984, 341] width 67 height 44
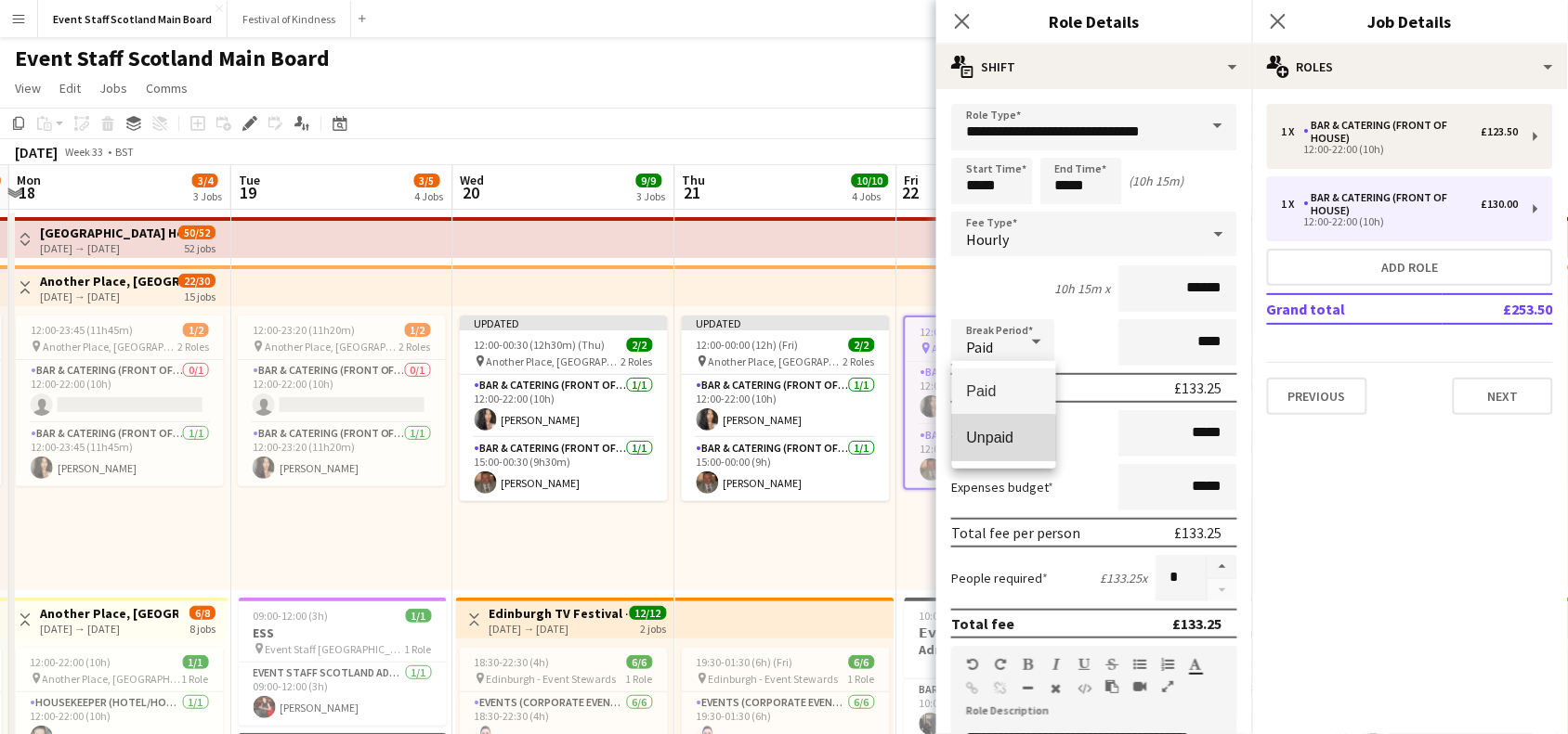
click at [1003, 443] on span "Unpaid" at bounding box center [1004, 437] width 75 height 18
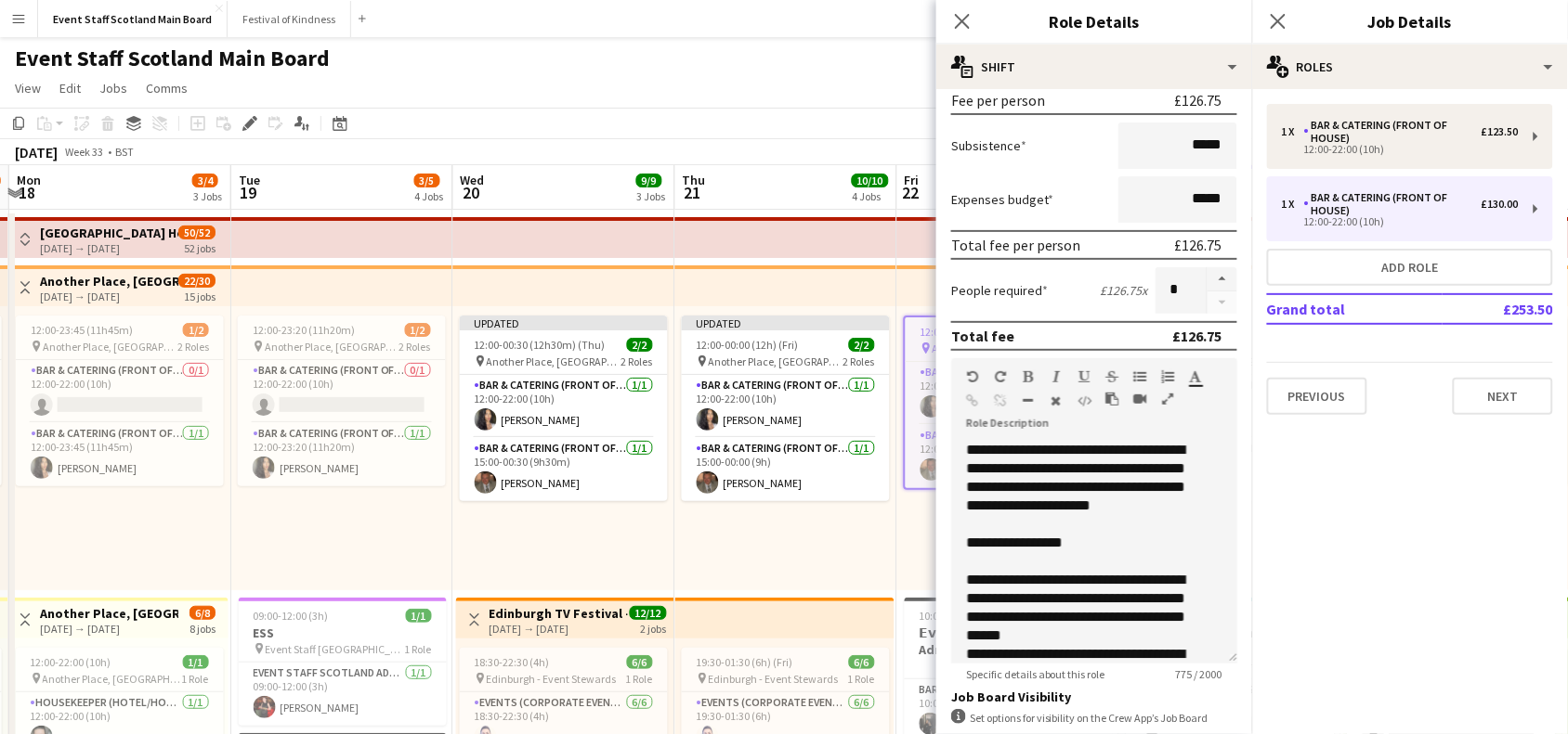
scroll to position [534, 0]
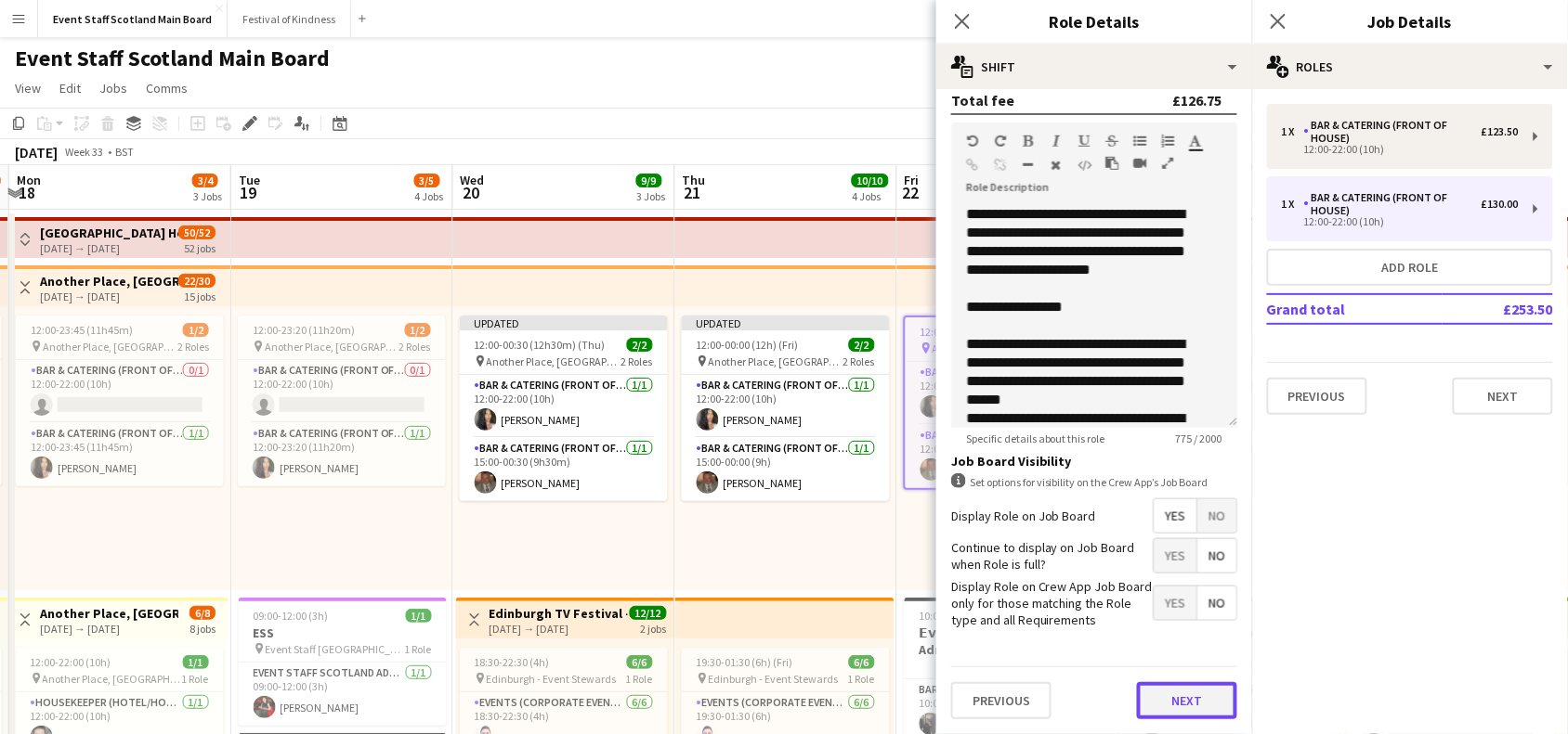
click at [1175, 696] on button "Next" at bounding box center [1187, 700] width 100 height 37
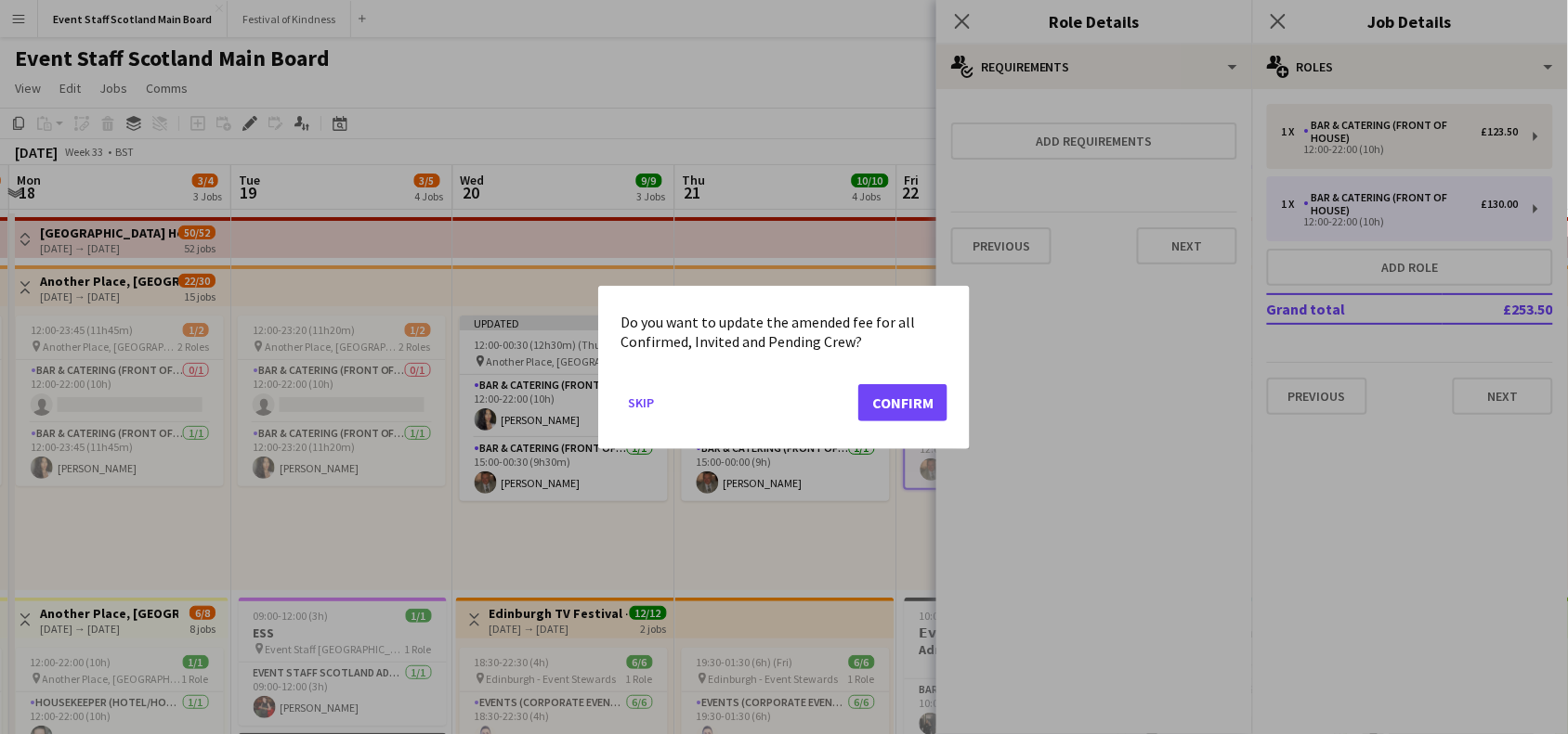
scroll to position [0, 0]
click at [901, 410] on button "Confirm" at bounding box center [903, 401] width 89 height 37
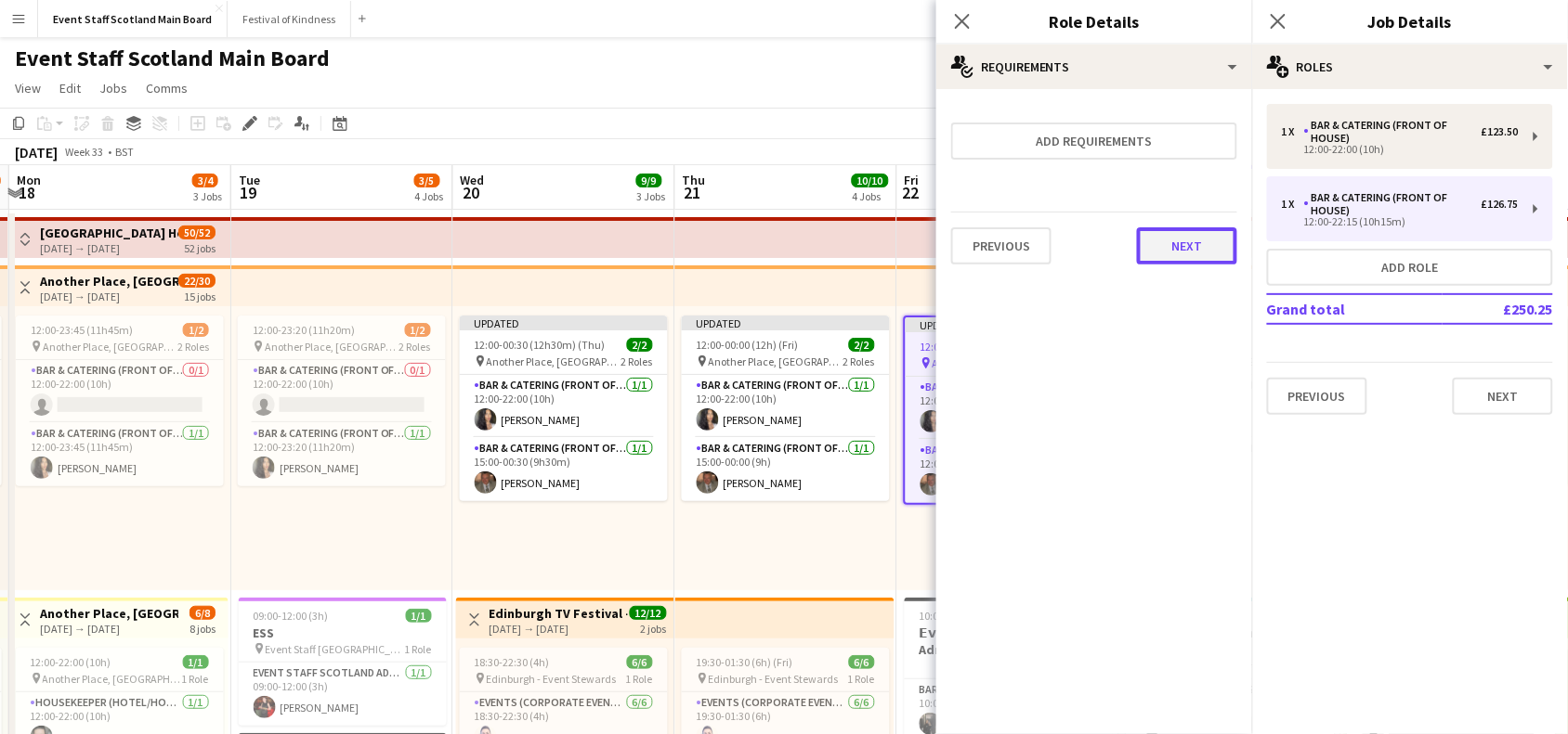
click at [1201, 248] on button "Next" at bounding box center [1187, 245] width 100 height 37
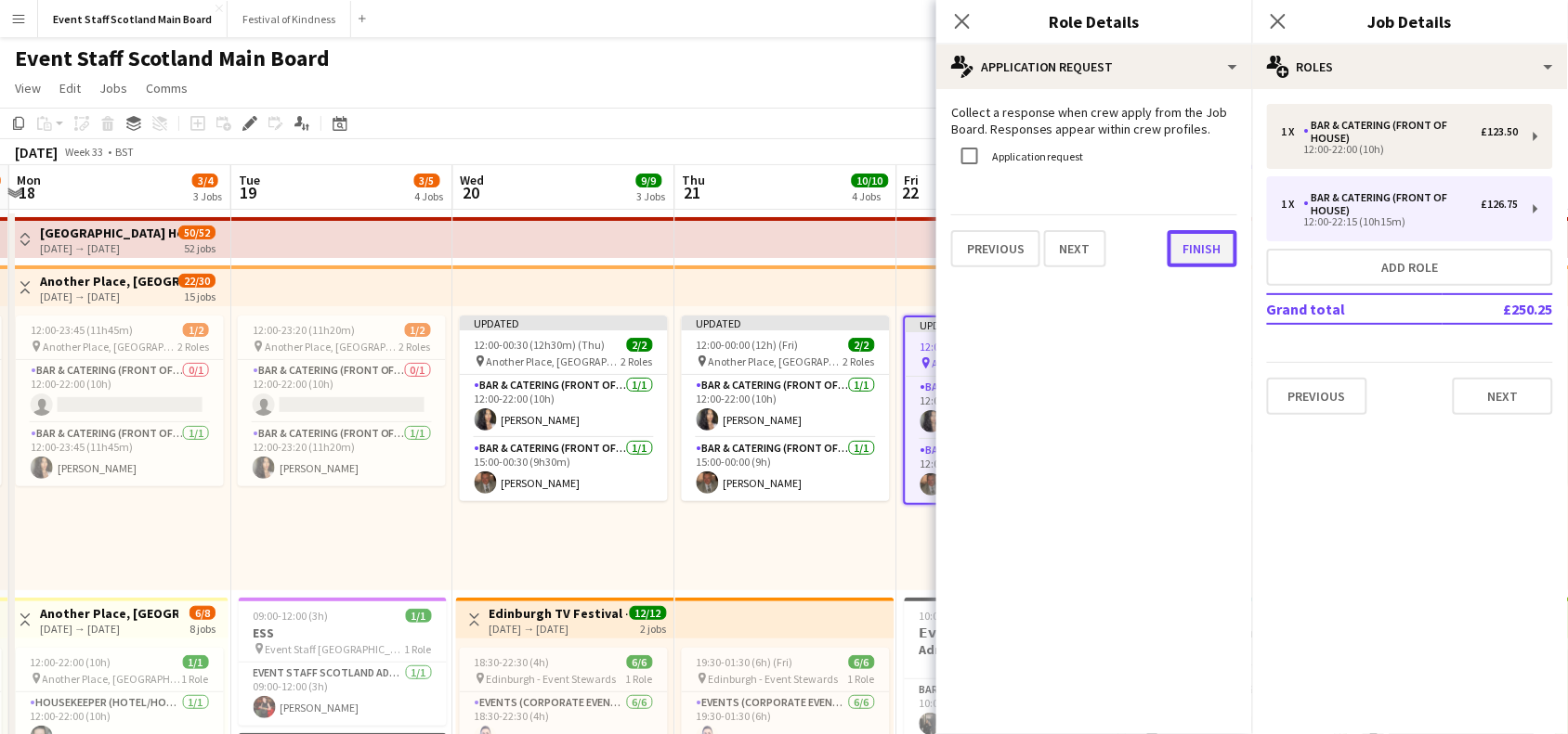
click at [1186, 248] on button "Finish" at bounding box center [1203, 248] width 70 height 37
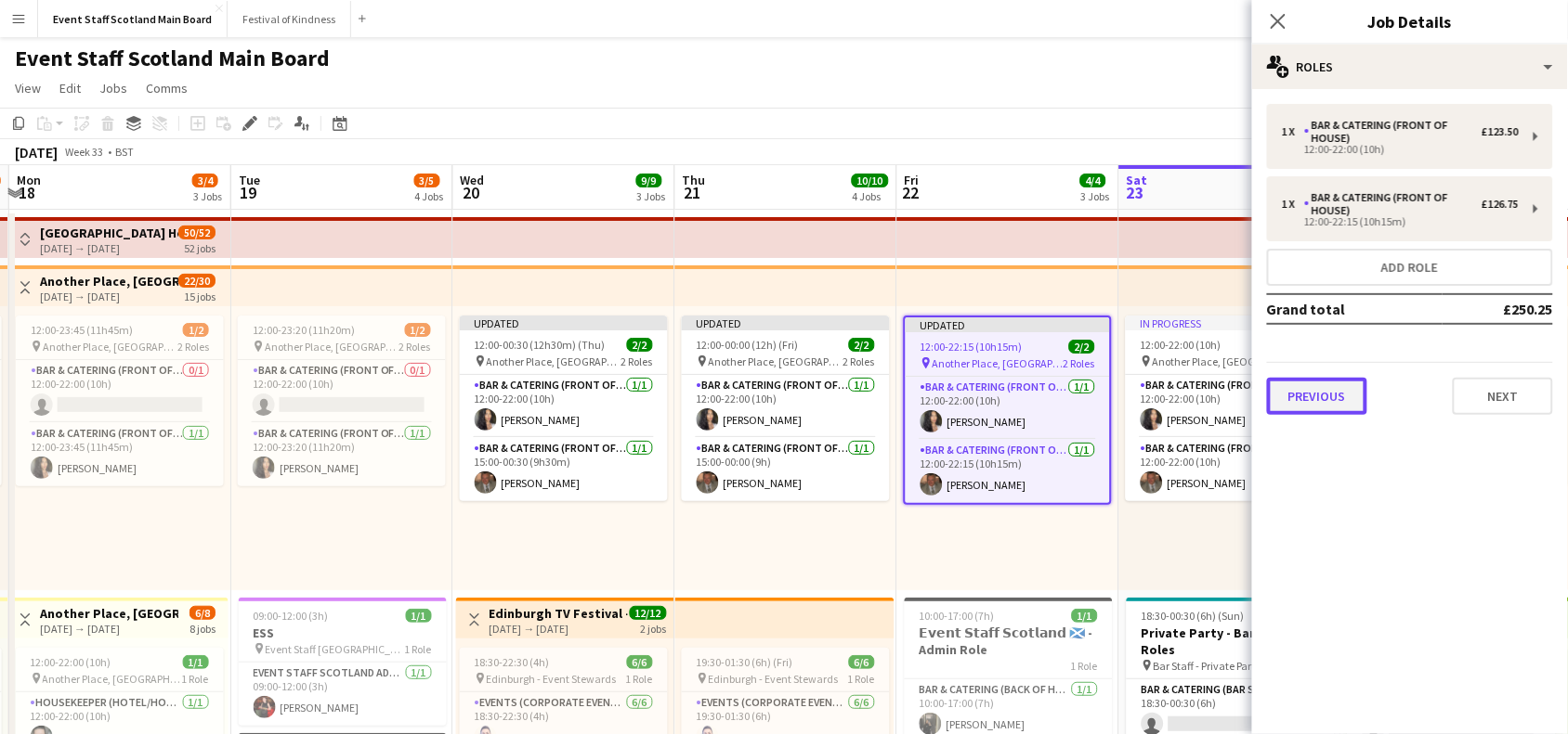
click at [1343, 385] on button "Previous" at bounding box center [1317, 396] width 100 height 37
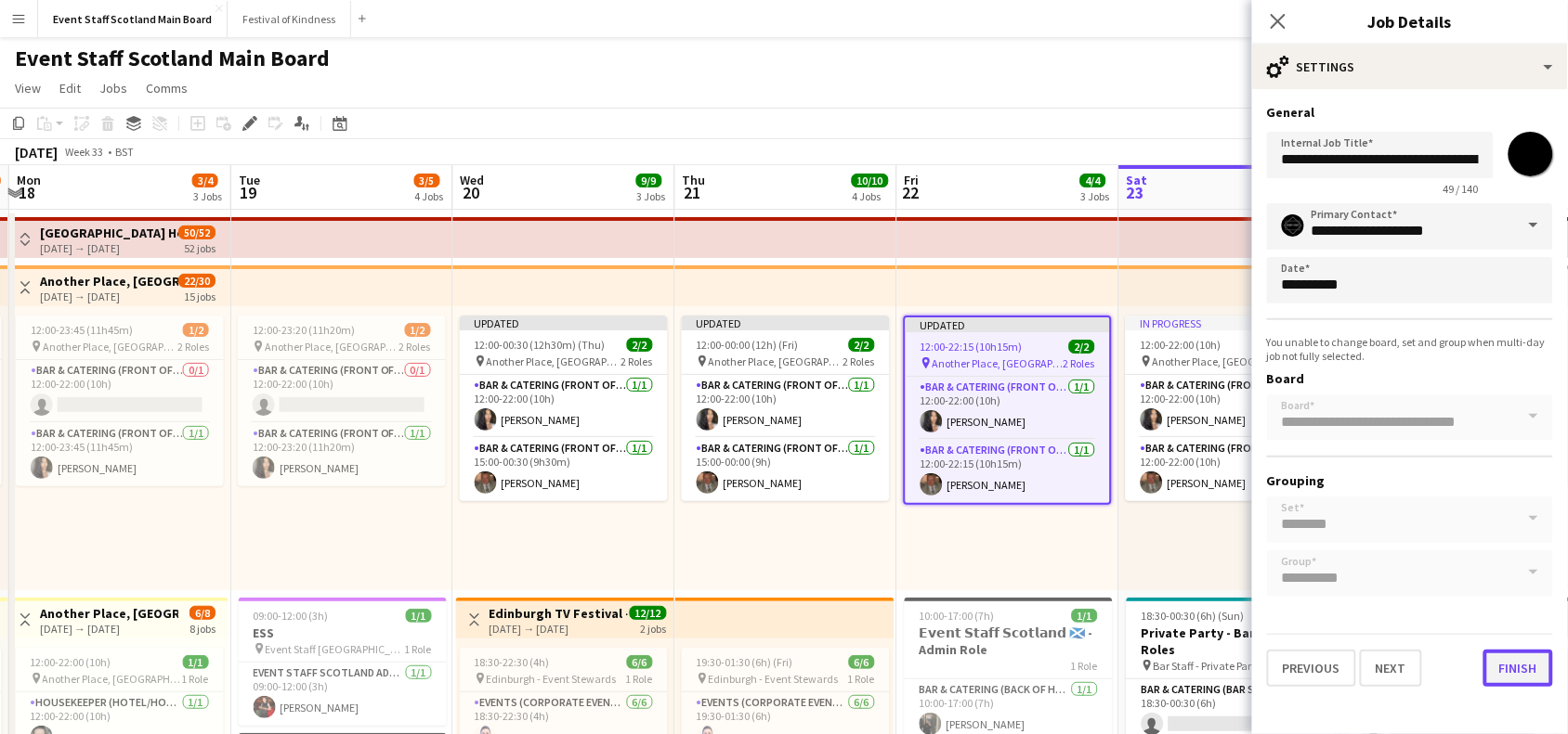
click at [1526, 657] on button "Finish" at bounding box center [1519, 668] width 70 height 37
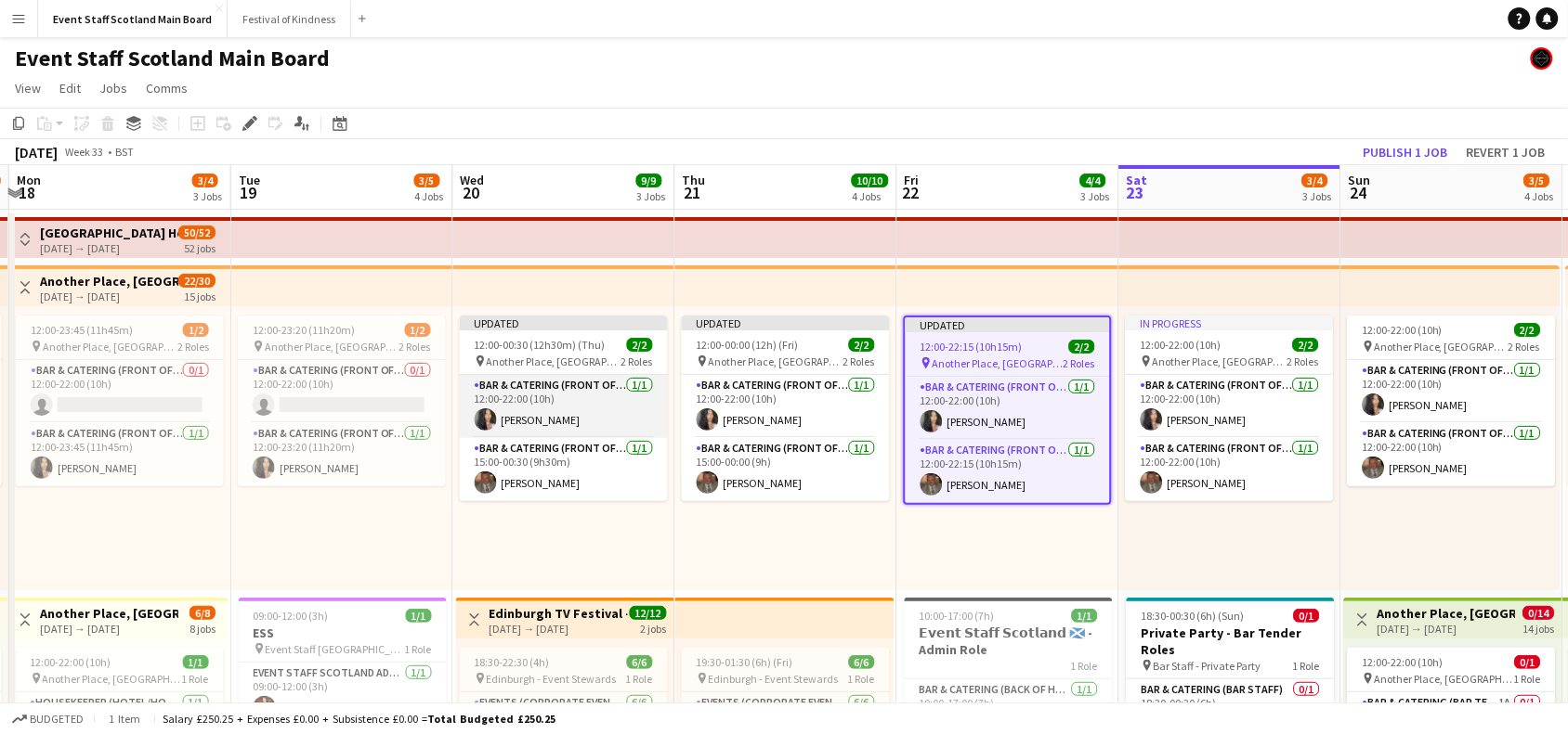
click at [558, 401] on app-card-role "Bar & Catering (Front of House) [DATE] 12:00-22:00 (10h) [PERSON_NAME]" at bounding box center [564, 407] width 208 height 63
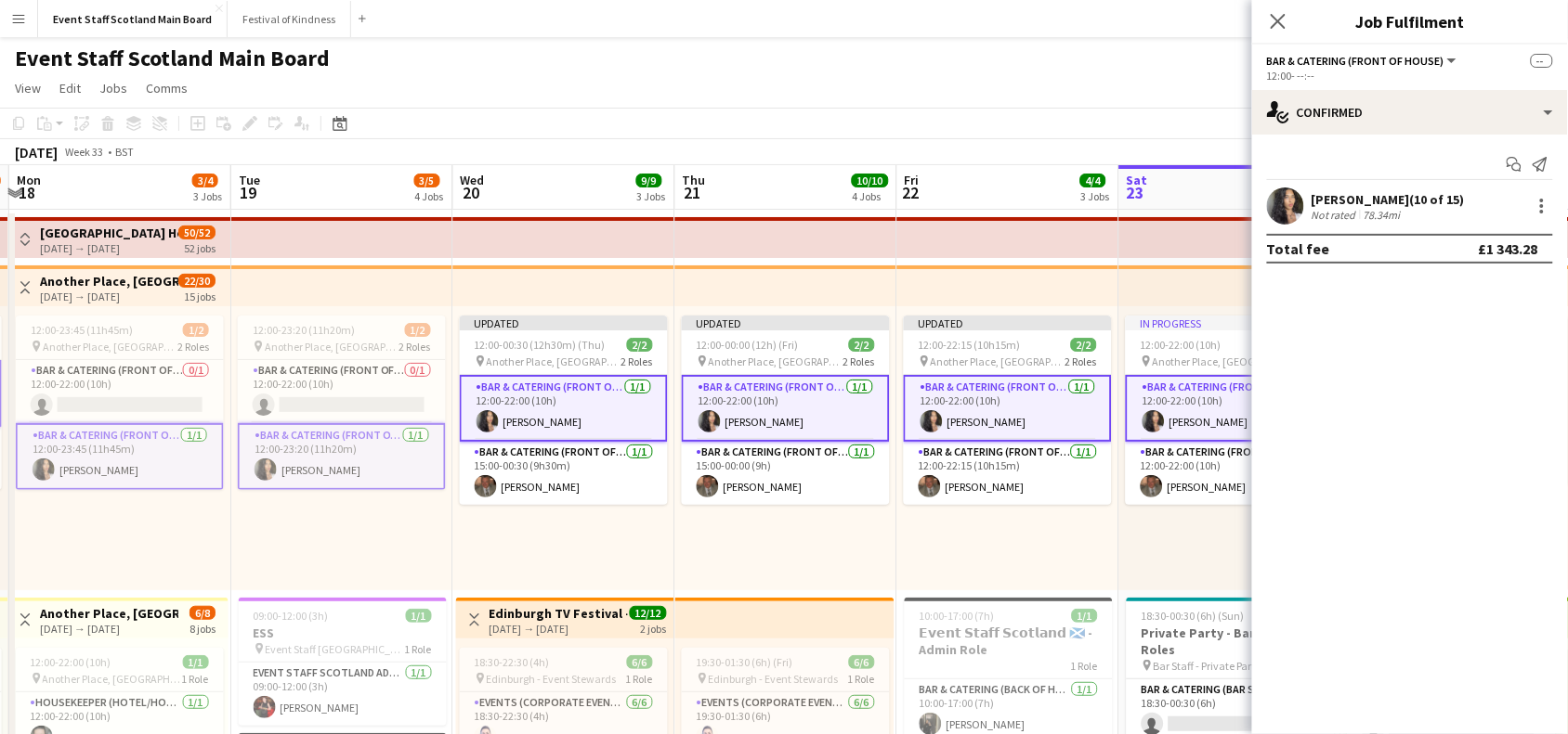
click at [558, 401] on app-card-role "Bar & Catering (Front of House) [DATE] 12:00-22:00 (10h) [PERSON_NAME]" at bounding box center [564, 409] width 208 height 67
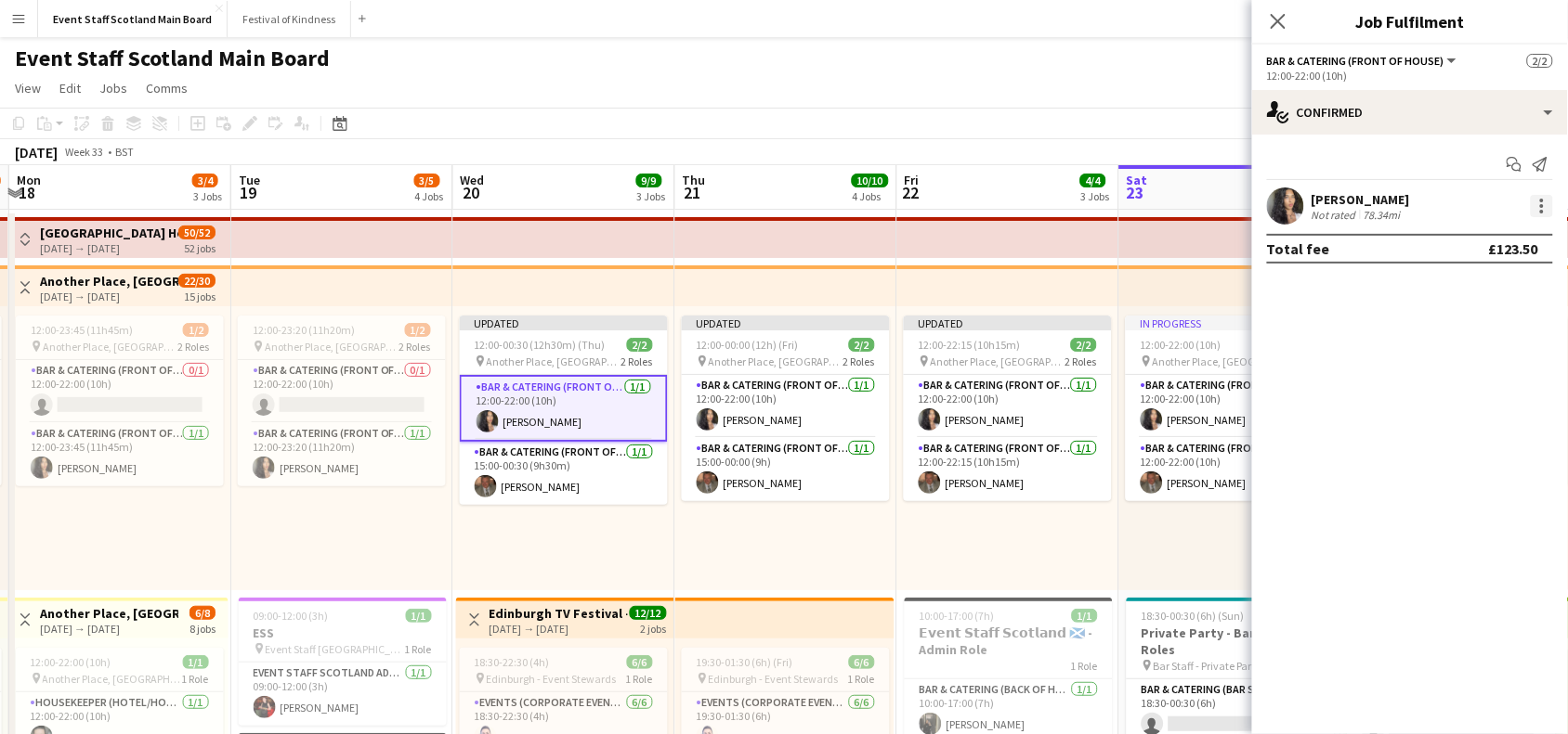
click at [1542, 201] on div at bounding box center [1542, 201] width 4 height 4
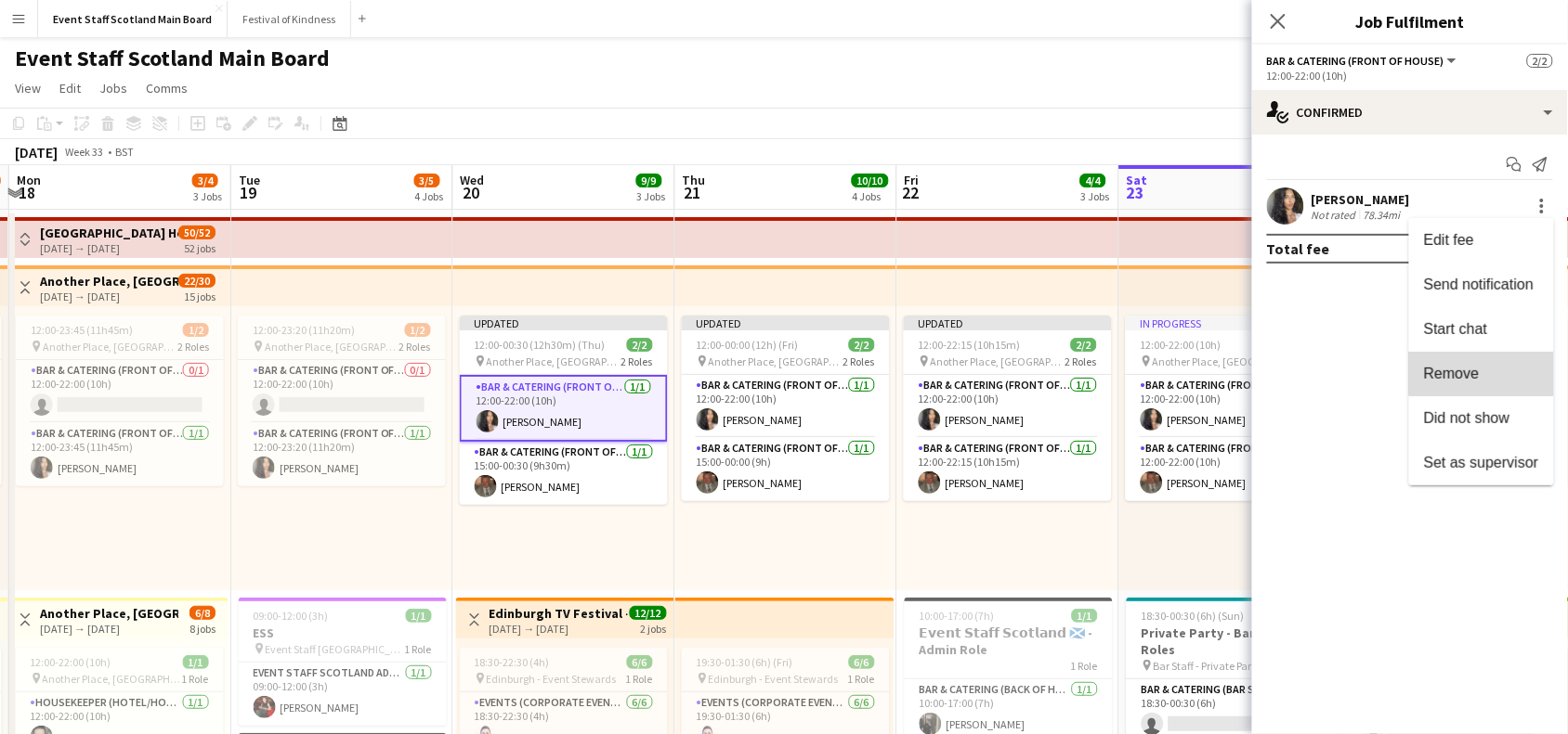
click at [1489, 372] on span "Remove" at bounding box center [1482, 375] width 115 height 17
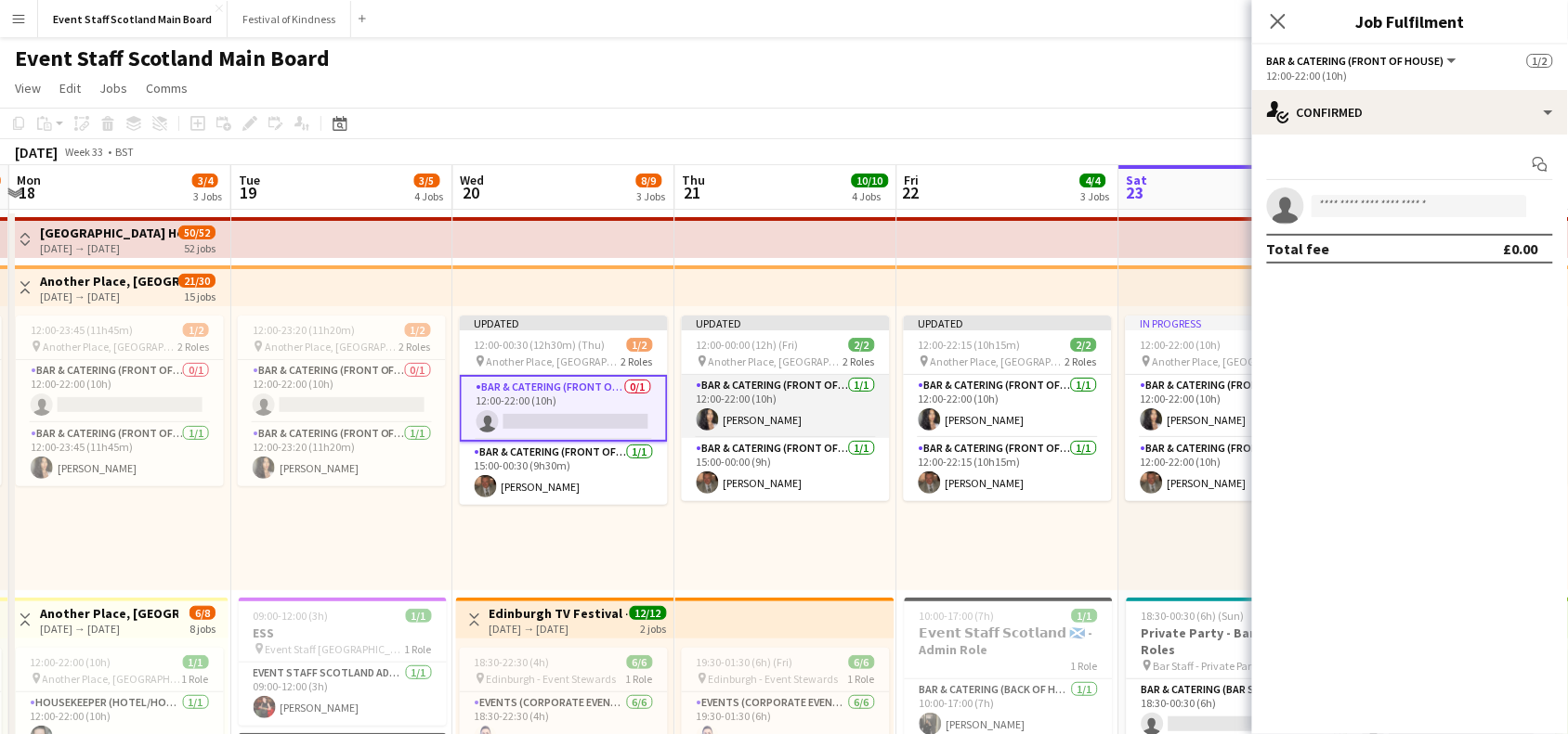
click at [809, 406] on app-card-role "Bar & Catering (Front of House) [DATE] 12:00-22:00 (10h) [PERSON_NAME]" at bounding box center [785, 407] width 208 height 63
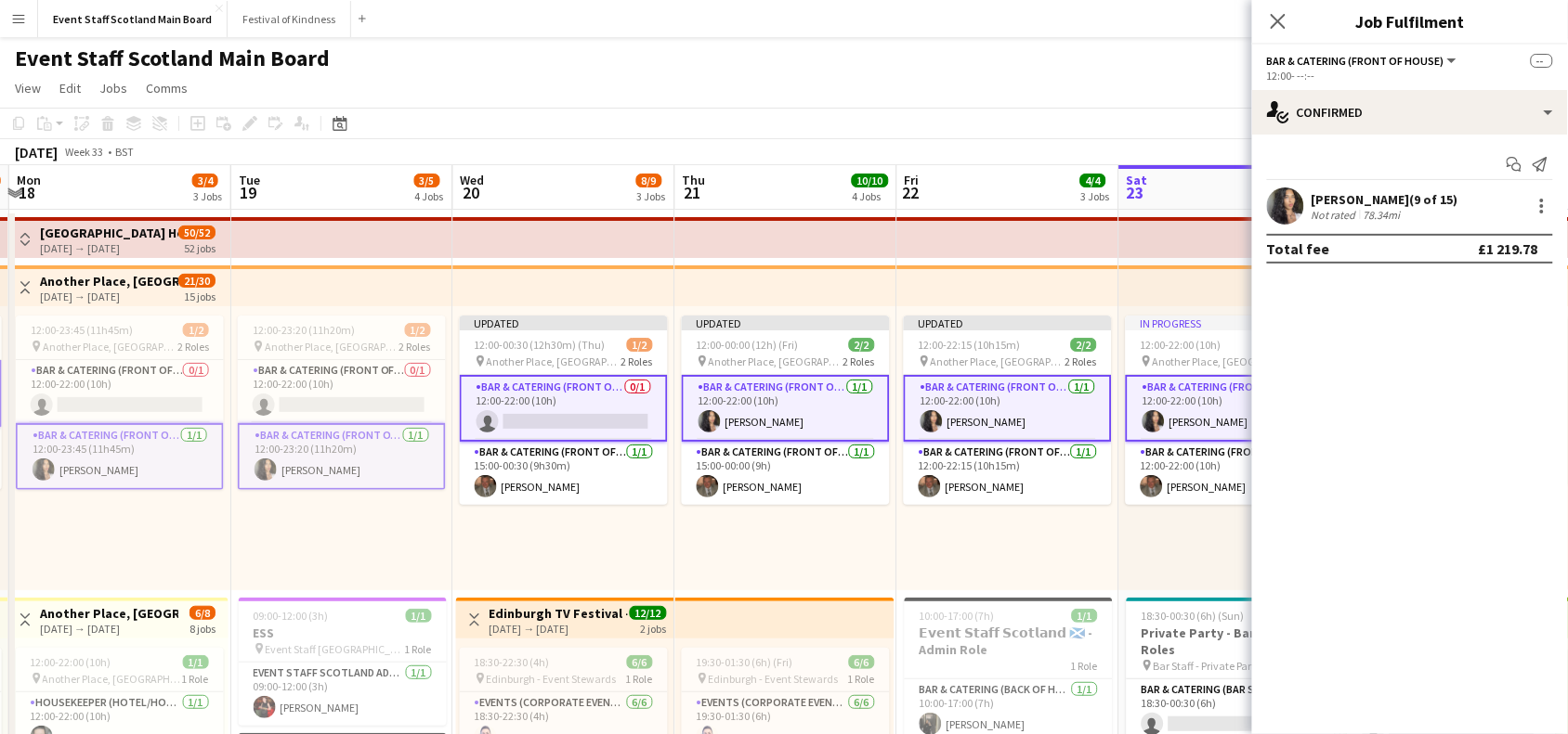
click at [809, 406] on app-card-role "Bar & Catering (Front of House) [DATE] 12:00-22:00 (10h) [PERSON_NAME]" at bounding box center [785, 409] width 208 height 67
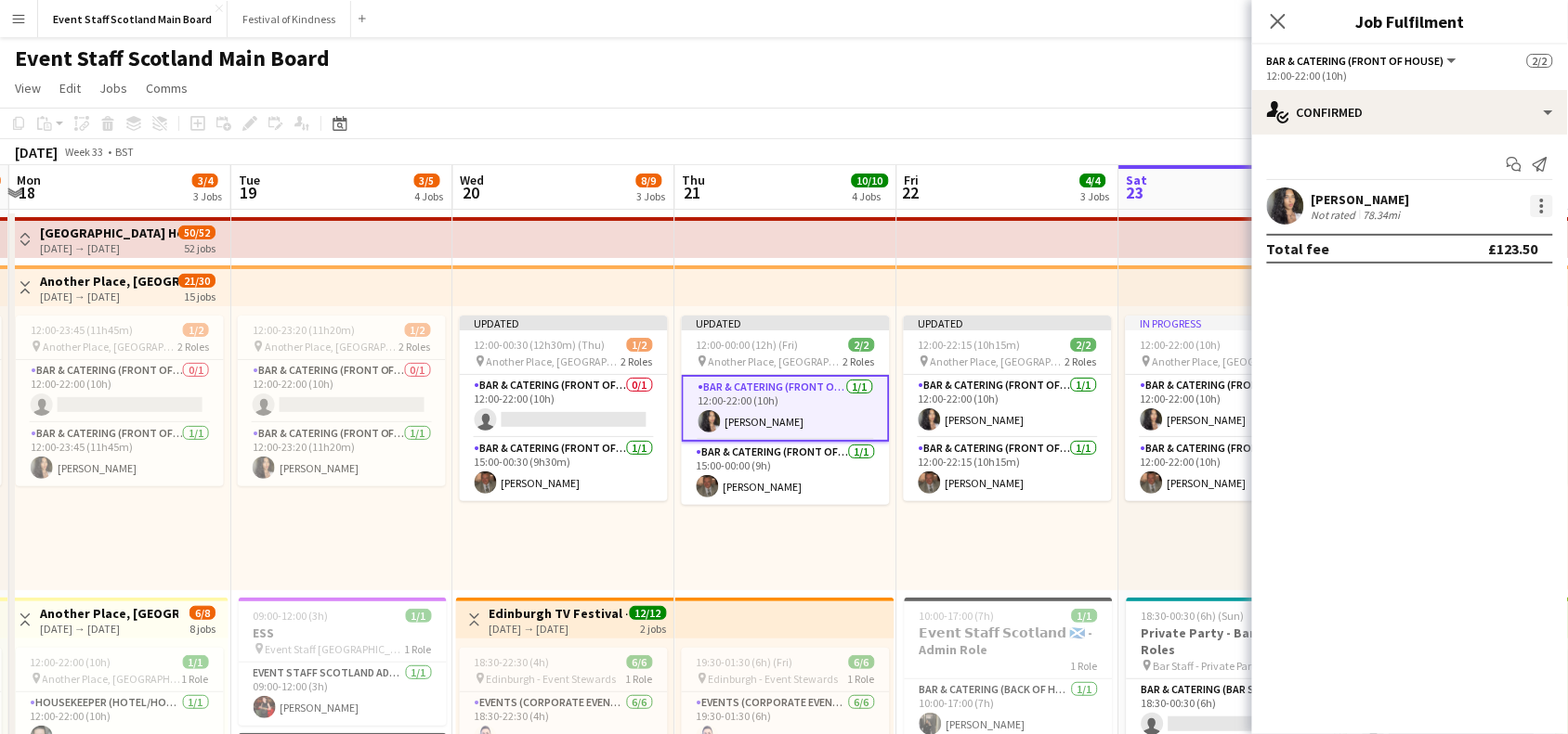
click at [1542, 199] on div at bounding box center [1542, 201] width 4 height 4
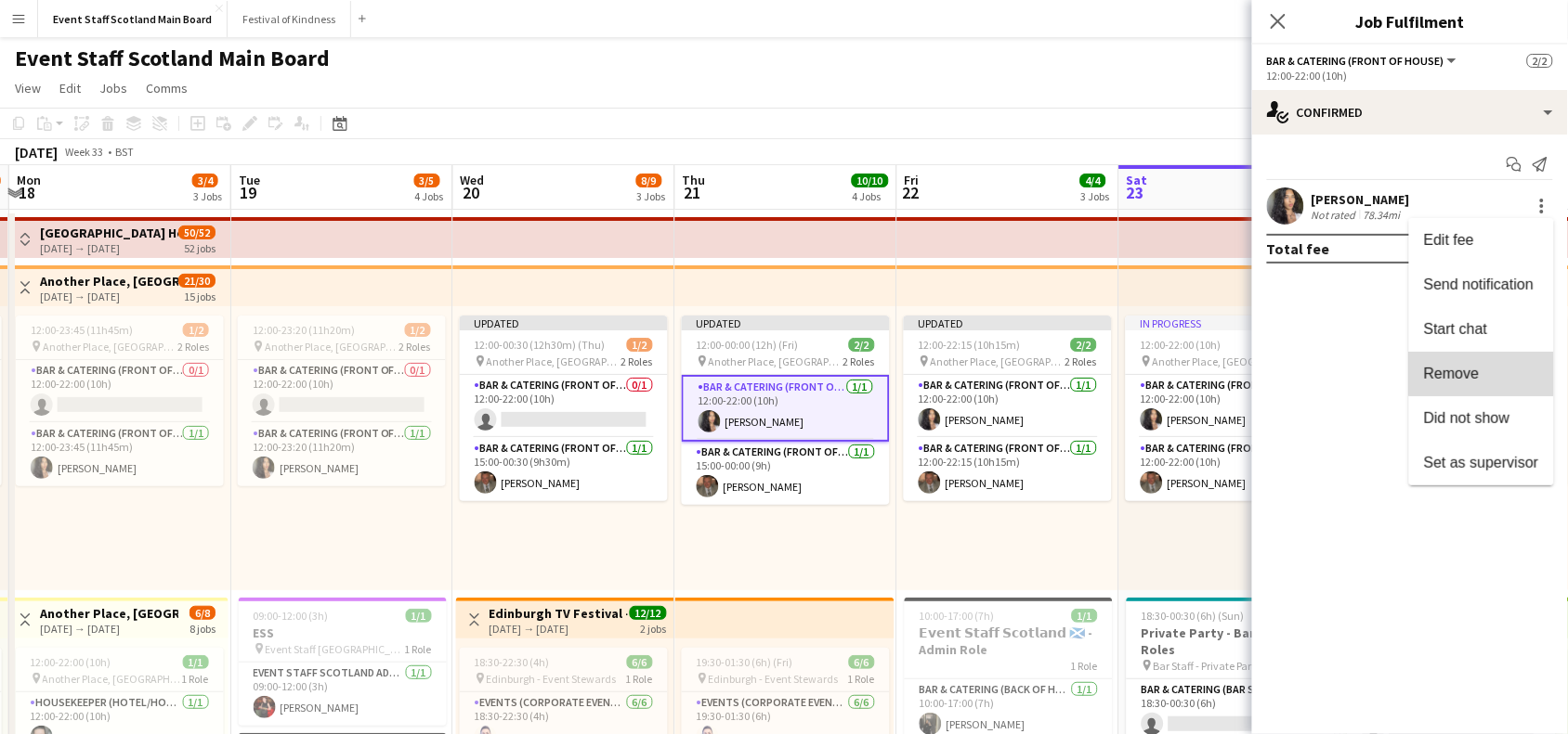
click at [1517, 368] on span "Remove" at bounding box center [1482, 375] width 115 height 17
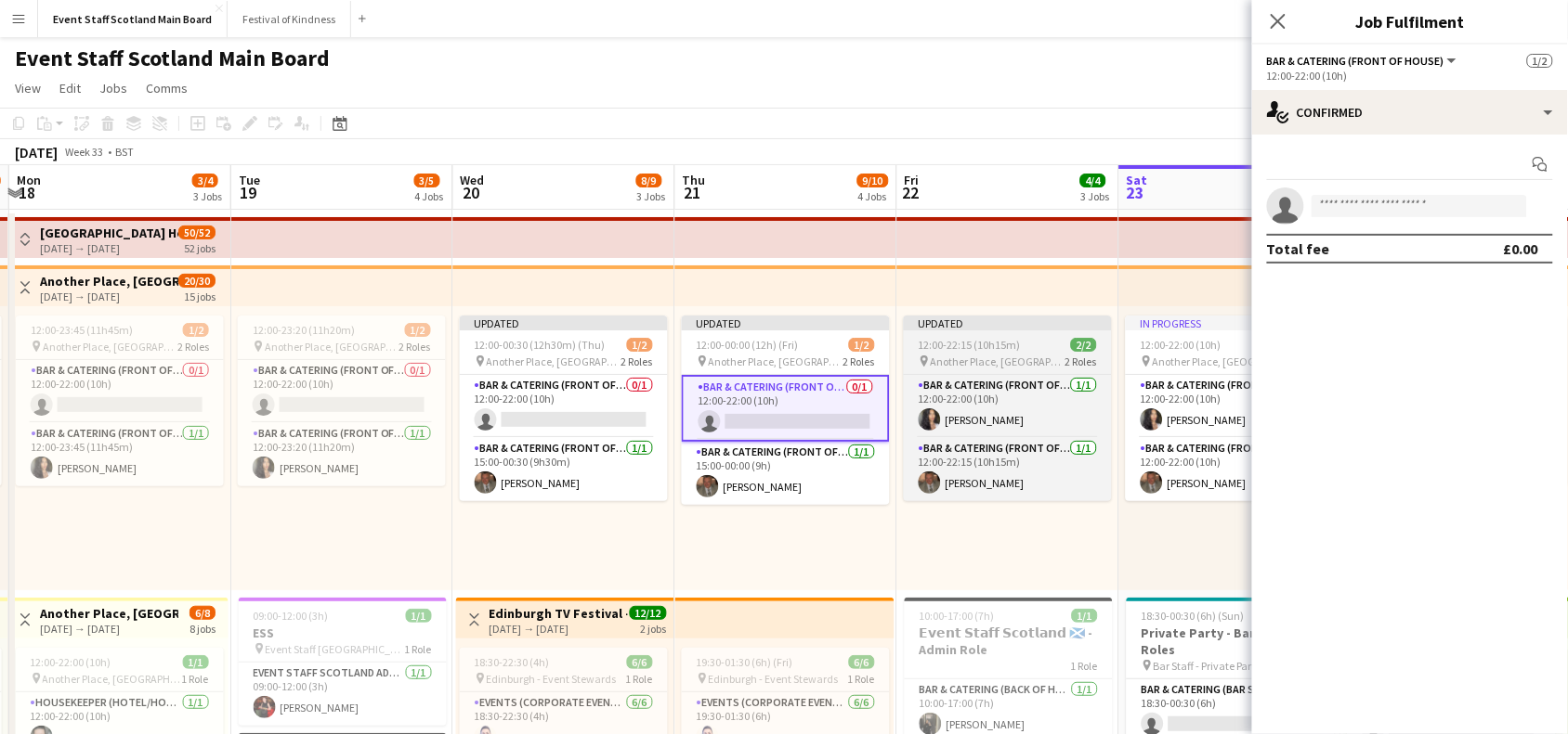
click at [1033, 351] on app-job-card "Updated 12:00-22:15 (10h15m) 2/2 pin Another Place, The Machrie Hotel & Links 2…" at bounding box center [1008, 409] width 208 height 185
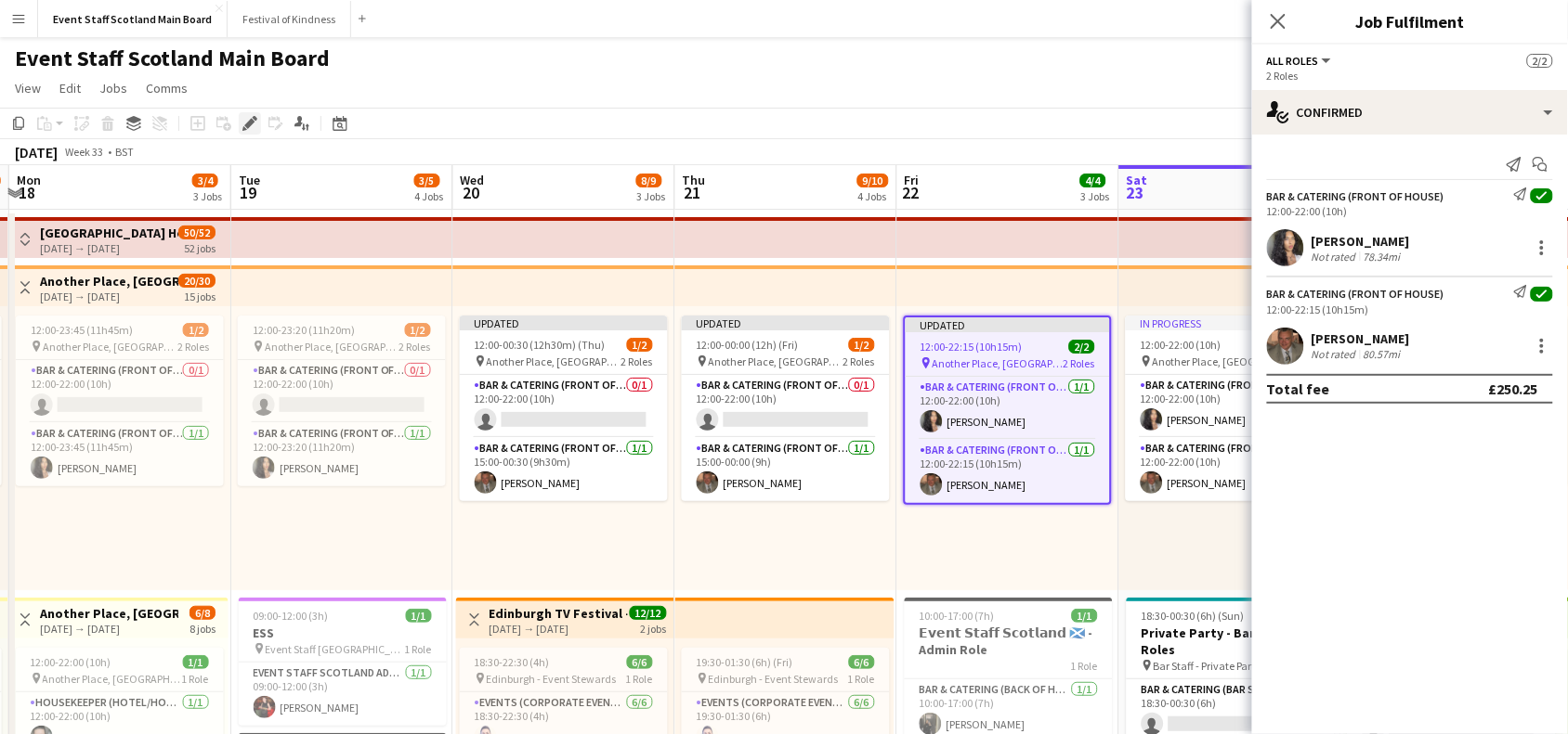
click at [243, 127] on icon at bounding box center [244, 128] width 5 height 5
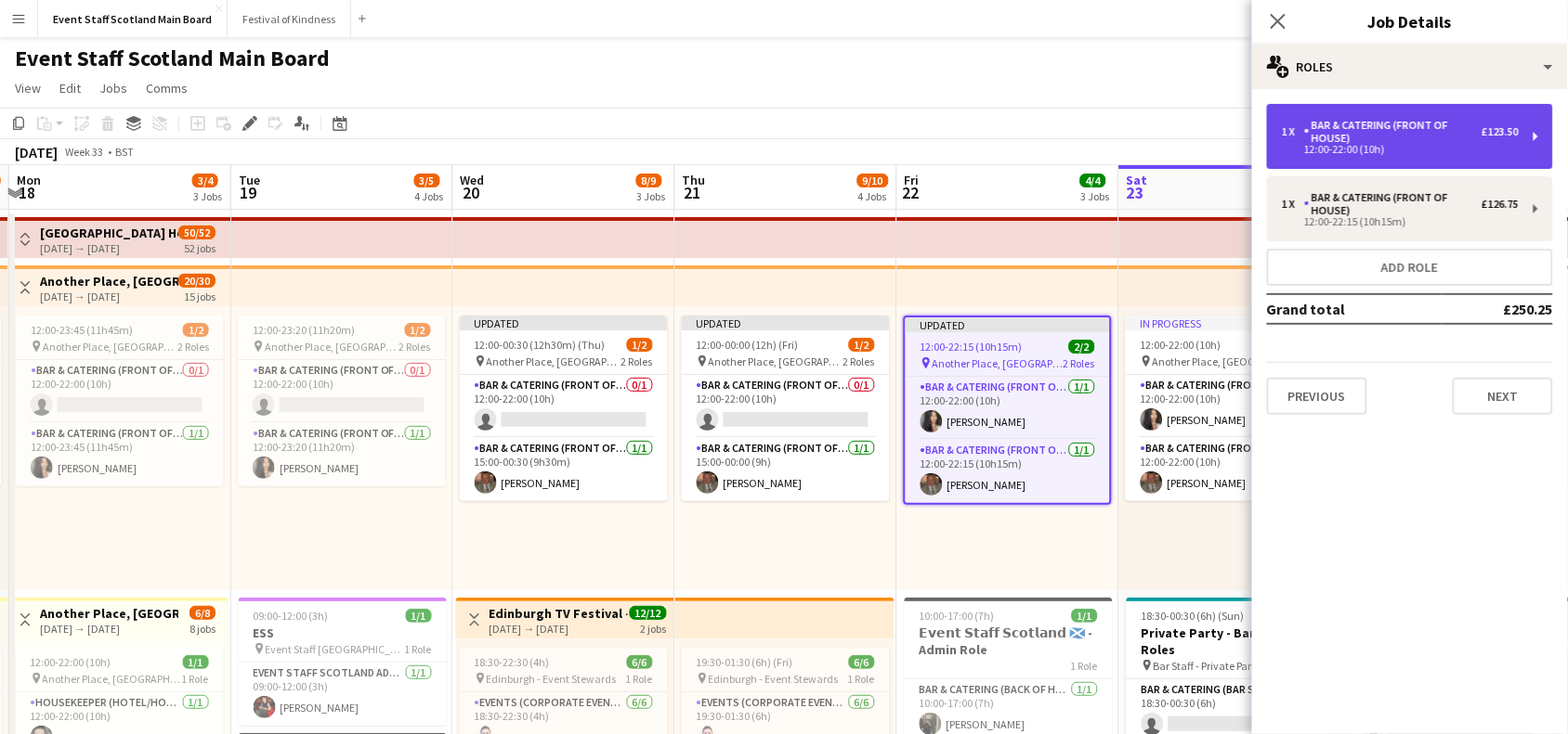
click at [1335, 159] on div "1 x Bar & Catering (Front of House) £123.50 12:00-22:00 (10h)" at bounding box center [1410, 136] width 286 height 65
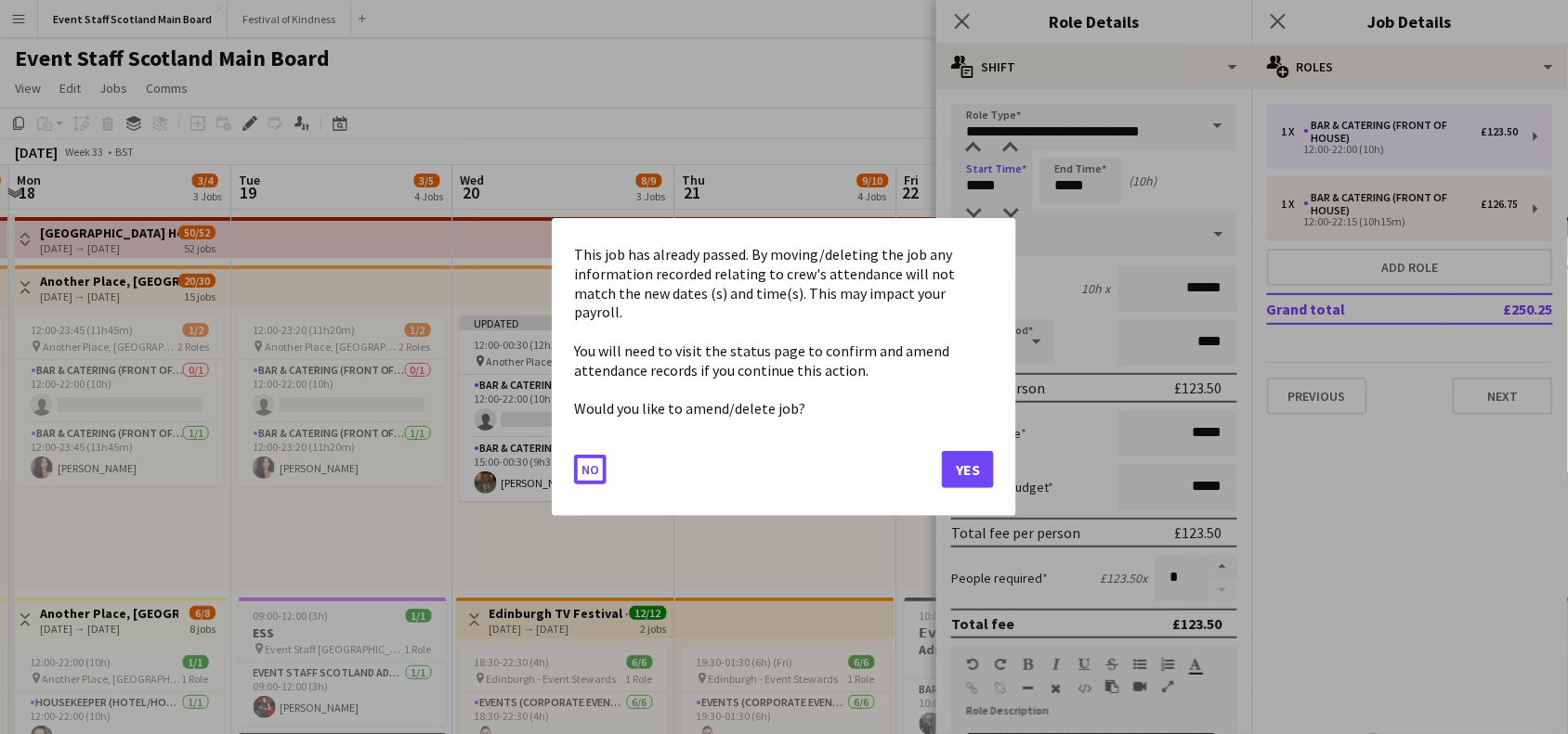
click at [987, 464] on button "Yes" at bounding box center [967, 469] width 52 height 37
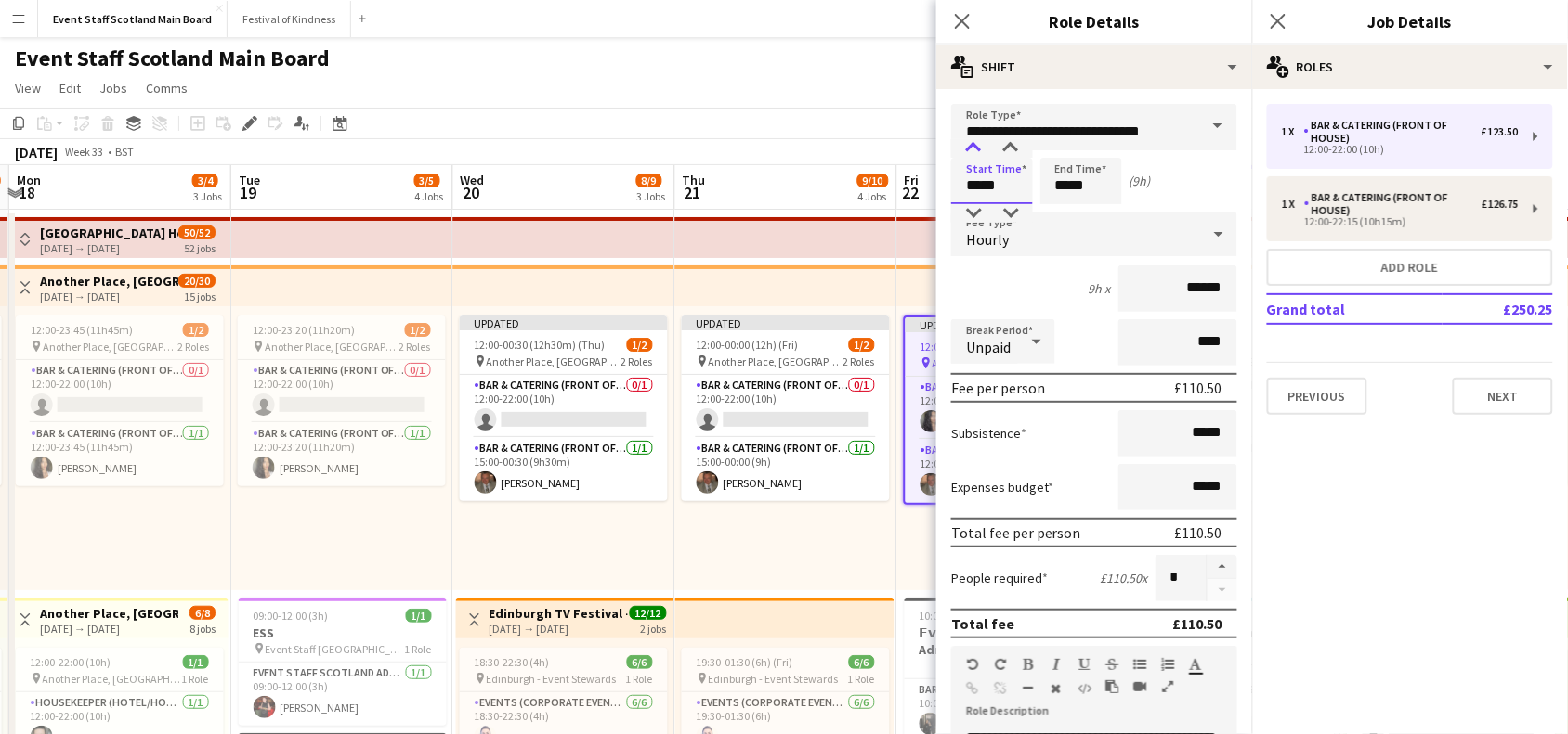
click at [969, 141] on div at bounding box center [973, 149] width 37 height 19
type input "*****"
click at [969, 141] on div at bounding box center [973, 149] width 37 height 19
click at [1069, 185] on input "*****" at bounding box center [1081, 181] width 81 height 46
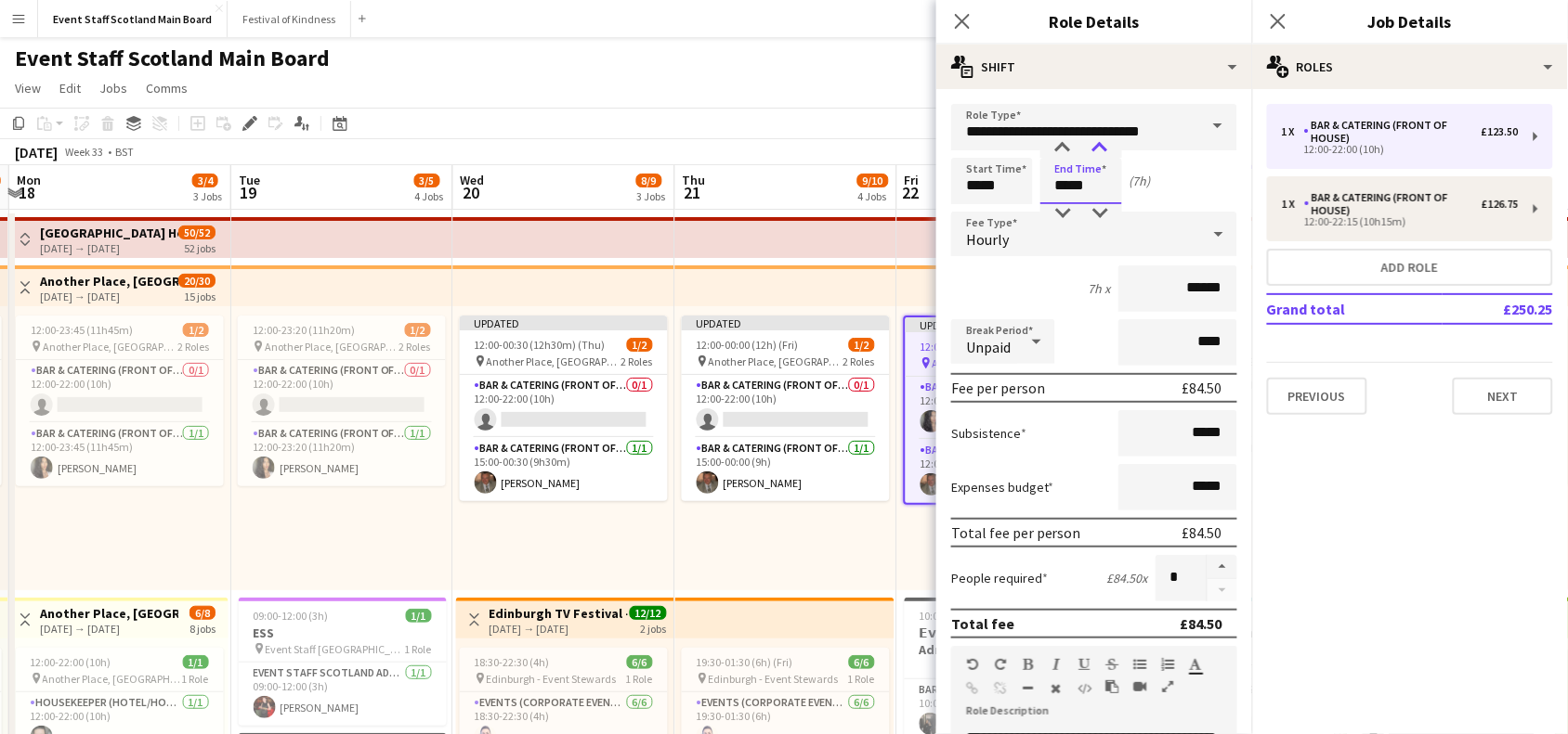
type input "*****"
click at [1102, 140] on div at bounding box center [1100, 149] width 37 height 19
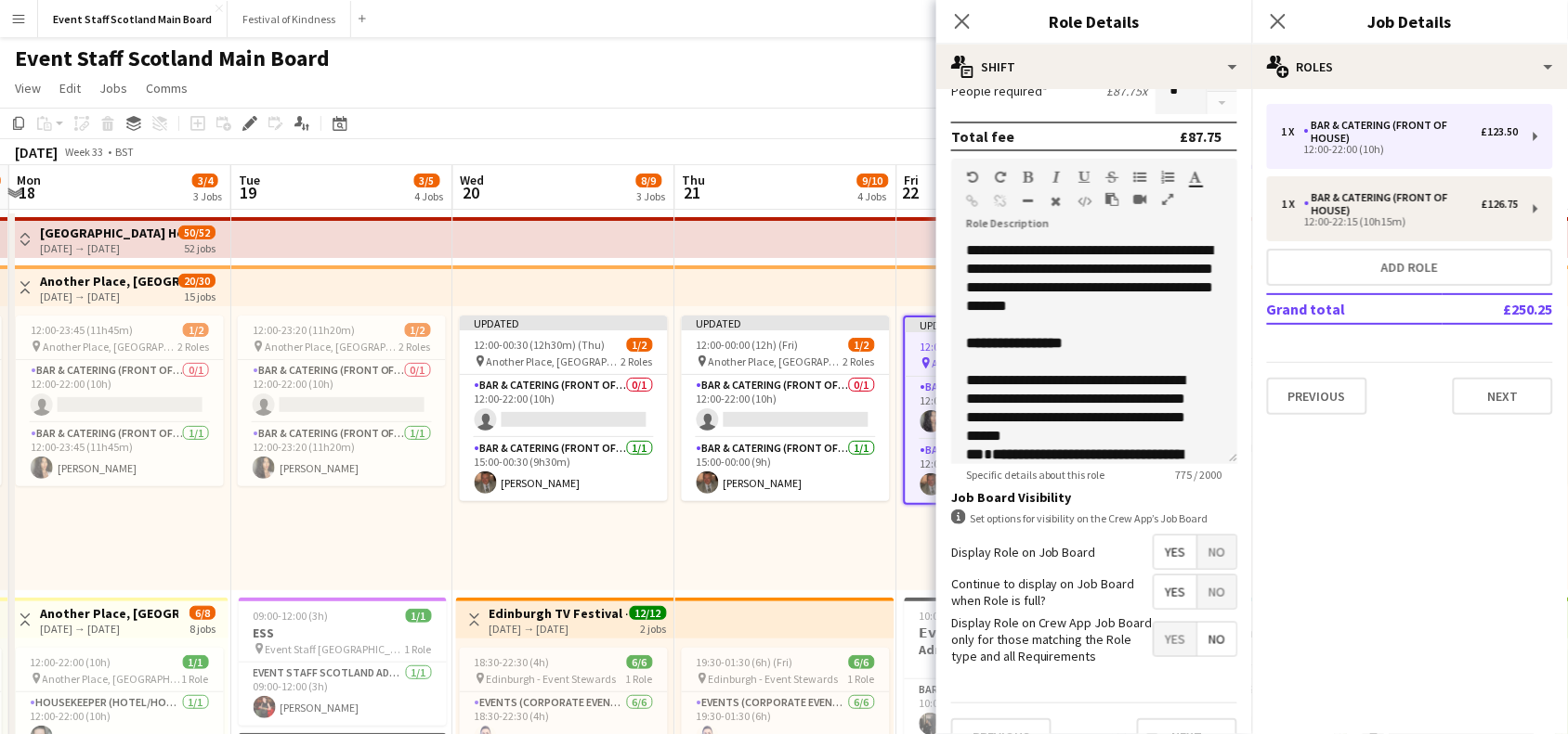
scroll to position [534, 0]
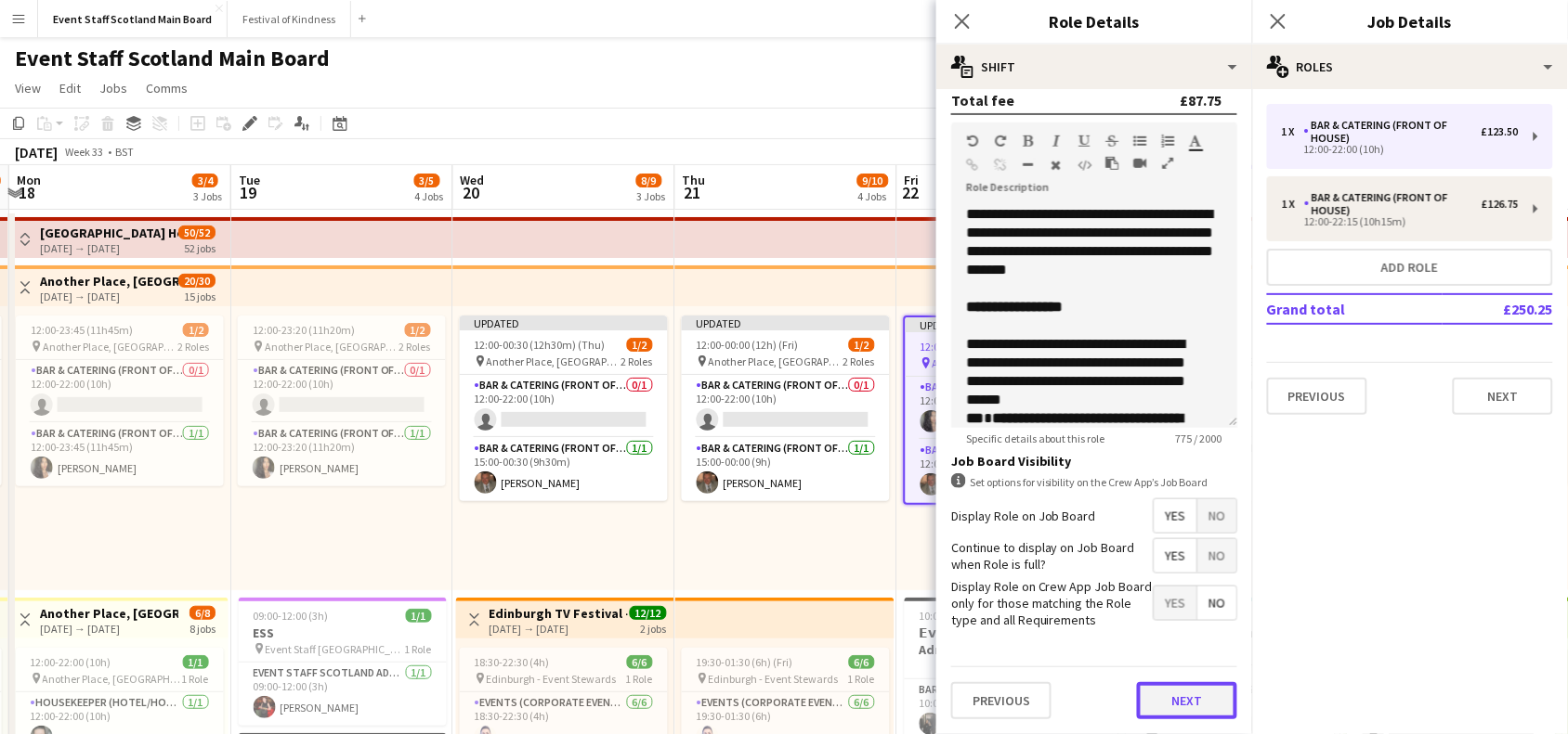
click at [1178, 696] on button "Next" at bounding box center [1187, 700] width 100 height 37
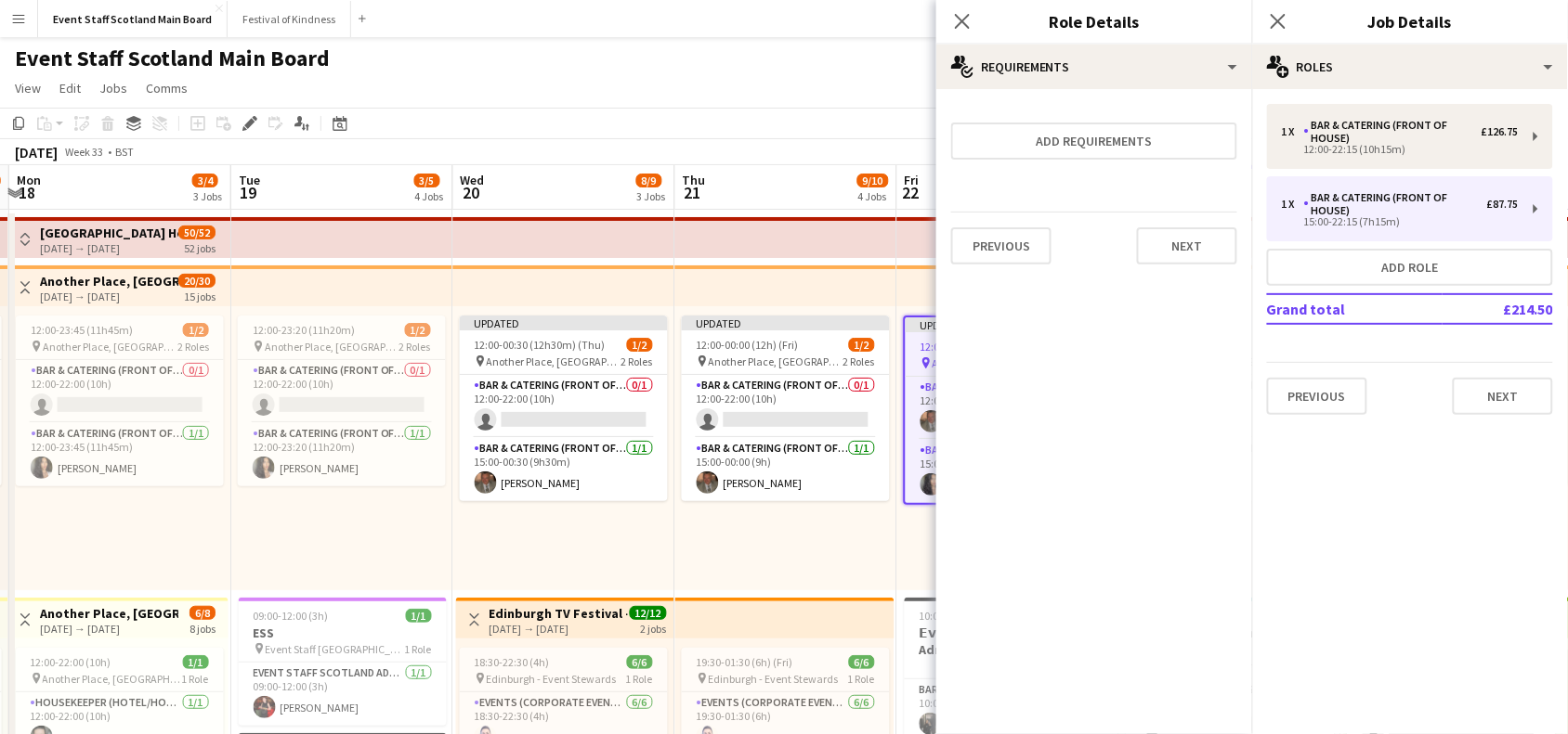
scroll to position [0, 0]
click at [1208, 237] on button "Next" at bounding box center [1187, 245] width 100 height 37
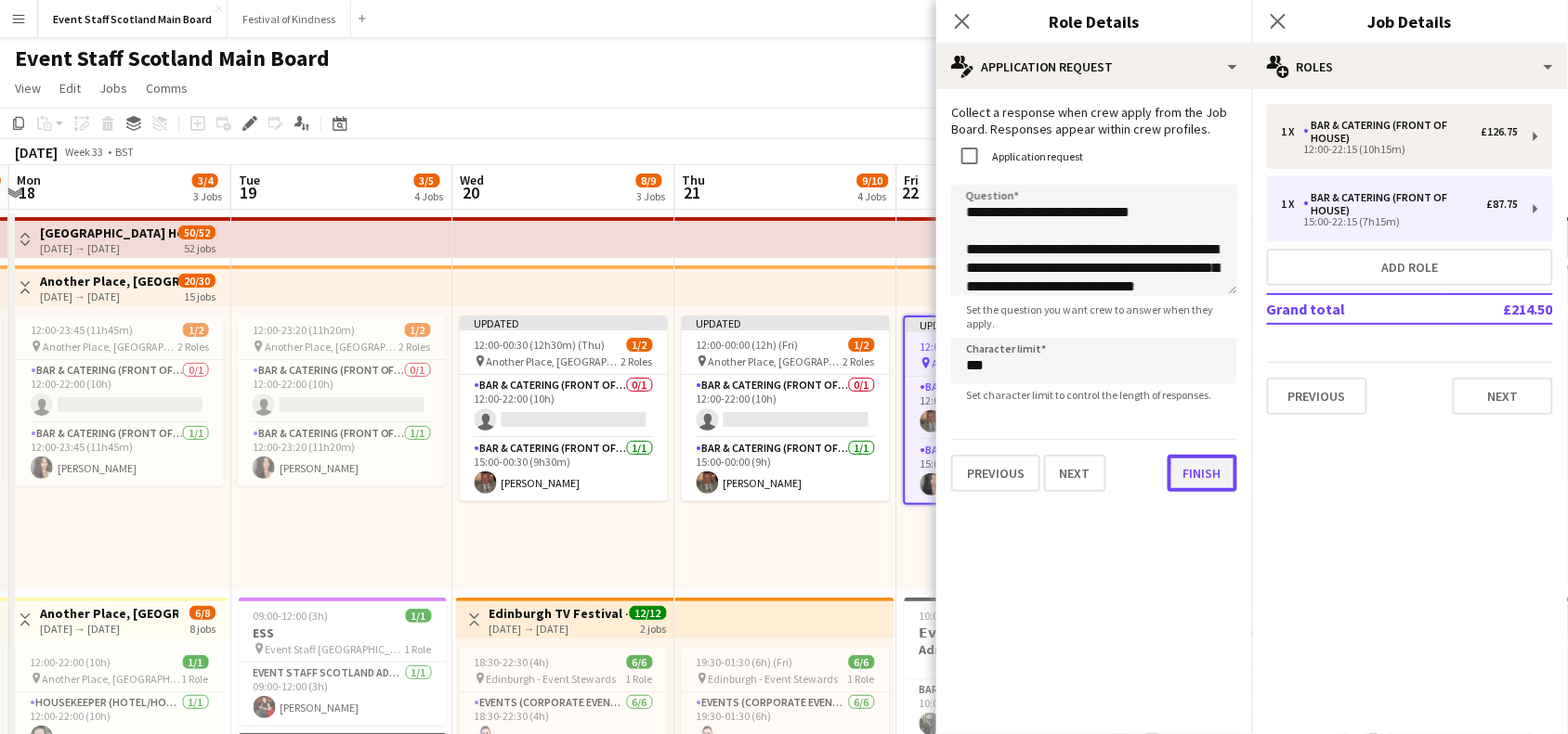
click at [1183, 488] on button "Finish" at bounding box center [1203, 473] width 70 height 37
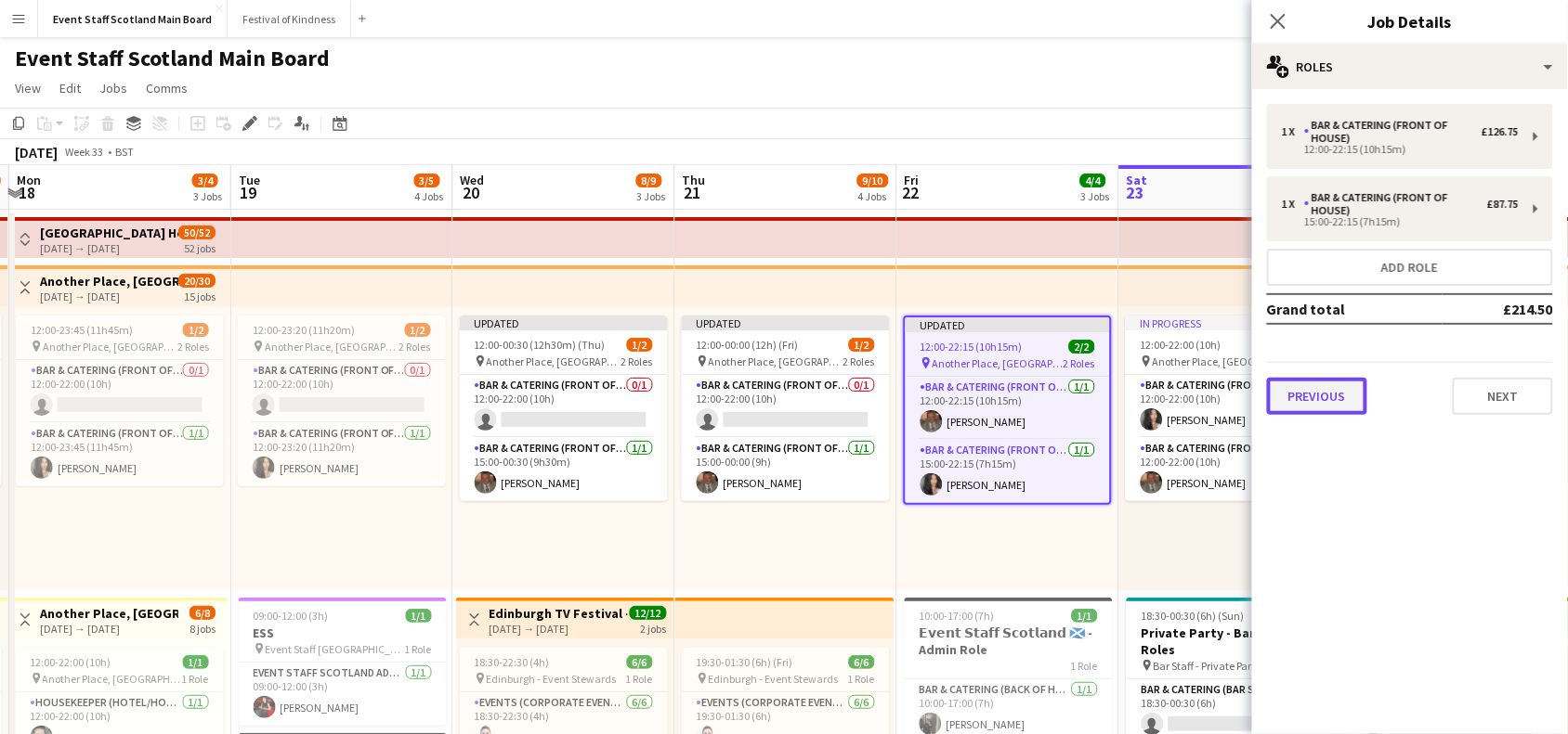
click at [1339, 386] on button "Previous" at bounding box center [1317, 396] width 100 height 37
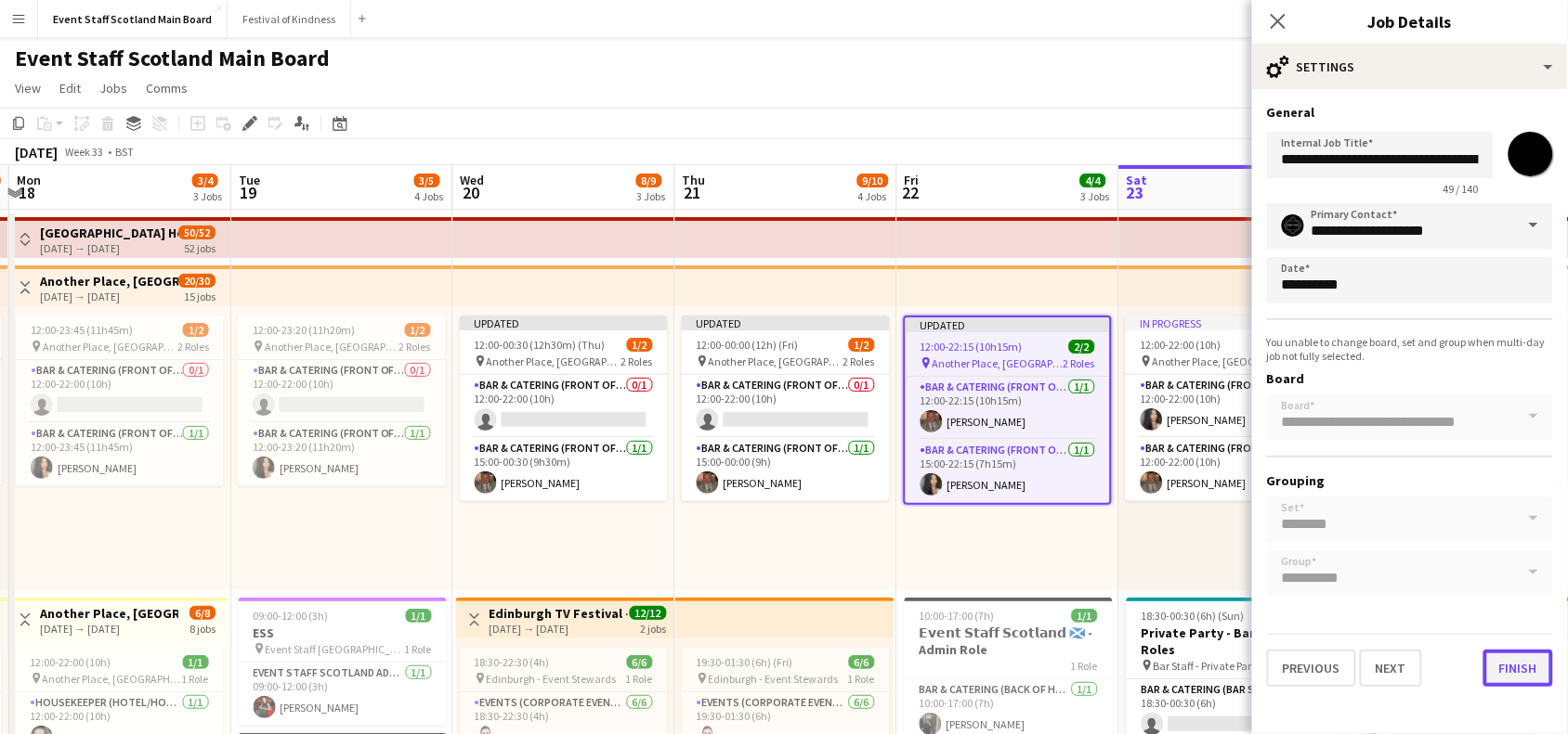
click at [1507, 673] on button "Finish" at bounding box center [1519, 668] width 70 height 37
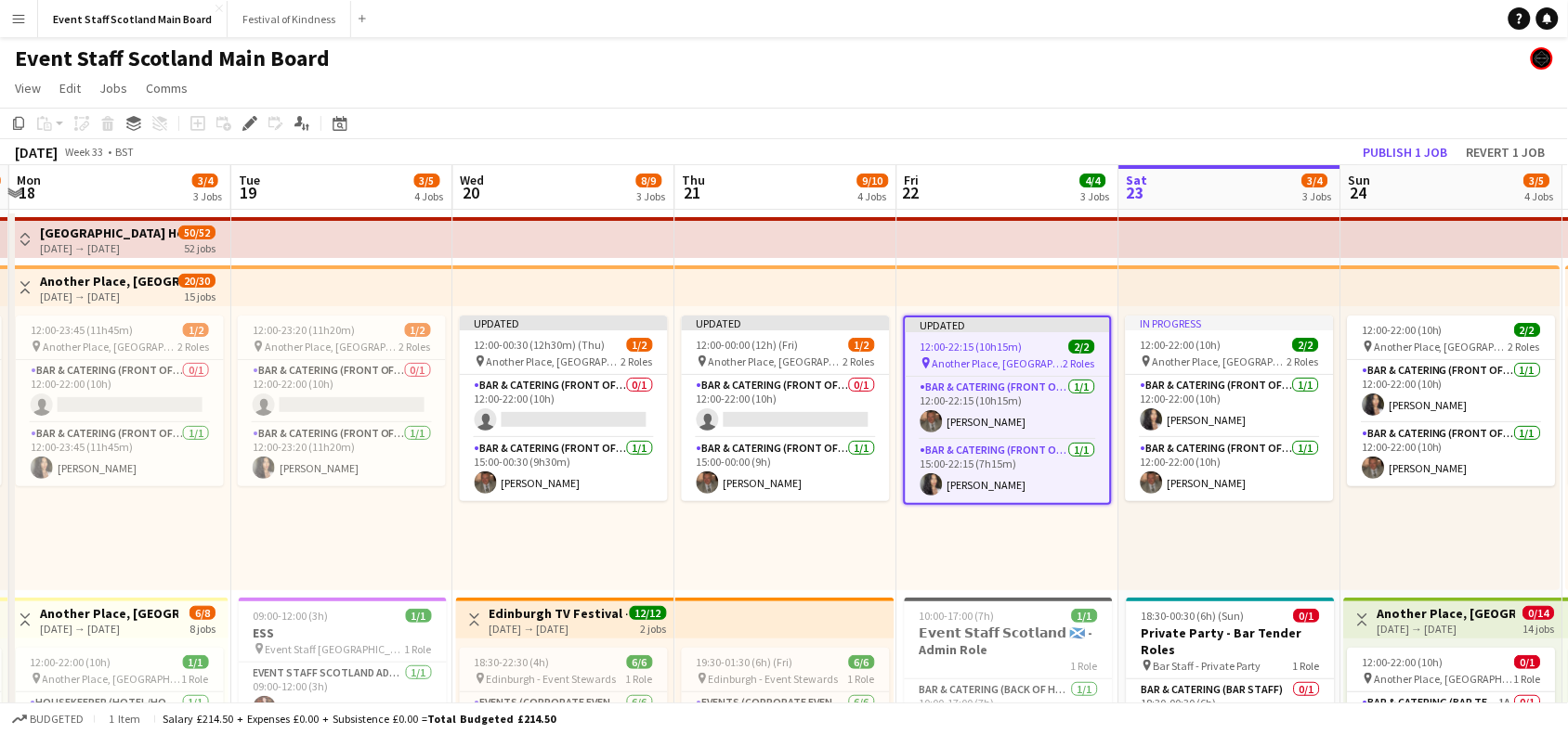
click at [1238, 137] on app-toolbar "Copy Paste Paste Ctrl+V Paste with crew Ctrl+Shift+V Paste linked Job [GEOGRAPH…" at bounding box center [784, 123] width 1568 height 31
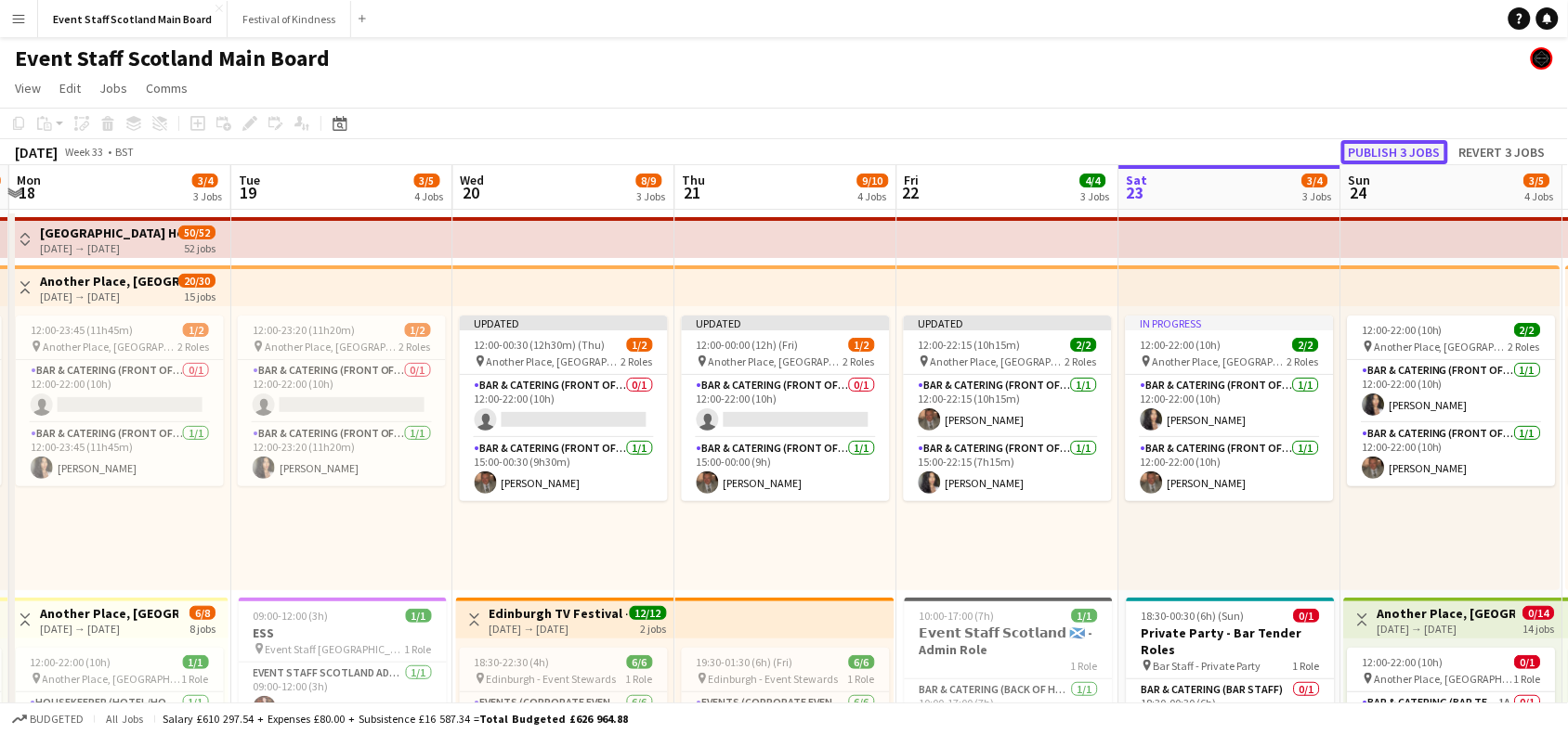
click at [1398, 151] on button "Publish 3 jobs" at bounding box center [1394, 152] width 107 height 25
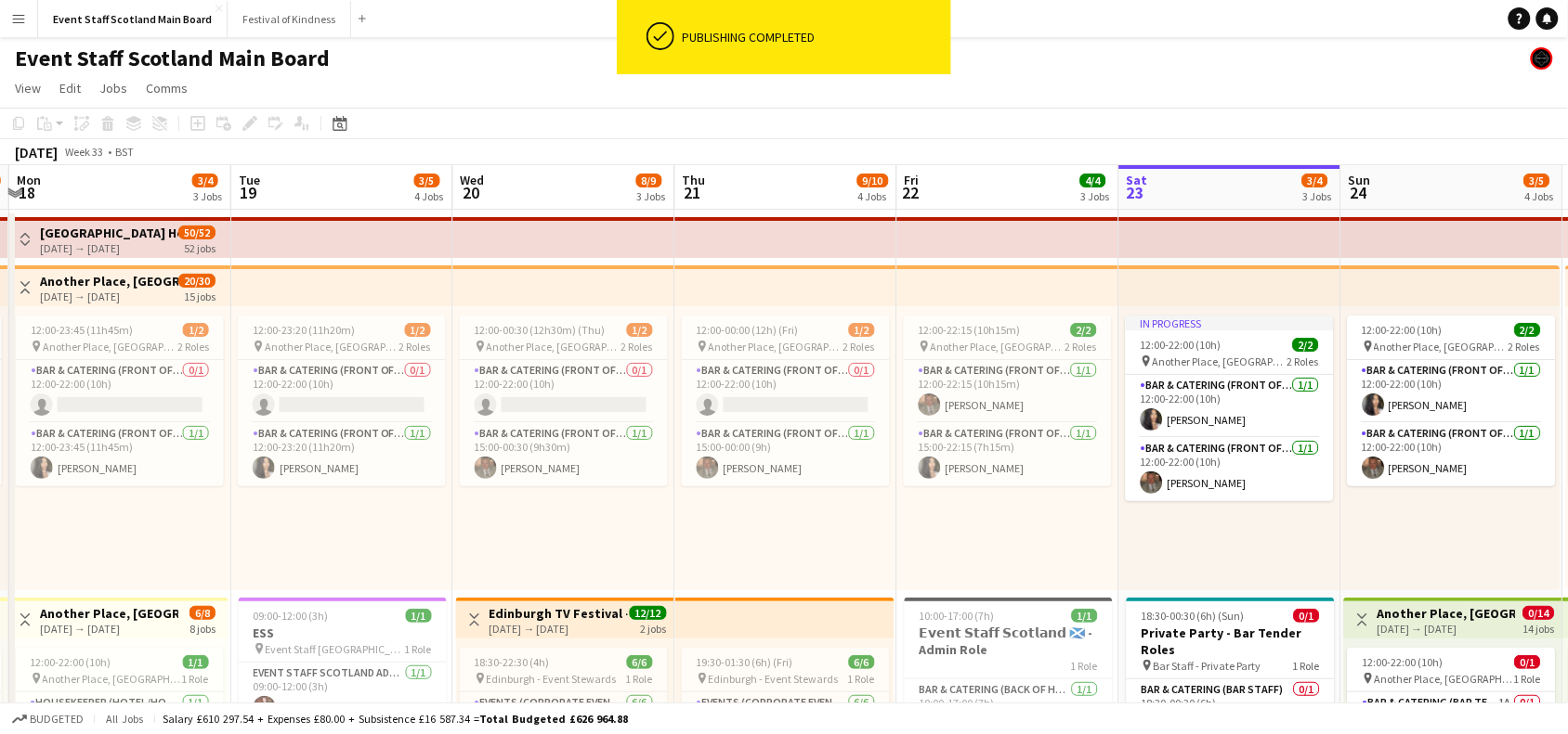
click at [24, 288] on app-icon "Toggle View" at bounding box center [26, 288] width 13 height 13
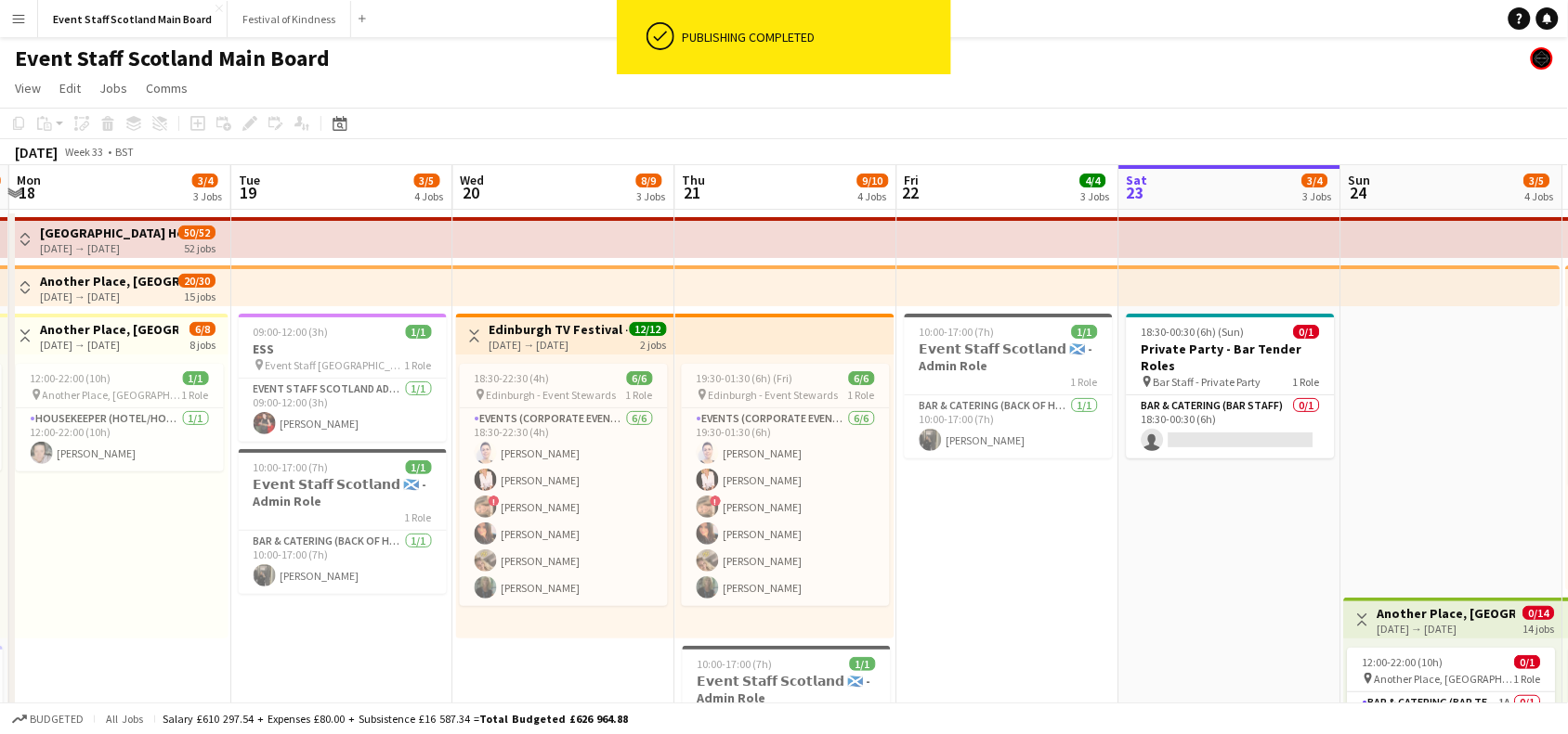
click at [29, 233] on app-icon "Toggle View" at bounding box center [26, 239] width 13 height 13
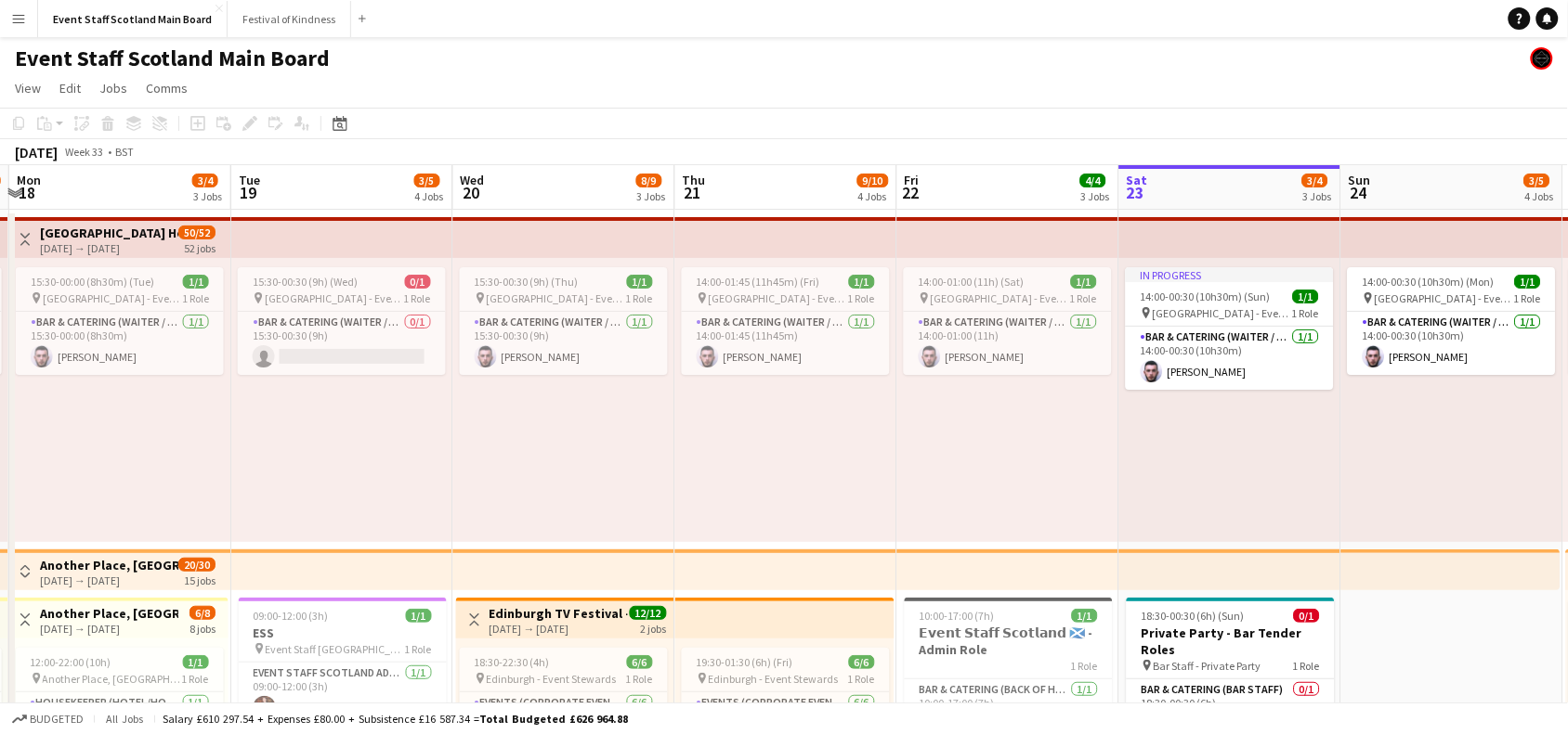
click at [25, 230] on button "Toggle View" at bounding box center [26, 239] width 23 height 23
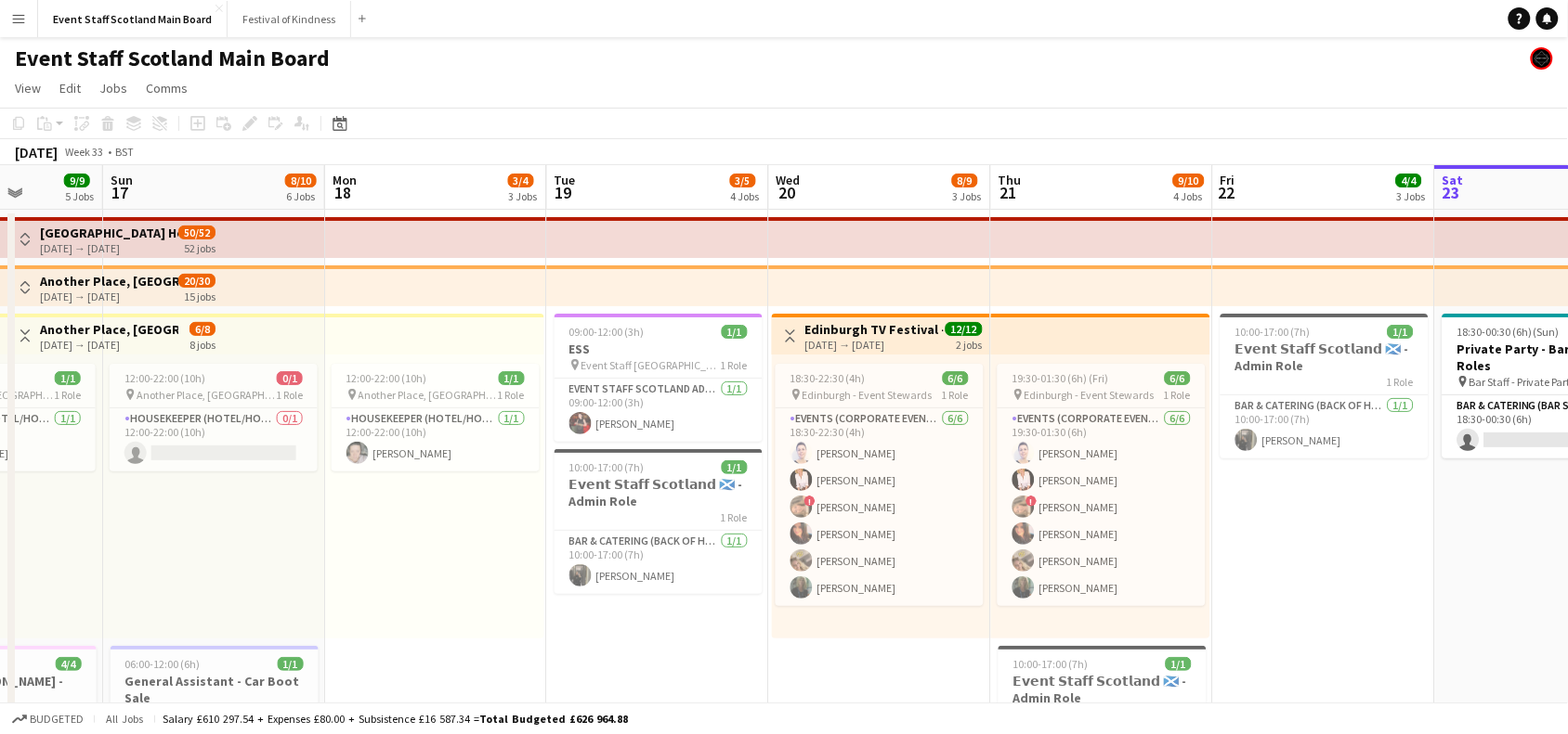
drag, startPoint x: 281, startPoint y: 628, endPoint x: 599, endPoint y: 669, distance: 320.6
click at [441, 374] on div "12:00-22:00 (10h) 1/1" at bounding box center [436, 378] width 208 height 14
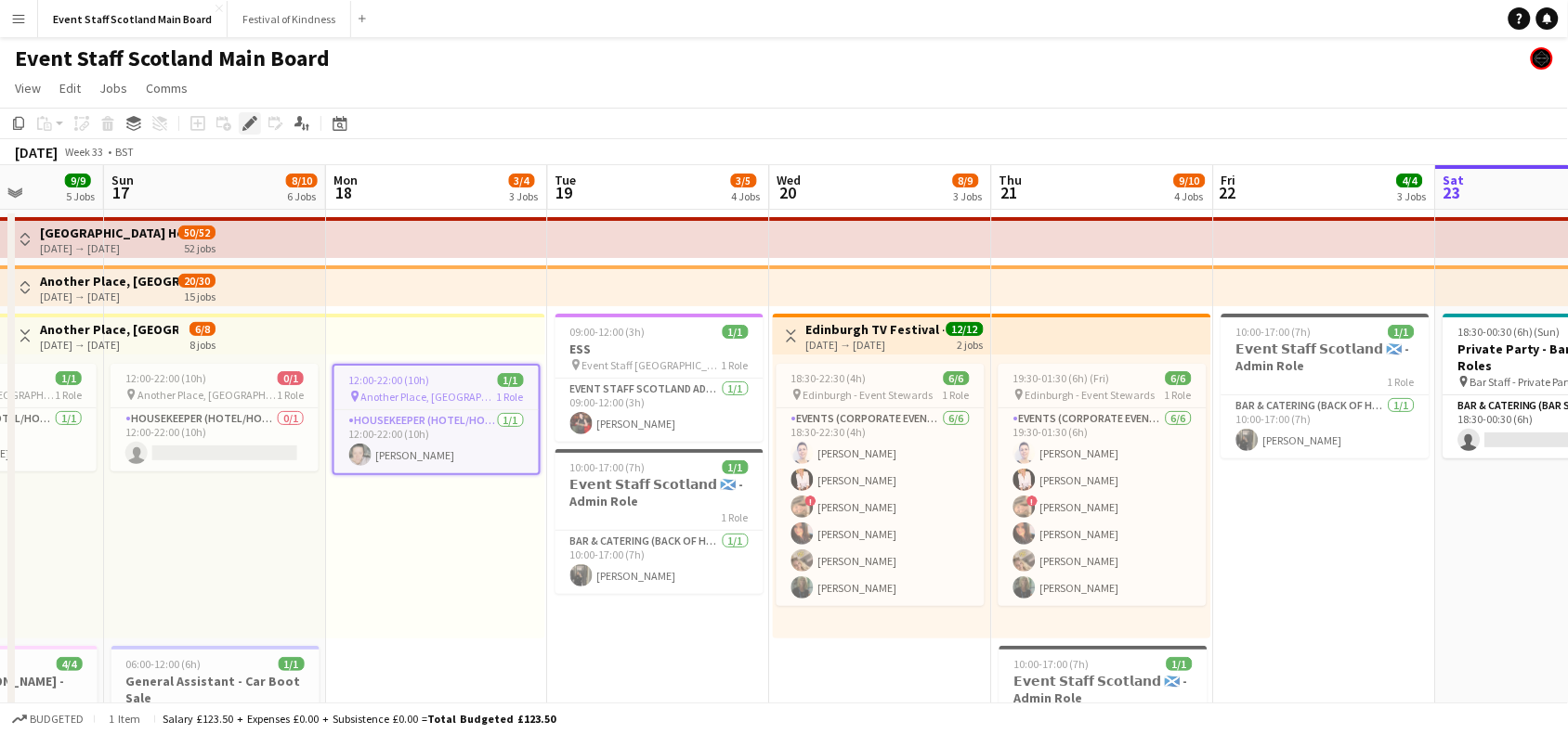
click at [246, 118] on icon "Edit" at bounding box center [250, 124] width 15 height 15
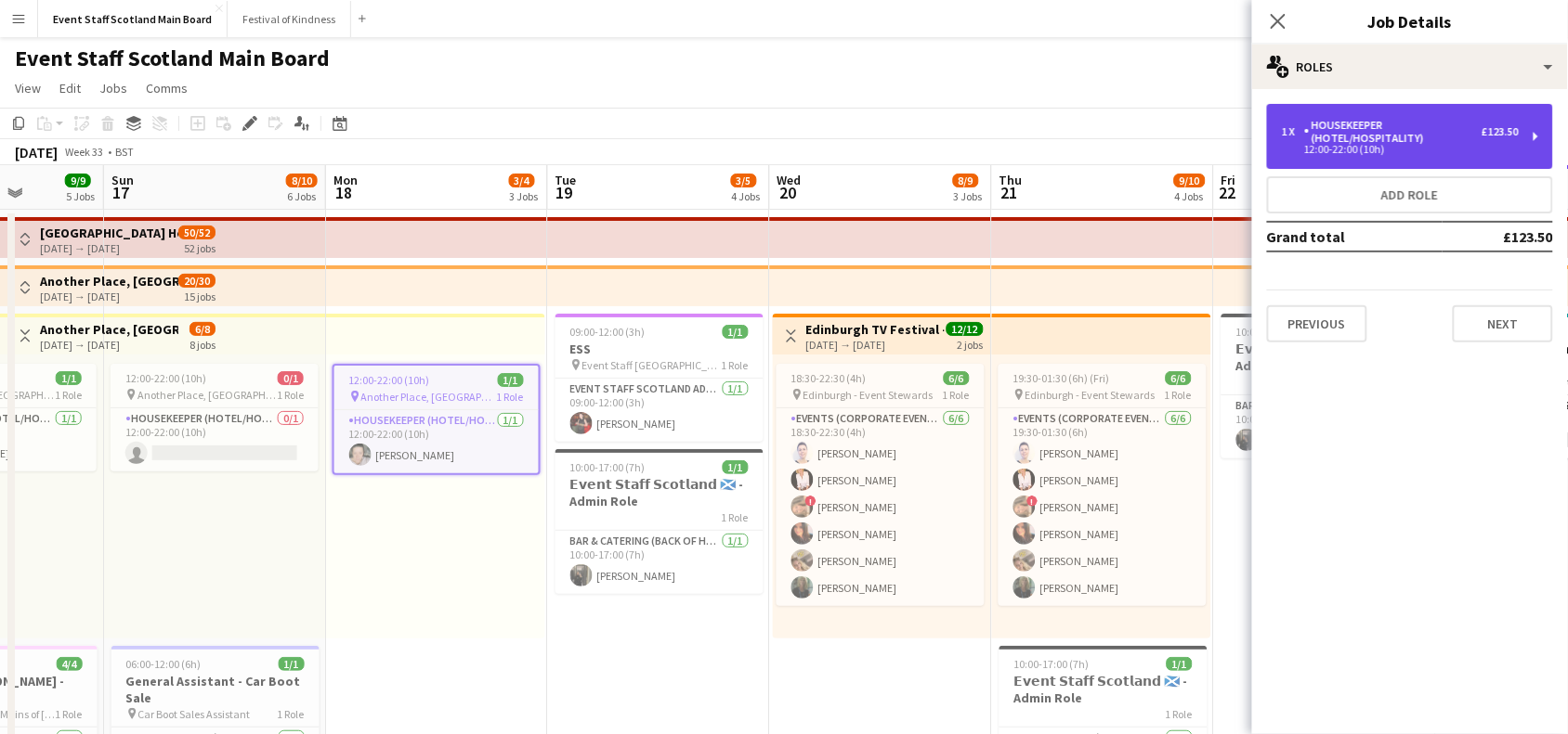
click at [1471, 126] on div "Housekeeper (Hotel/Hospitality)" at bounding box center [1392, 131] width 177 height 26
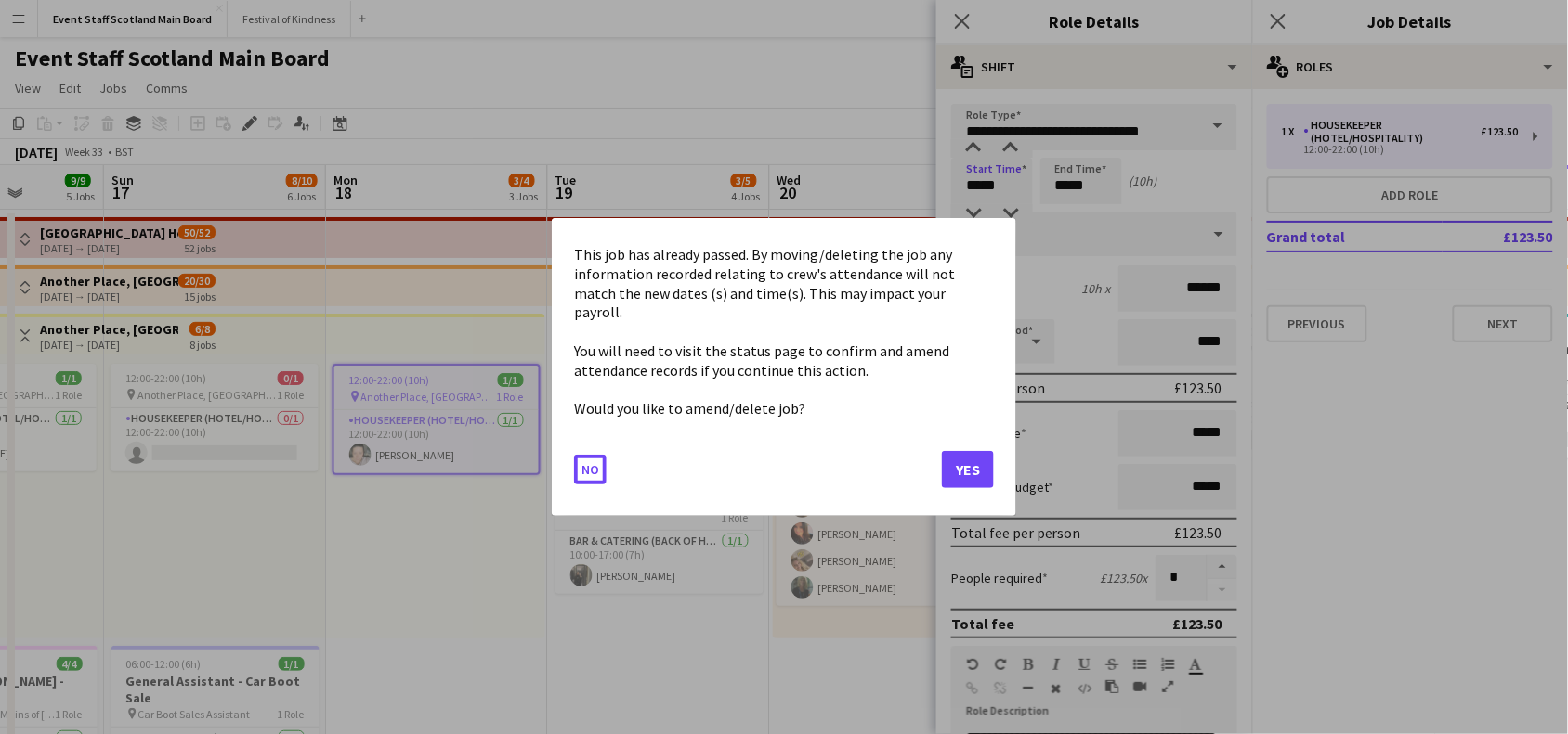
click at [974, 451] on button "Yes" at bounding box center [967, 469] width 52 height 37
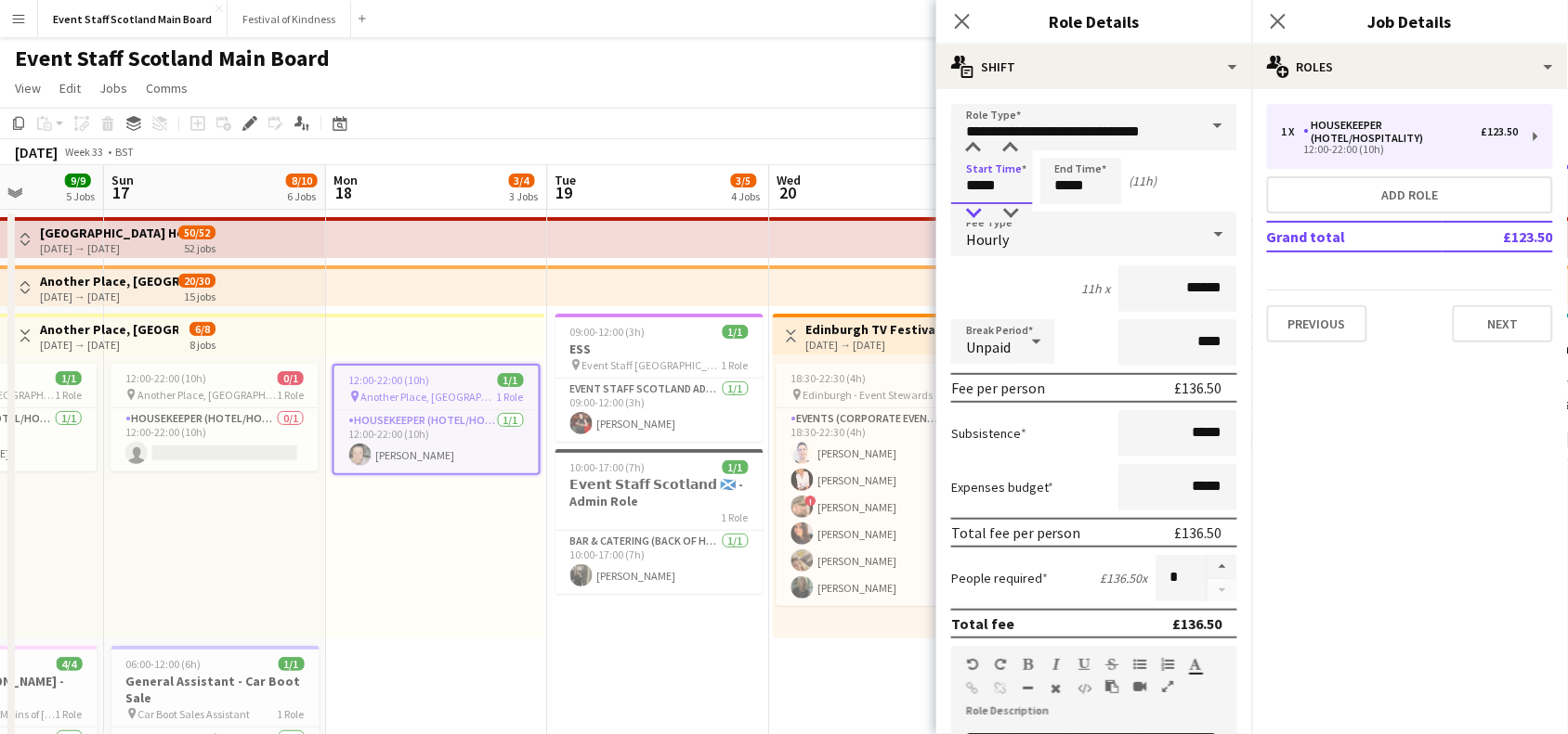
click at [969, 216] on div at bounding box center [973, 214] width 37 height 19
type input "*****"
click at [969, 216] on div at bounding box center [973, 214] width 37 height 19
click at [1069, 184] on input "*****" at bounding box center [1081, 181] width 81 height 46
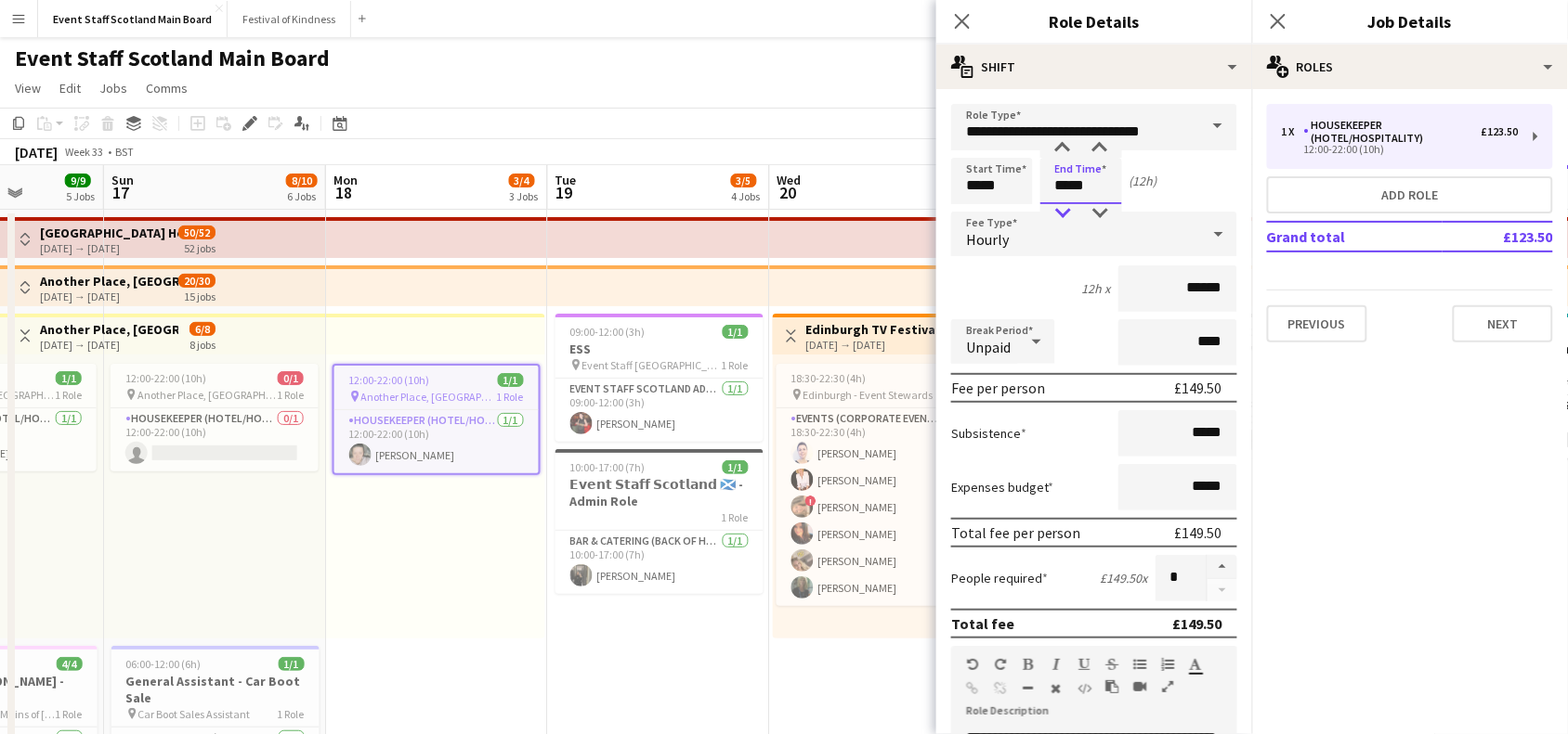
click at [1060, 206] on div at bounding box center [1062, 214] width 37 height 19
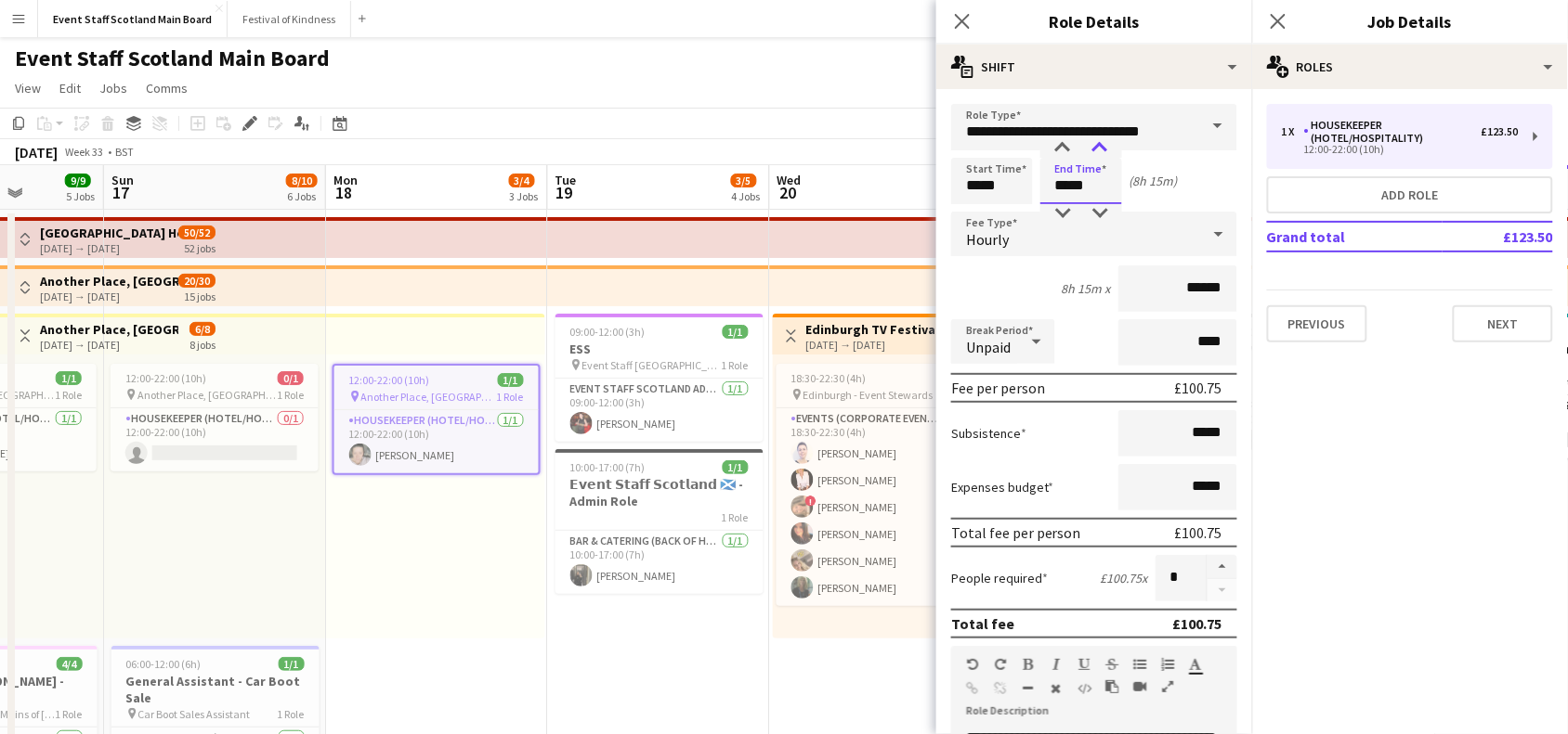
click at [1099, 145] on div at bounding box center [1100, 149] width 37 height 19
type input "*****"
click at [1099, 145] on div at bounding box center [1100, 149] width 37 height 19
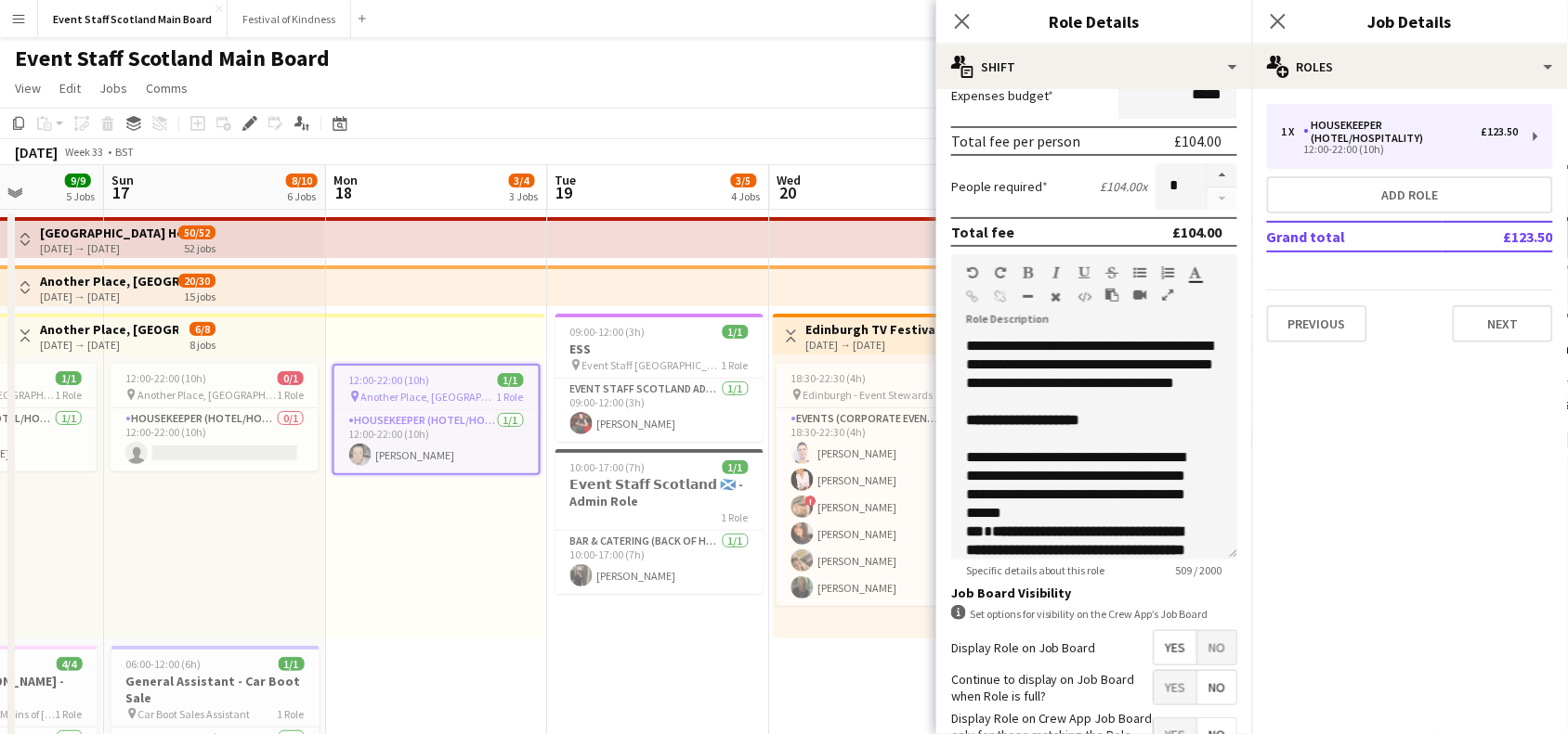
scroll to position [534, 0]
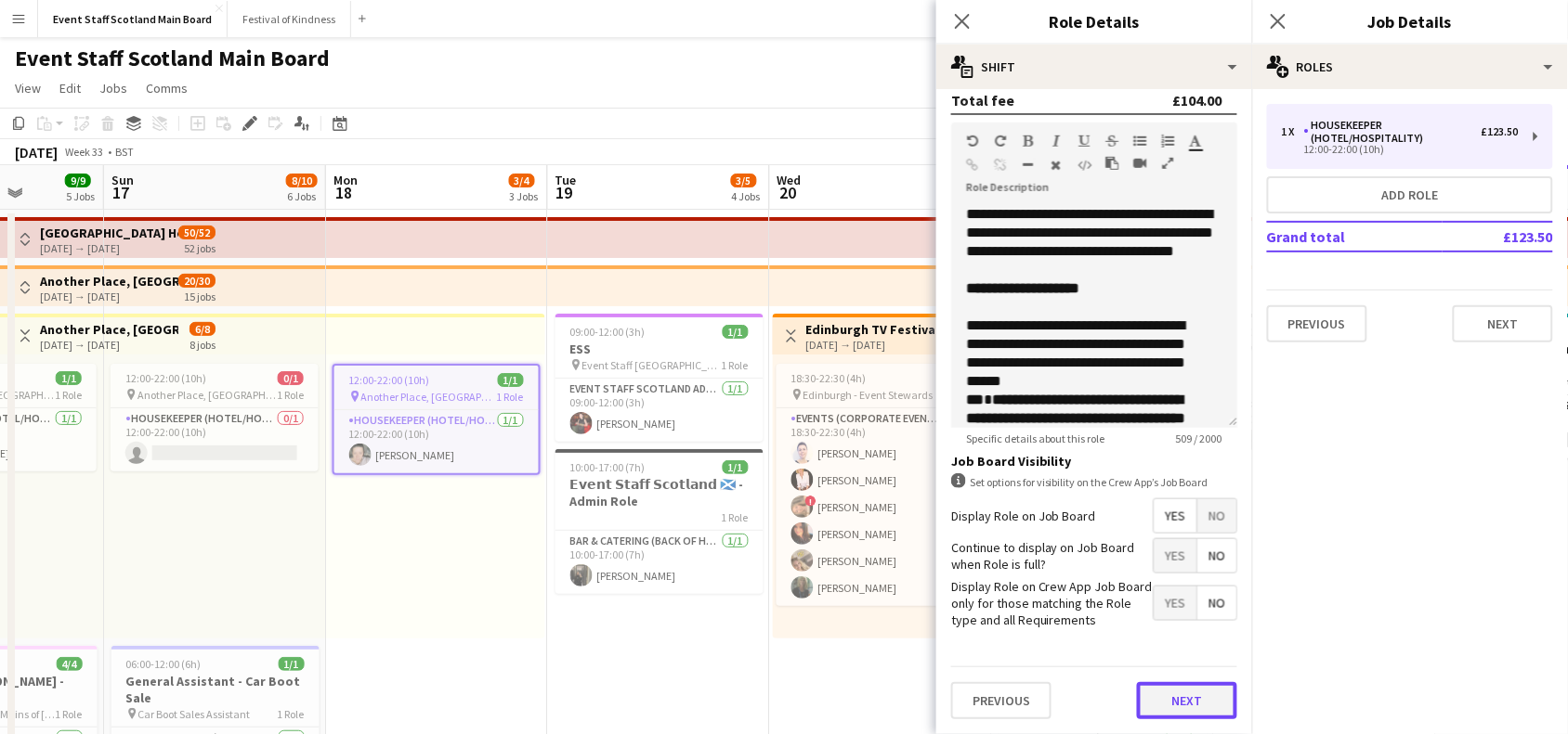
click at [1173, 707] on button "Next" at bounding box center [1187, 700] width 100 height 37
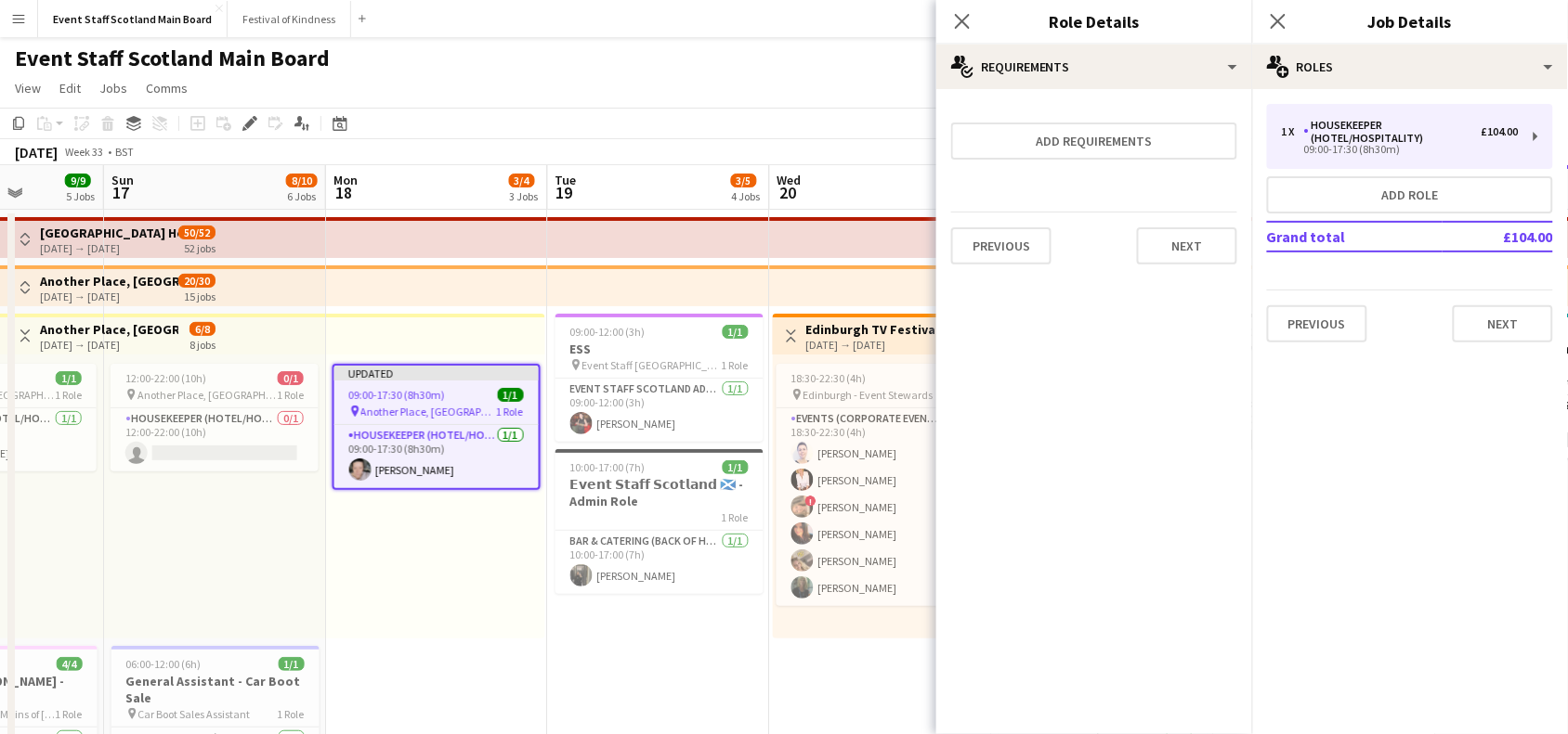
scroll to position [0, 0]
click at [1191, 234] on button "Next" at bounding box center [1187, 245] width 100 height 37
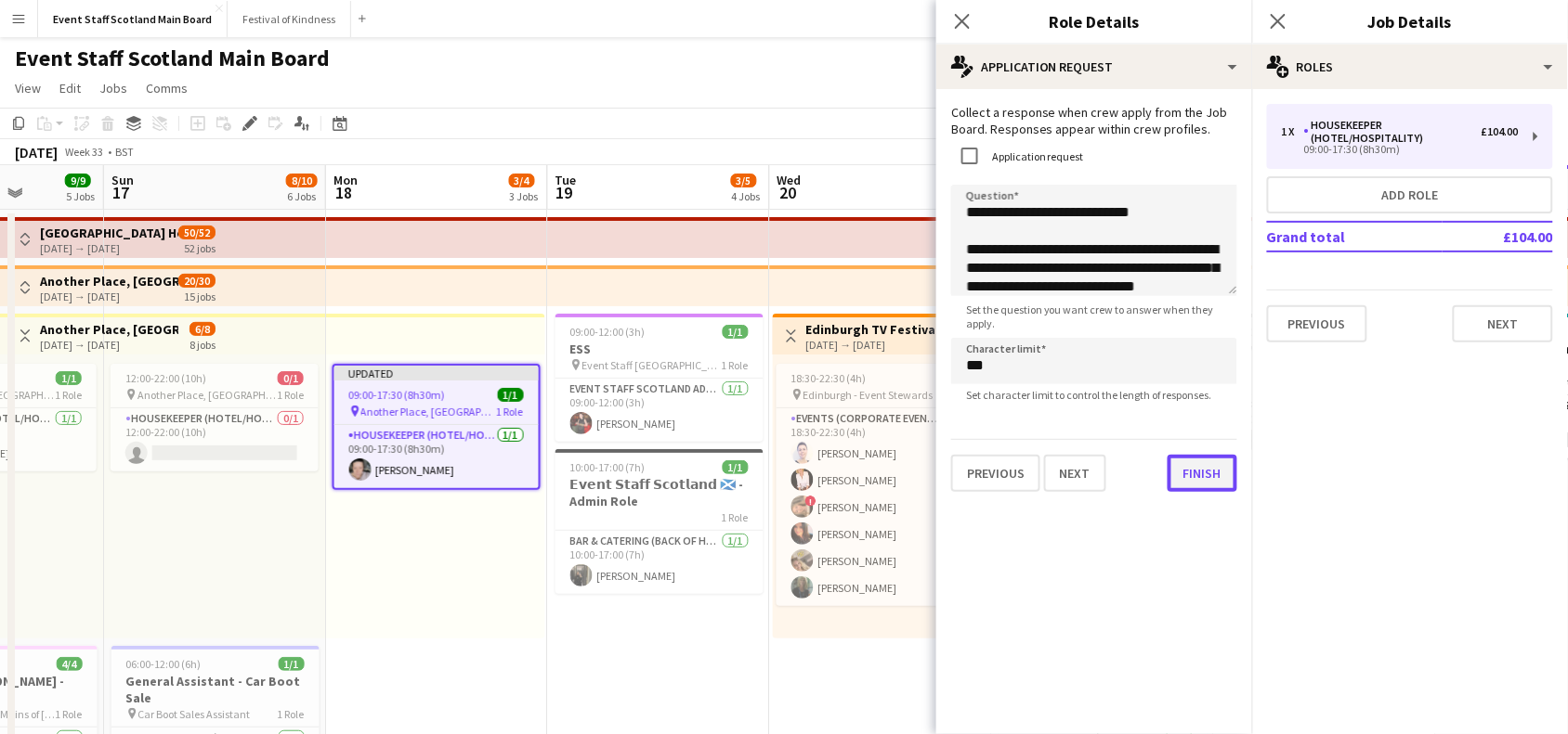
click at [1167, 490] on div "Previous Next Finish" at bounding box center [1094, 465] width 286 height 53
click at [1213, 465] on button "Finish" at bounding box center [1203, 473] width 70 height 37
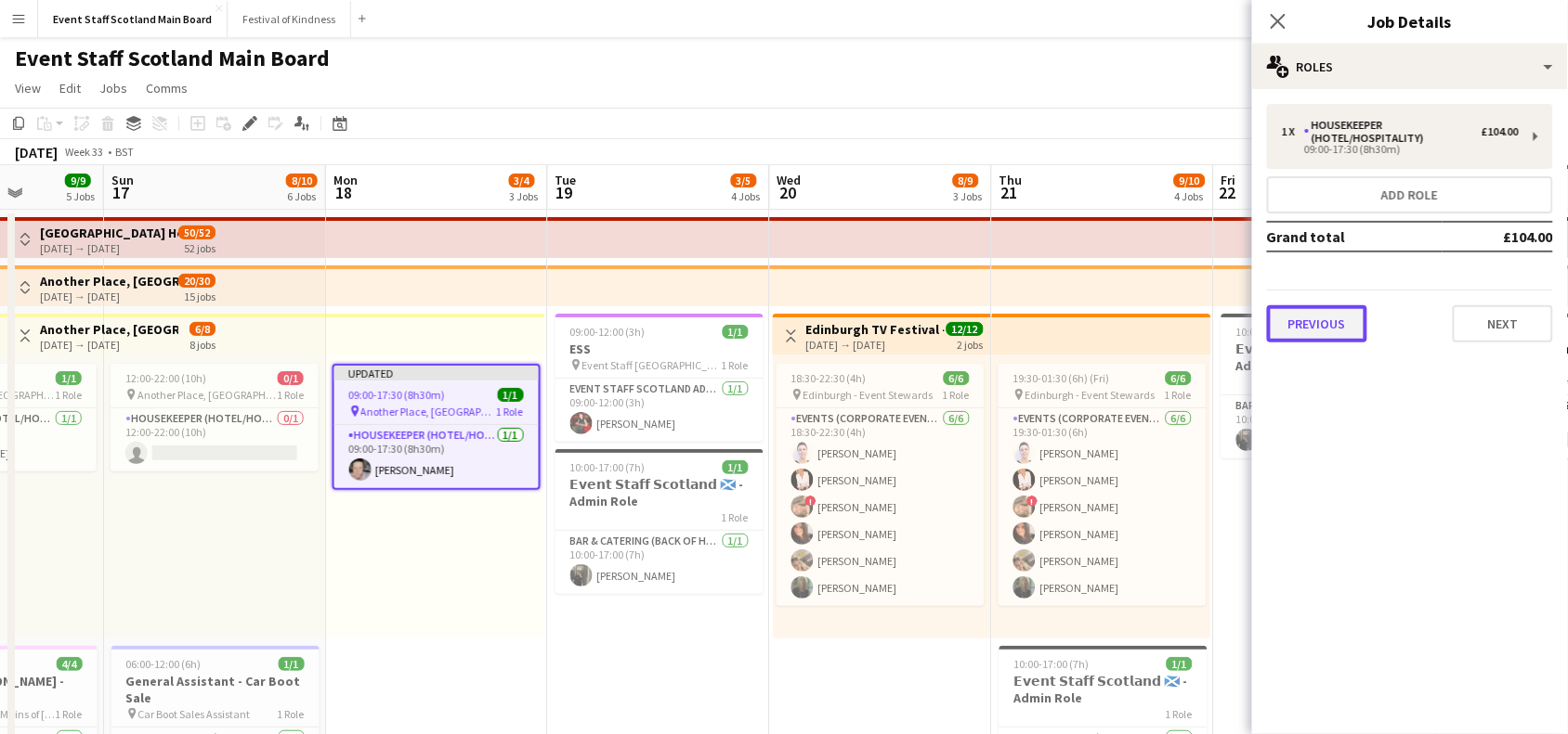
click at [1317, 316] on button "Previous" at bounding box center [1317, 323] width 100 height 37
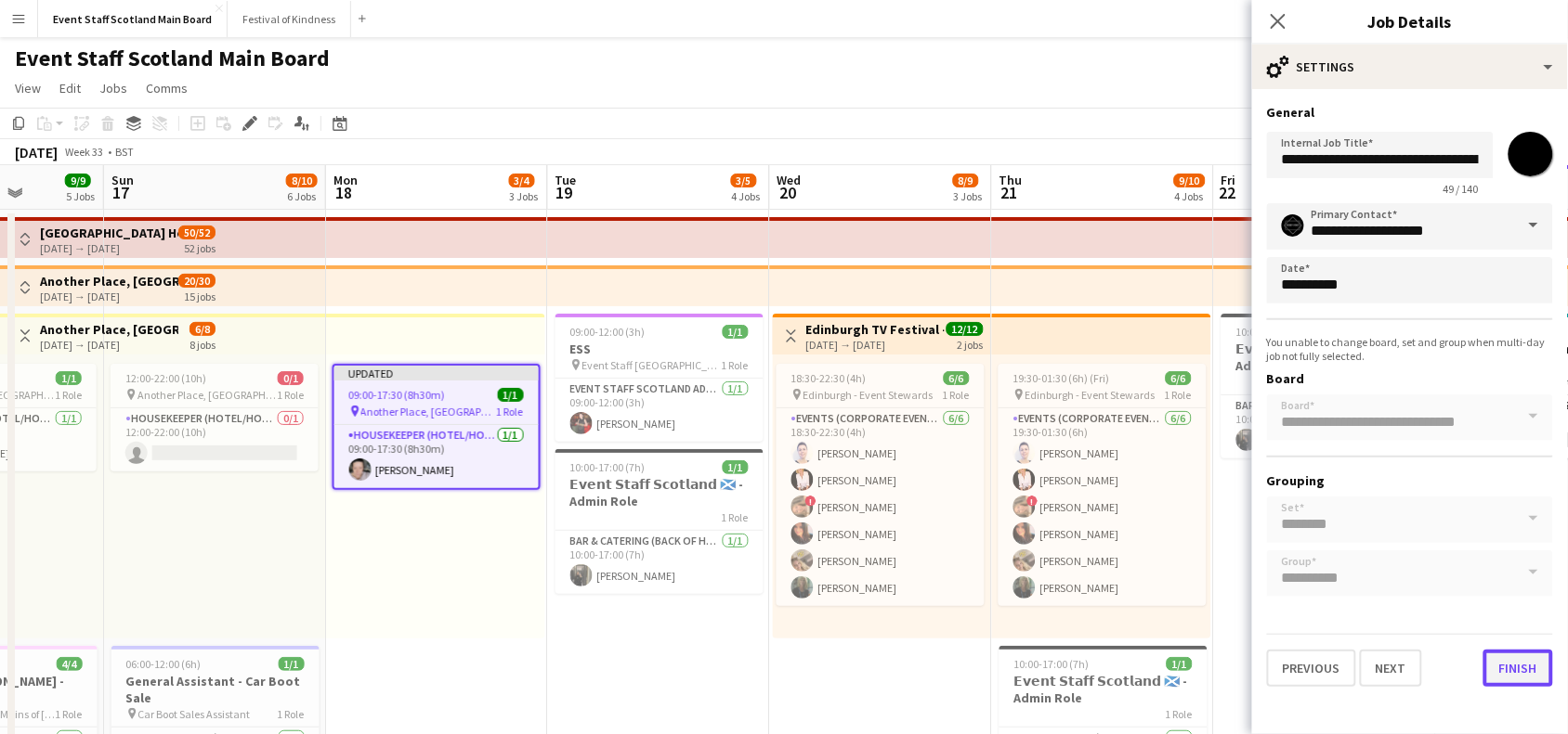
click at [1531, 659] on button "Finish" at bounding box center [1519, 668] width 70 height 37
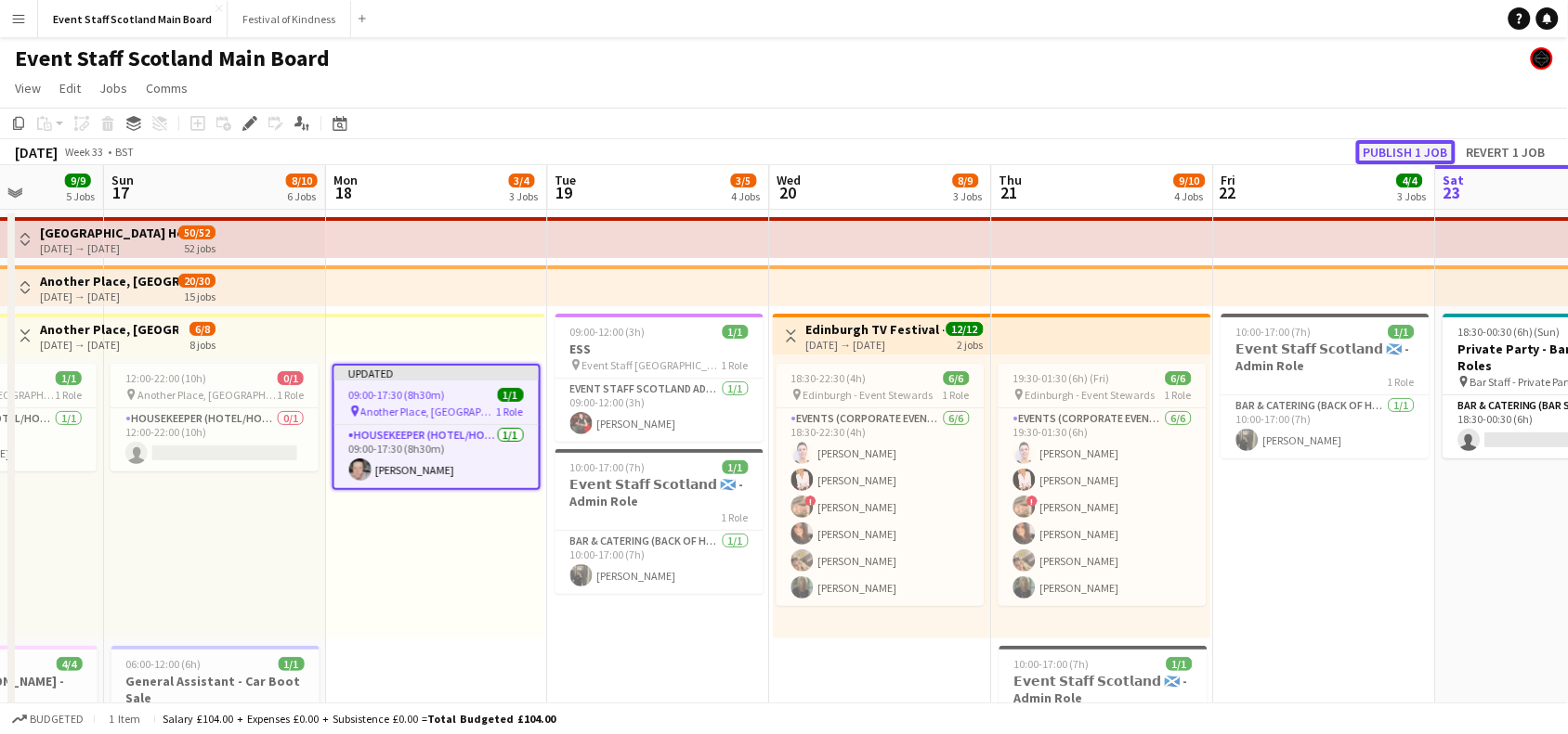
click at [1423, 153] on button "Publish 1 job" at bounding box center [1405, 152] width 99 height 25
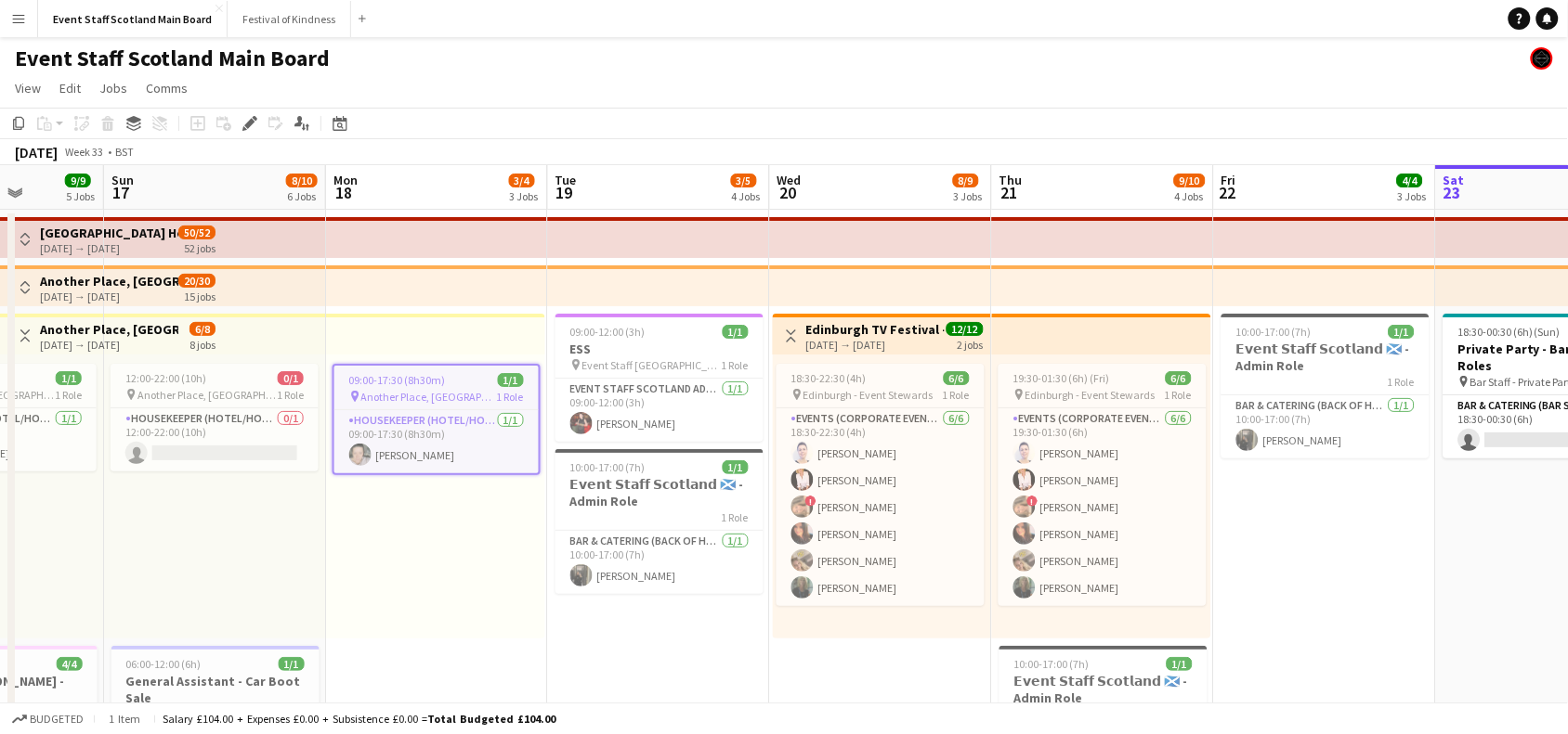
click at [27, 335] on app-icon "Toggle View" at bounding box center [26, 336] width 13 height 13
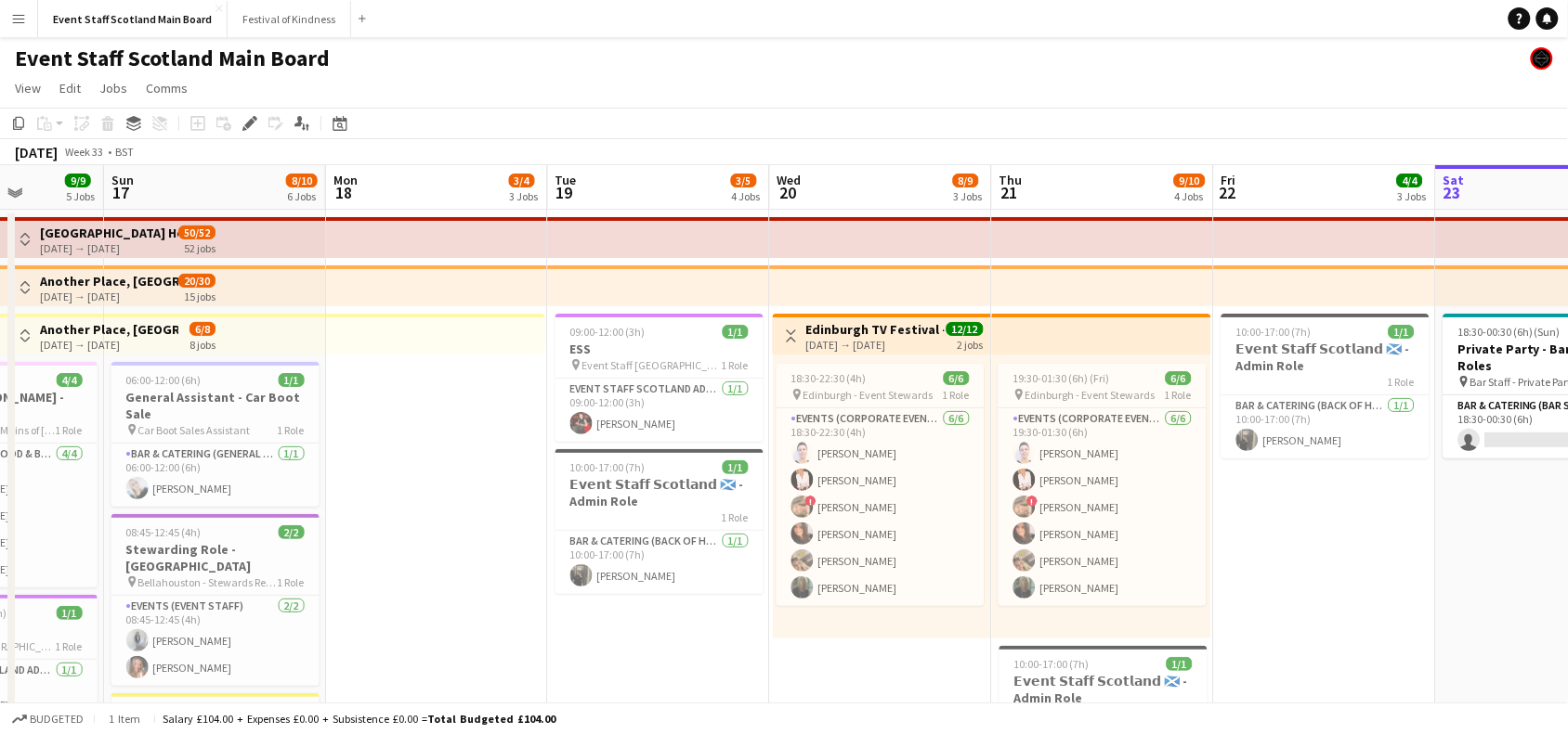
click at [26, 283] on app-icon "Toggle View" at bounding box center [26, 288] width 13 height 13
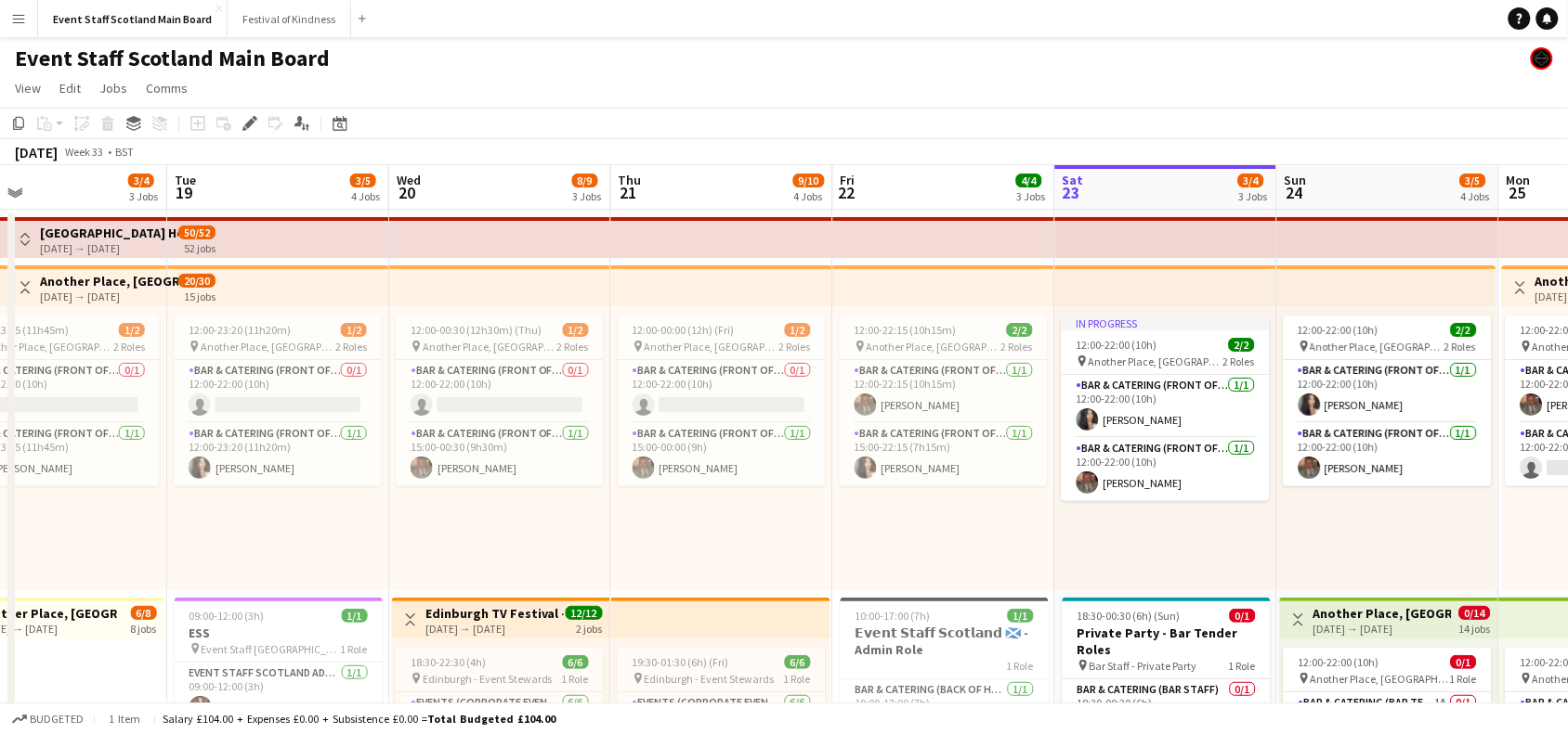
drag, startPoint x: 1050, startPoint y: 525, endPoint x: 667, endPoint y: 511, distance: 383.3
